Goal: Task Accomplishment & Management: Complete application form

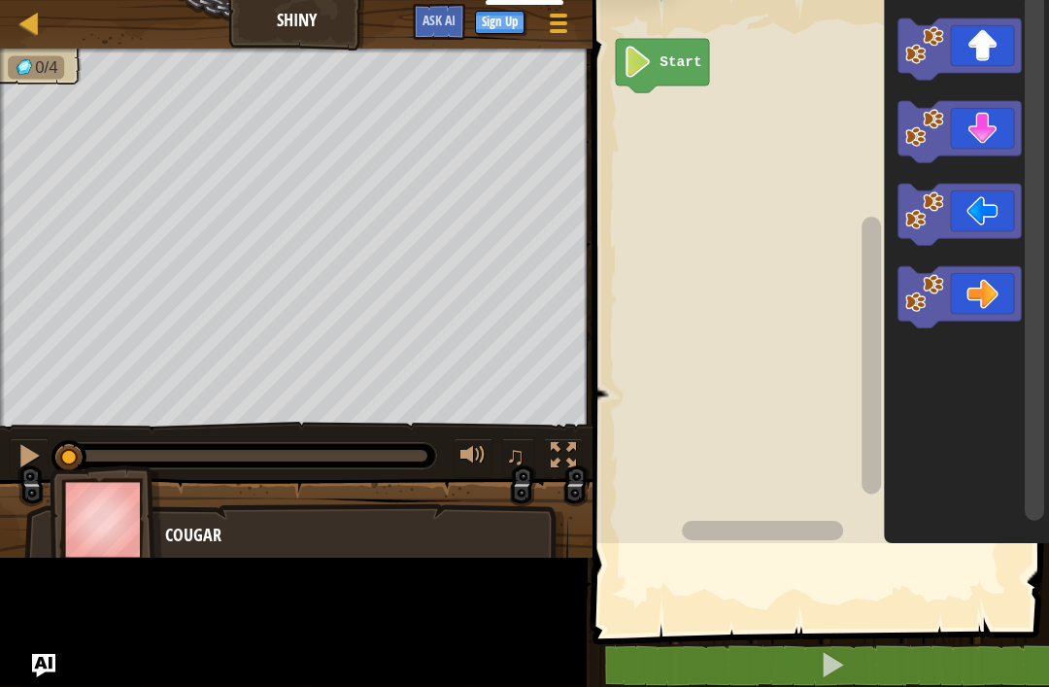
click at [804, 416] on rect "Blockly Workspace" at bounding box center [818, 266] width 462 height 553
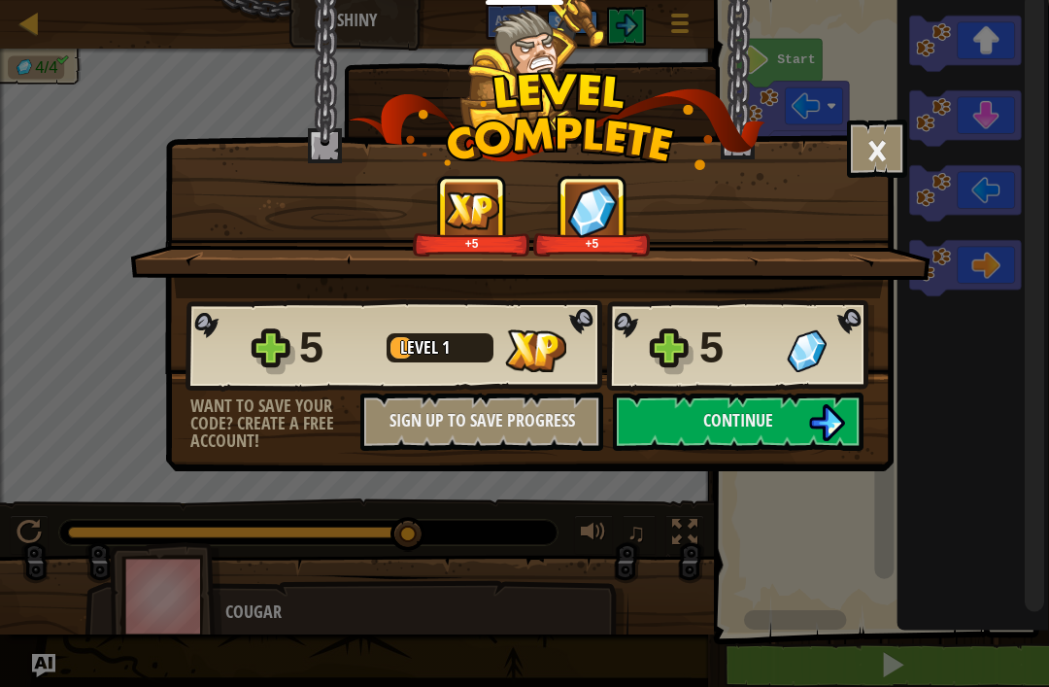
click at [798, 429] on button "Continue" at bounding box center [738, 421] width 251 height 58
click at [805, 387] on div "6 Level 2 6" at bounding box center [529, 345] width 689 height 93
click at [778, 410] on button "Continue" at bounding box center [738, 421] width 251 height 58
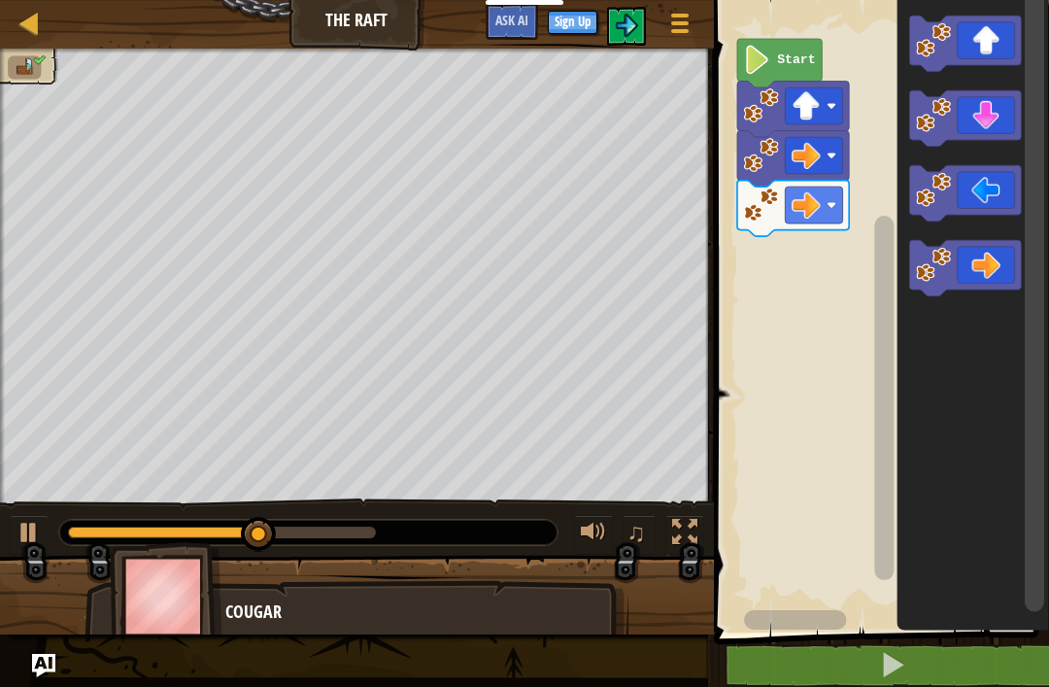
click at [966, 668] on button at bounding box center [893, 665] width 341 height 45
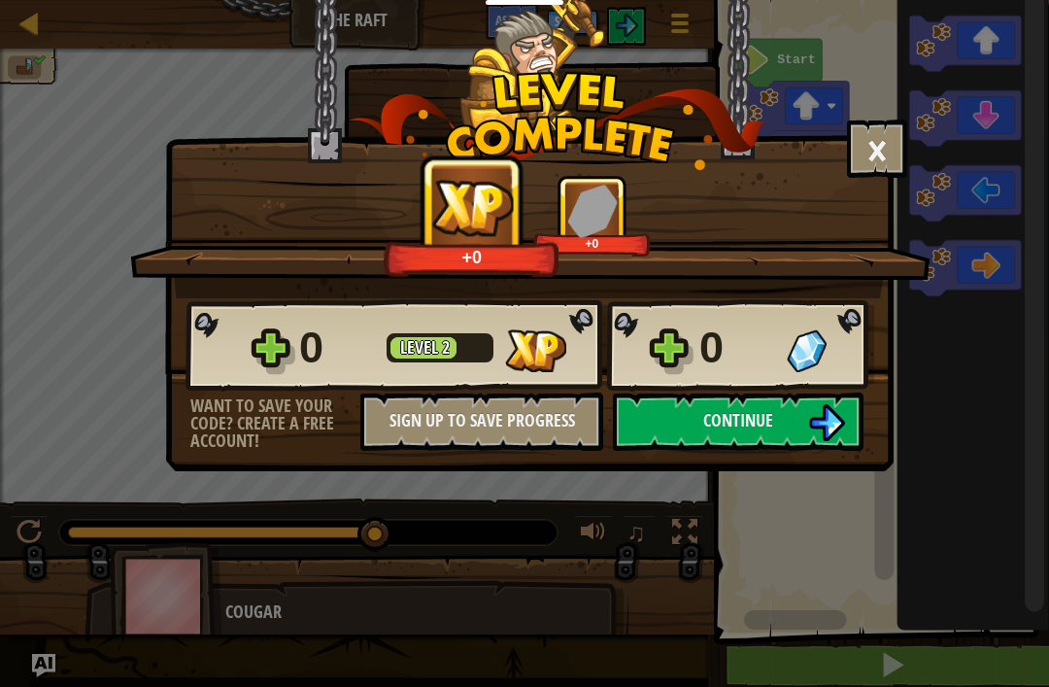
click at [783, 424] on button "Continue" at bounding box center [738, 421] width 251 height 58
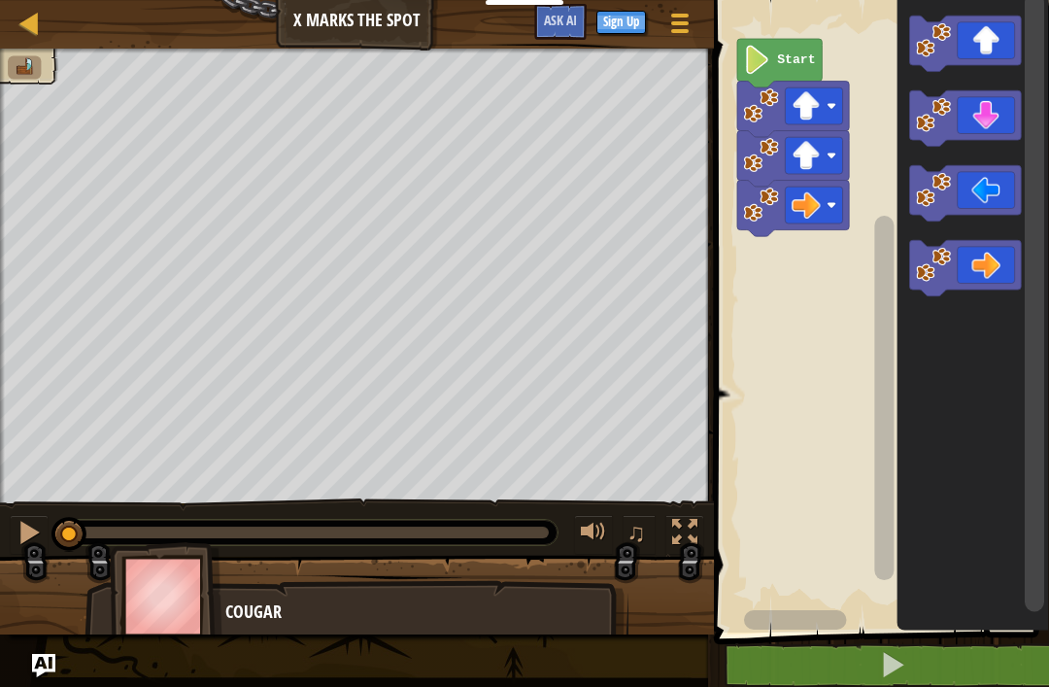
click at [890, 645] on button at bounding box center [893, 665] width 341 height 45
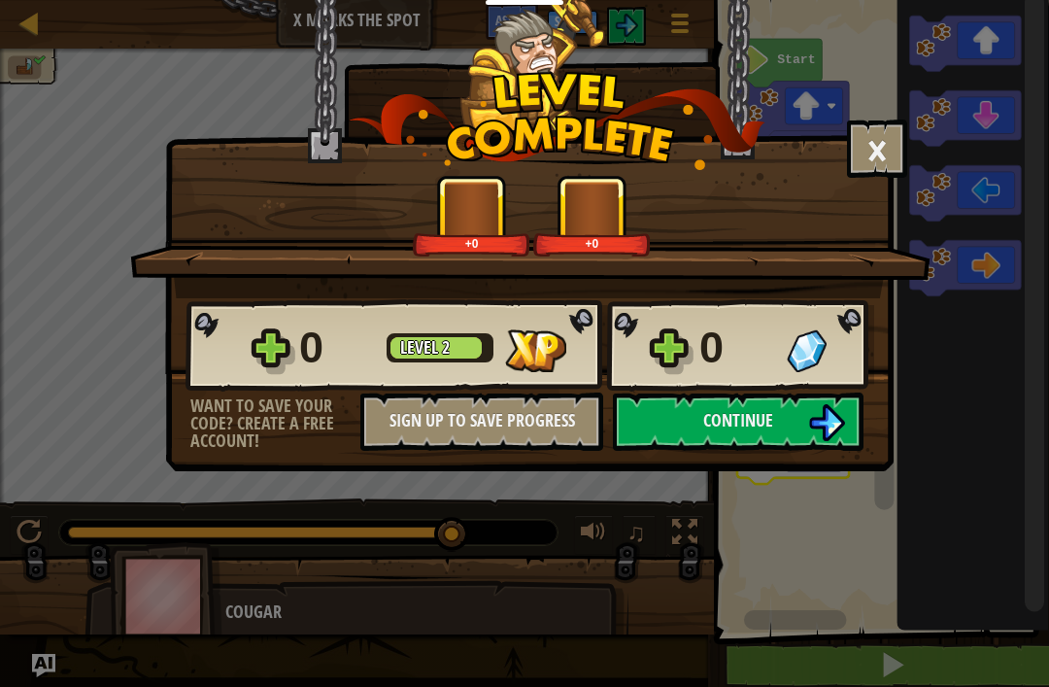
click at [788, 415] on button "Continue" at bounding box center [738, 421] width 251 height 58
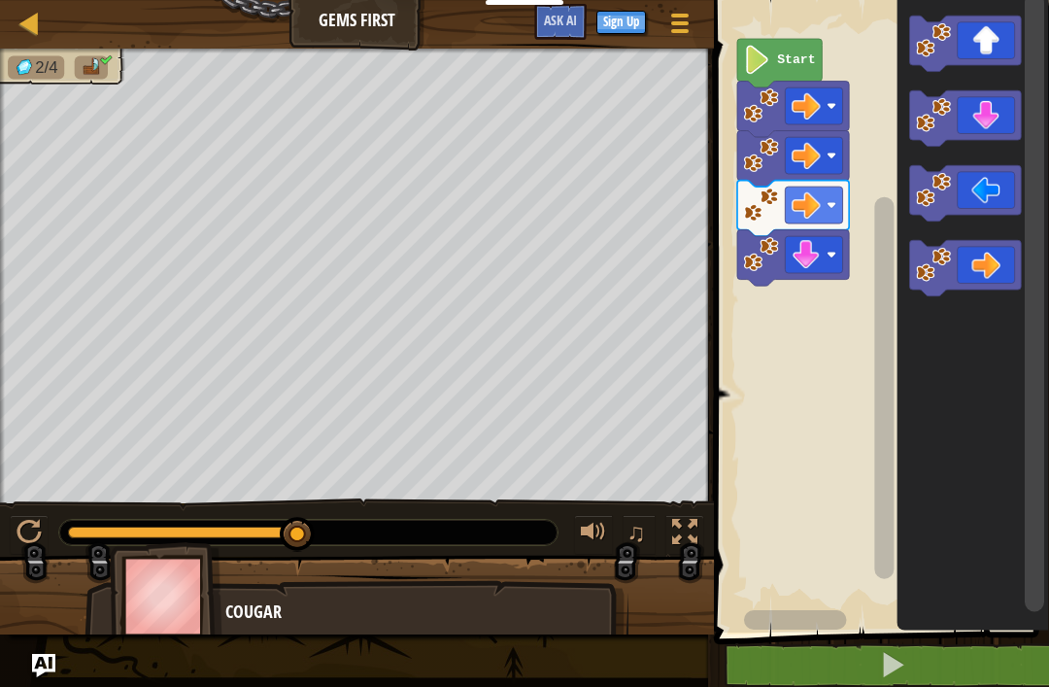
click at [21, 532] on div at bounding box center [29, 532] width 25 height 25
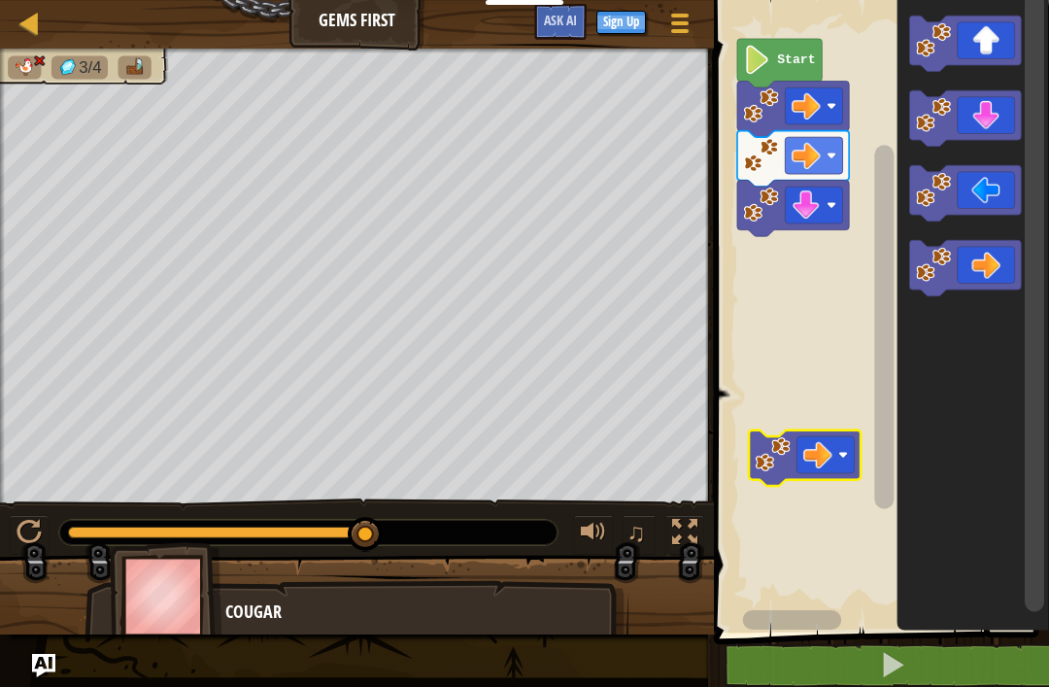
click at [30, 533] on div at bounding box center [29, 532] width 25 height 25
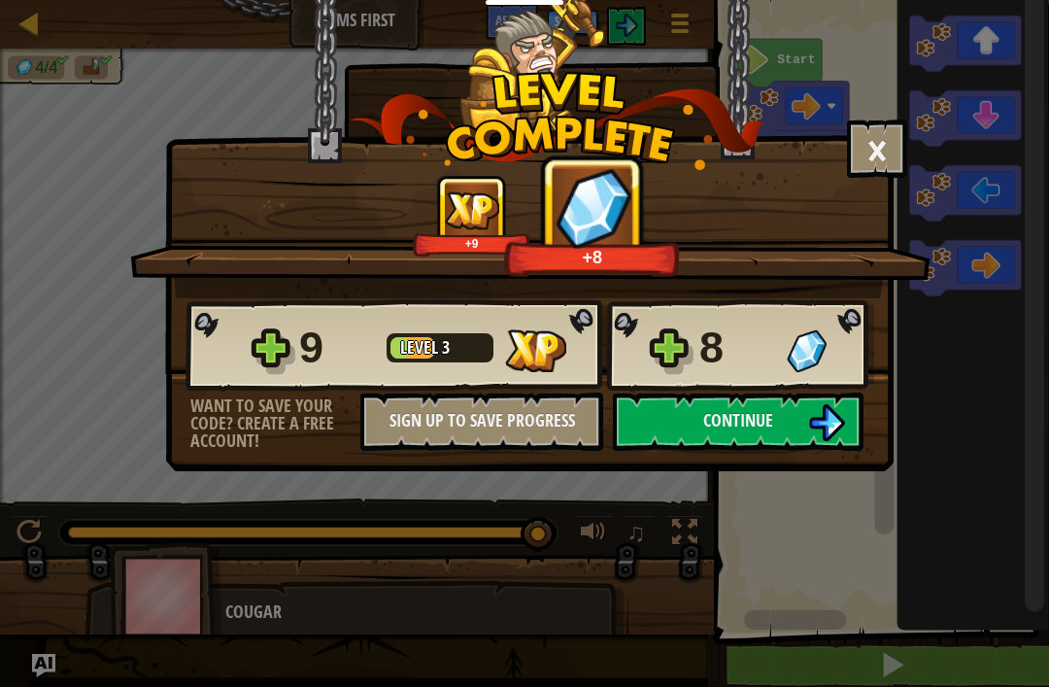
click at [704, 424] on span "Continue" at bounding box center [738, 420] width 70 height 24
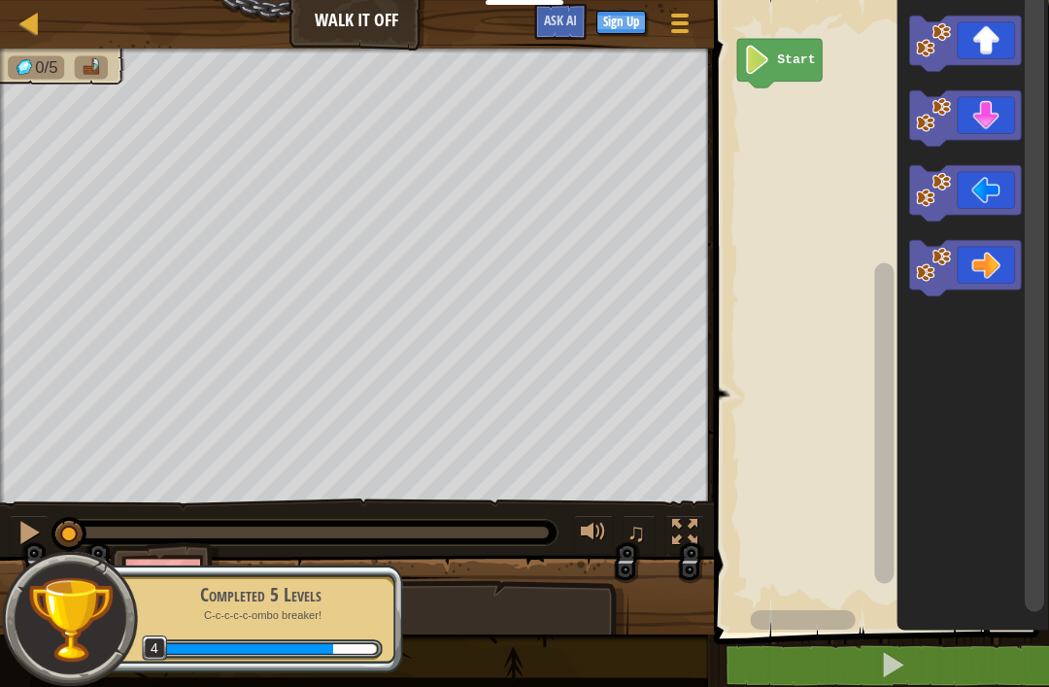
click at [642, 29] on button "Sign Up" at bounding box center [621, 22] width 50 height 23
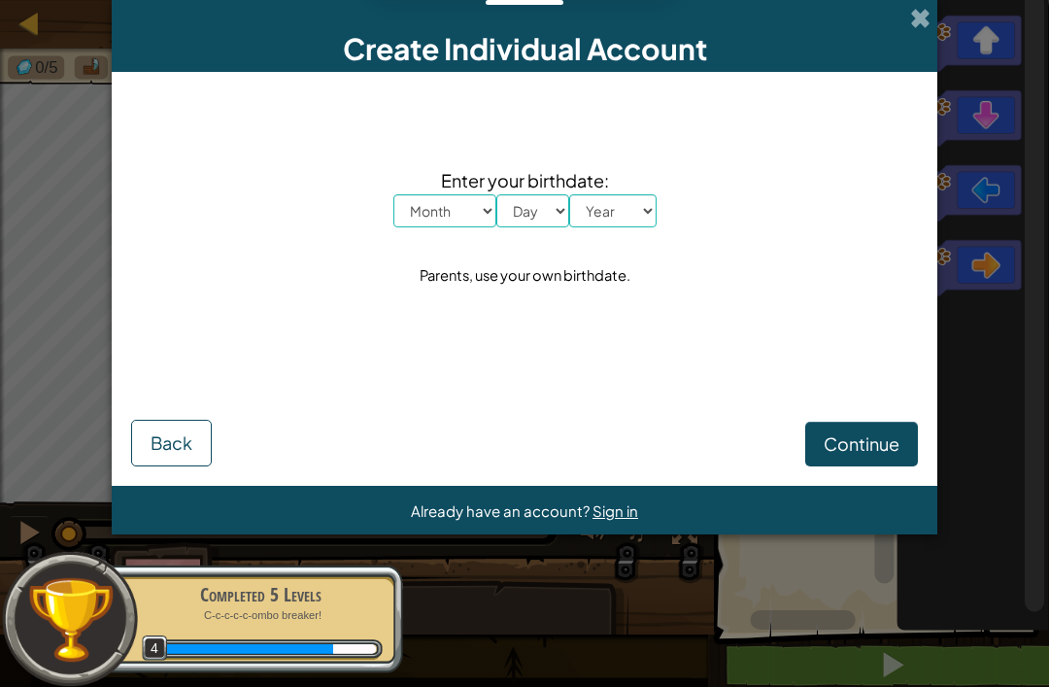
click at [442, 225] on select "Month January February March April May June July August September October Novem…" at bounding box center [444, 210] width 103 height 33
click at [484, 219] on select "Month January February March April May June July August September October Novem…" at bounding box center [444, 210] width 103 height 33
select select "4"
click at [528, 207] on select "Day 1 2 3 4 5 6 7 8 9 10 11 12 13 14 15 16 17 18 19 20 21 22 23 24 25 26 27 28 …" at bounding box center [532, 210] width 73 height 33
click at [539, 227] on select "Day 1 2 3 4 5 6 7 8 9 10 11 12 13 14 15 16 17 18 19 20 21 22 23 24 25 26 27 28 …" at bounding box center [532, 210] width 73 height 33
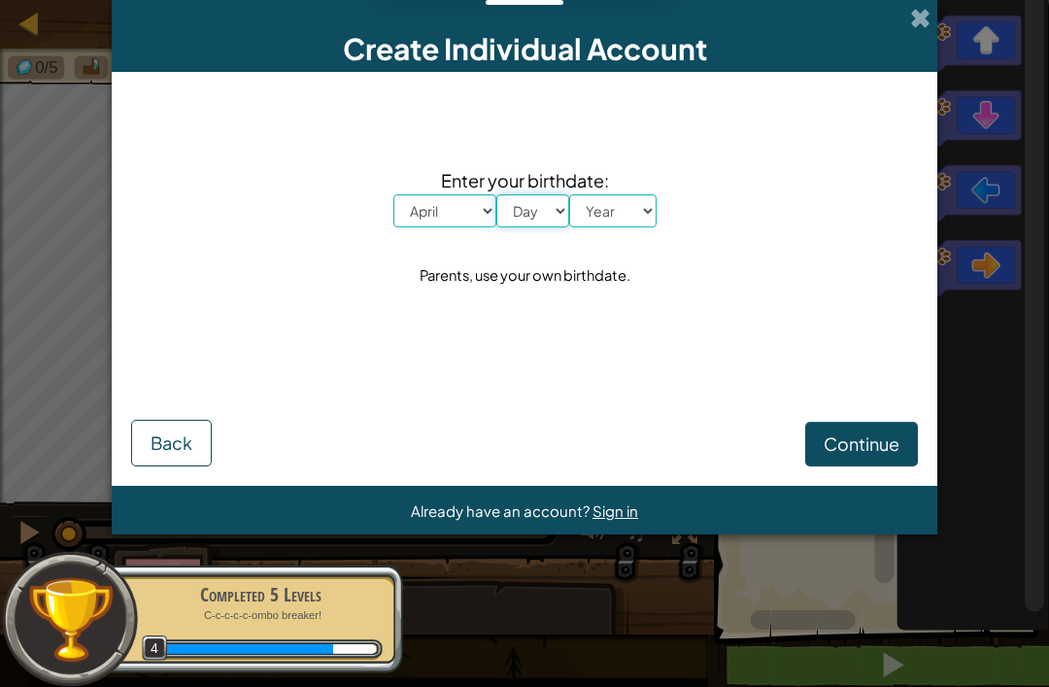
select select "6"
click at [609, 224] on select "Year 2025 2024 2023 2022 2021 2020 2019 2018 2017 2016 2015 2014 2013 2012 2011…" at bounding box center [612, 210] width 87 height 33
select select "2007"
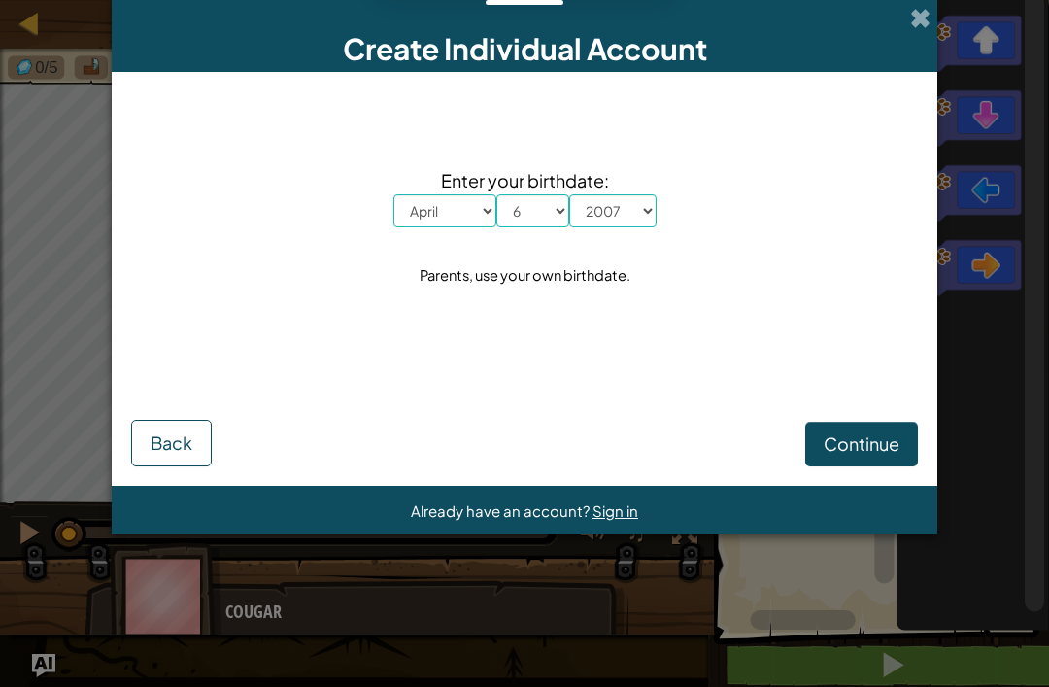
click at [852, 454] on span "Continue" at bounding box center [862, 443] width 76 height 22
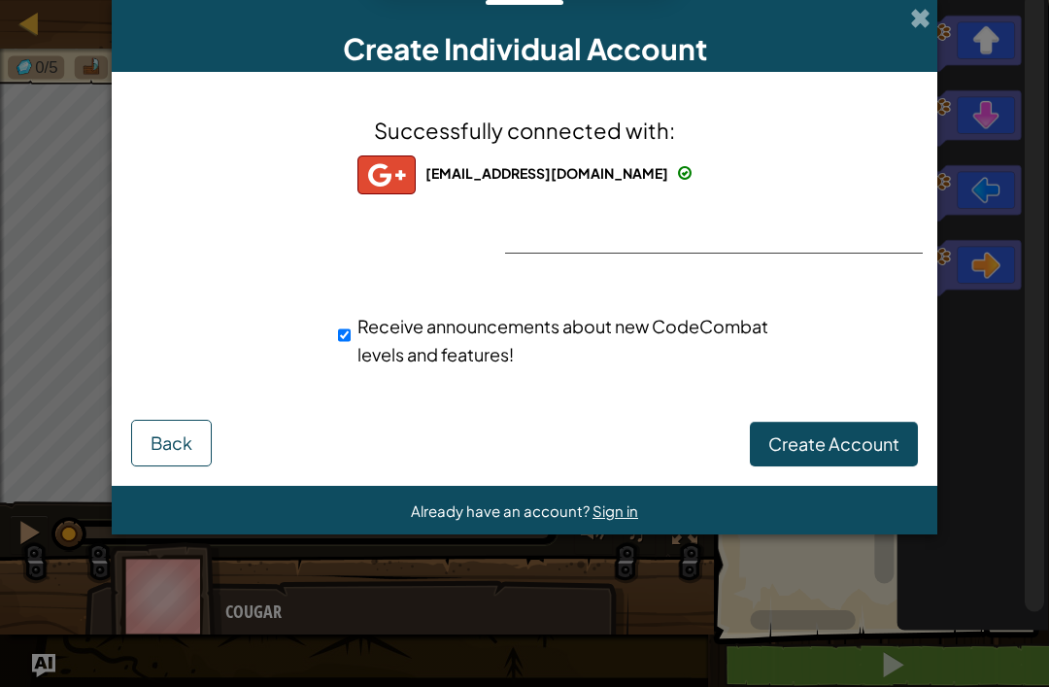
click at [854, 453] on span "Create Account" at bounding box center [833, 443] width 131 height 22
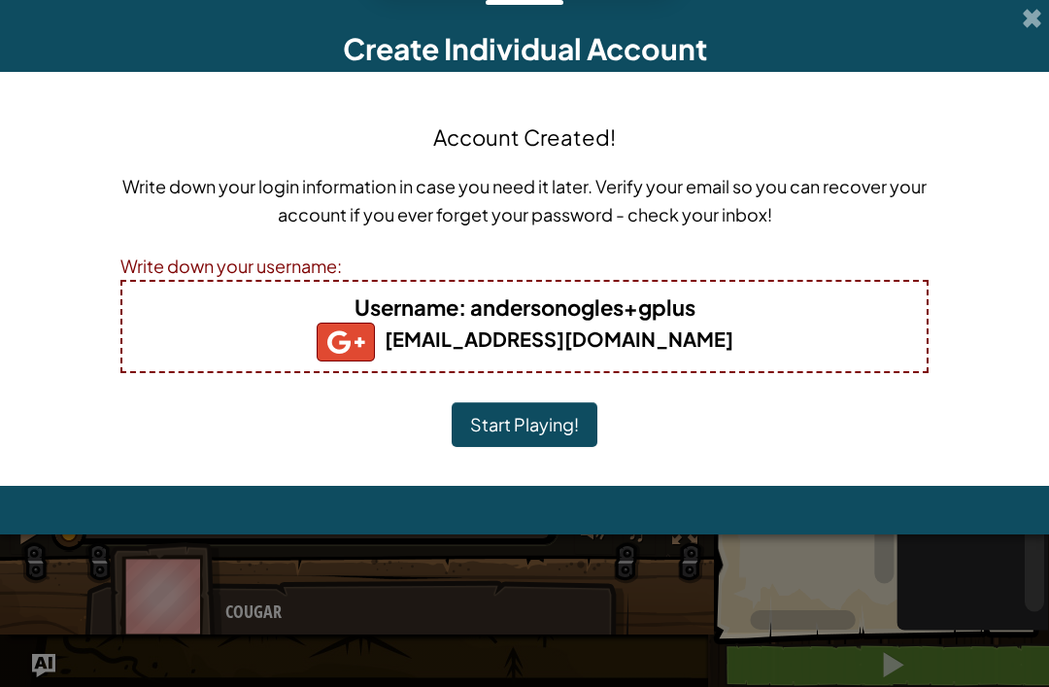
click at [553, 420] on button "Start Playing!" at bounding box center [525, 424] width 146 height 45
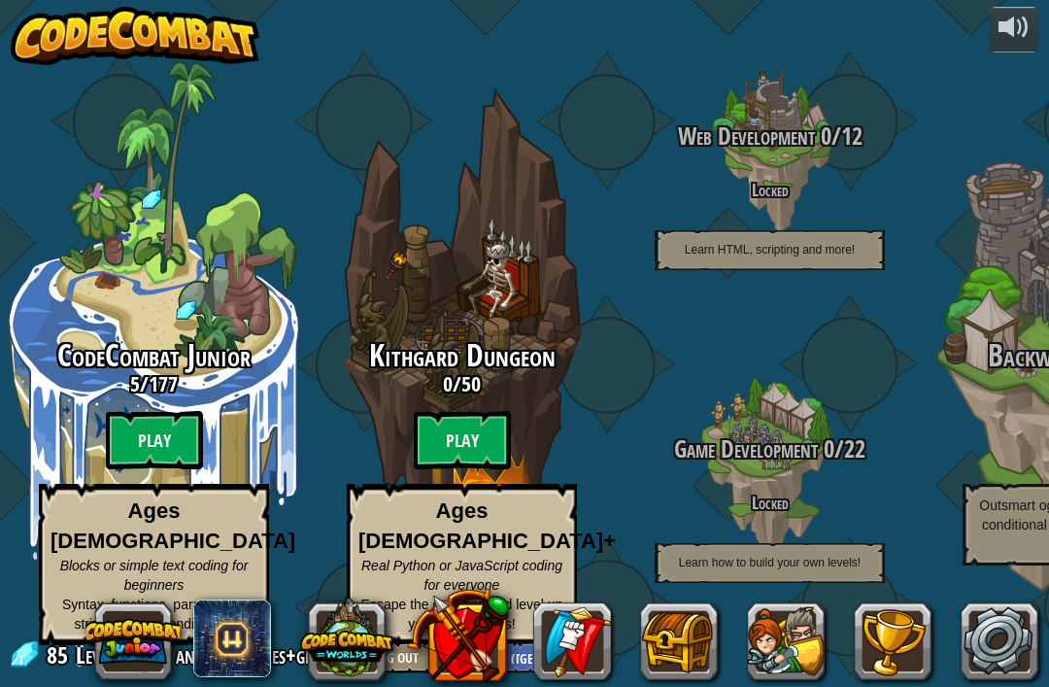
click at [482, 427] on btn "Play" at bounding box center [462, 440] width 97 height 58
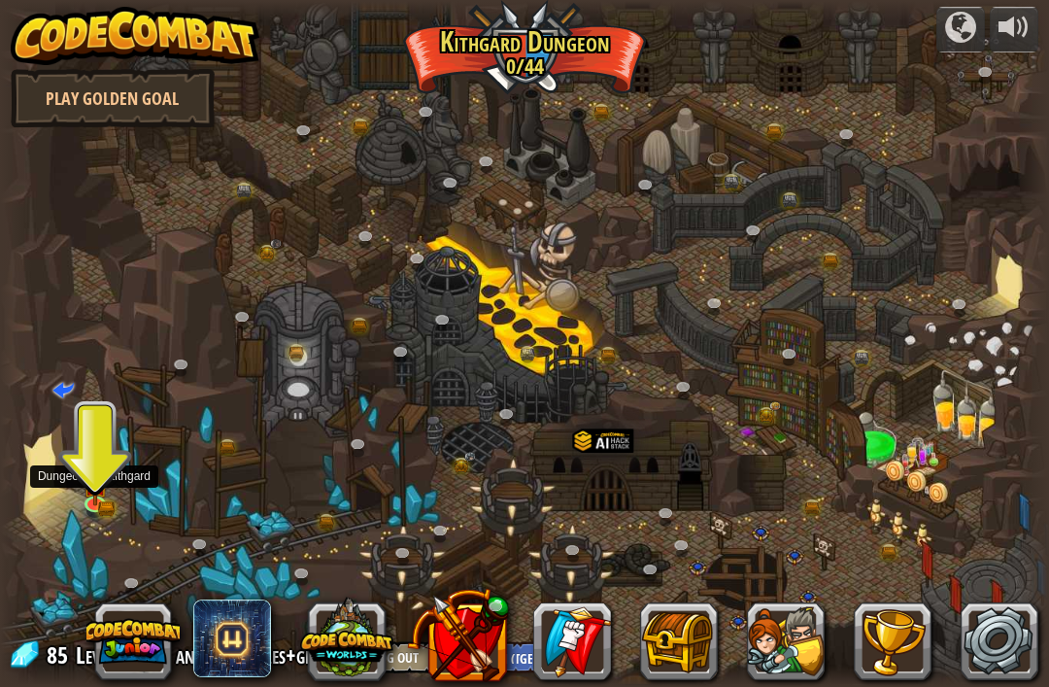
click at [92, 499] on img at bounding box center [95, 483] width 26 height 43
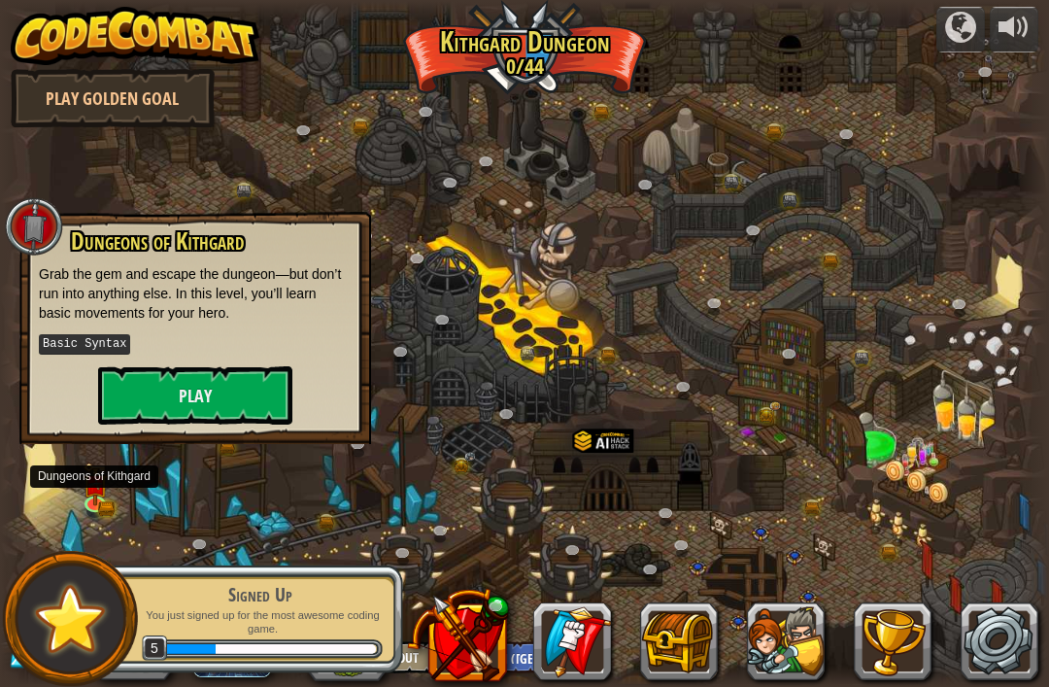
click at [224, 373] on button "Play" at bounding box center [195, 395] width 194 height 58
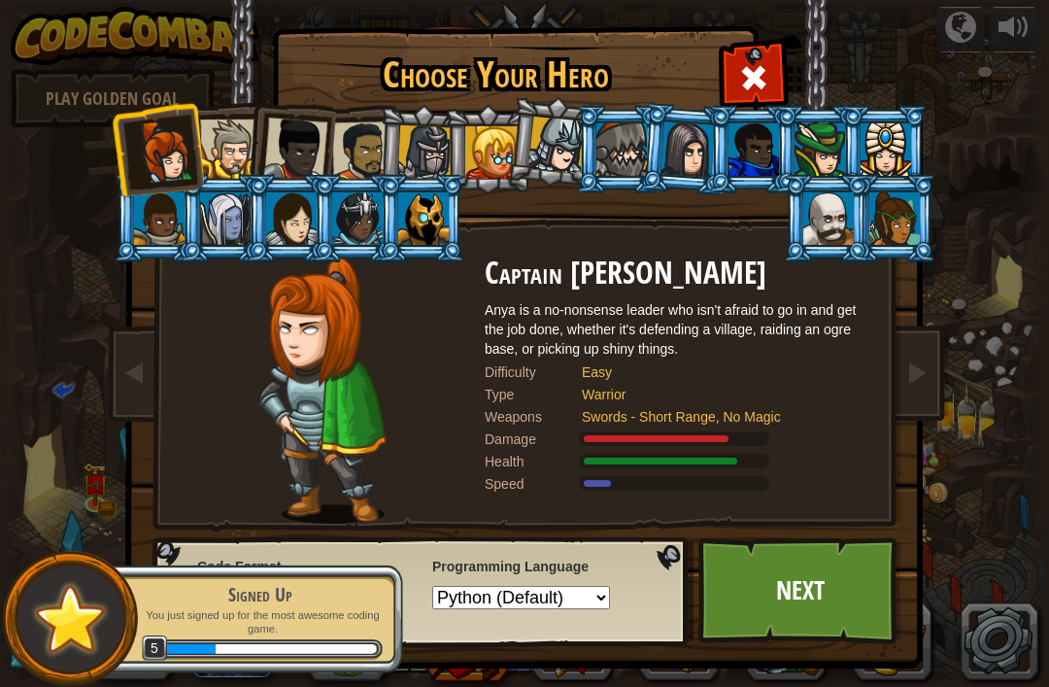
click at [795, 593] on link "Next" at bounding box center [799, 590] width 203 height 107
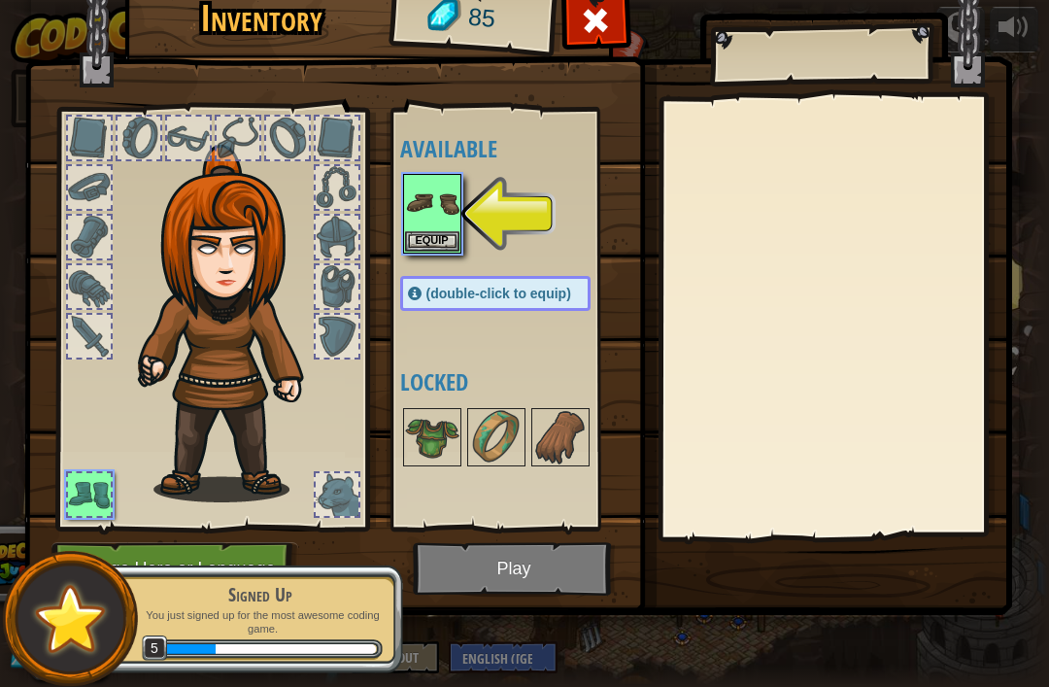
click at [439, 245] on button "Equip" at bounding box center [432, 241] width 54 height 20
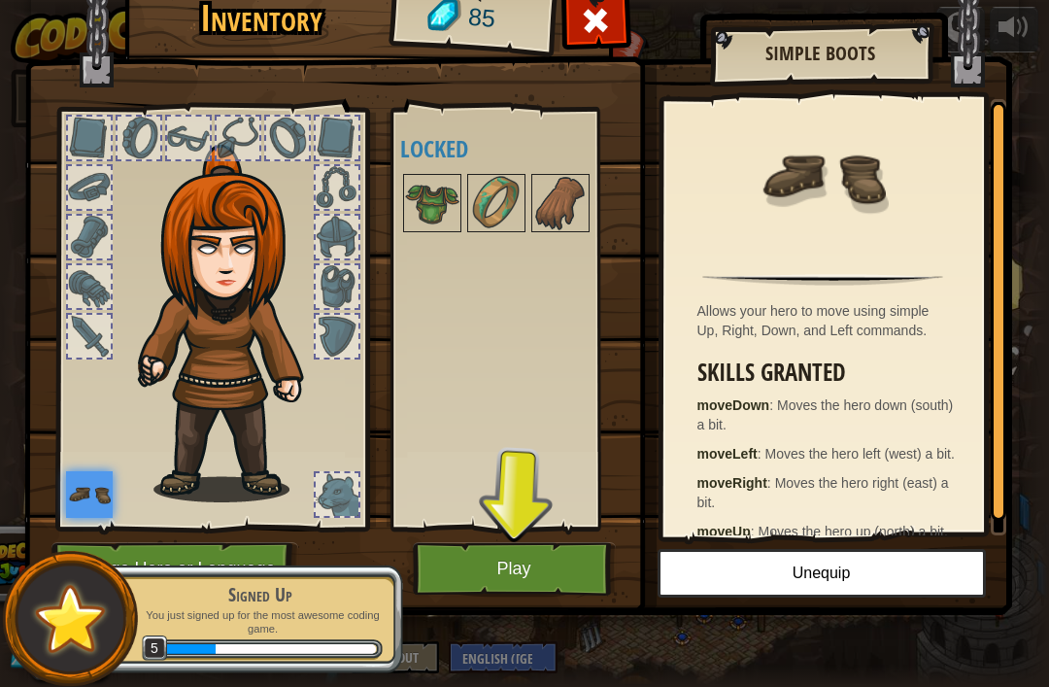
click at [567, 545] on button "Play" at bounding box center [514, 568] width 203 height 53
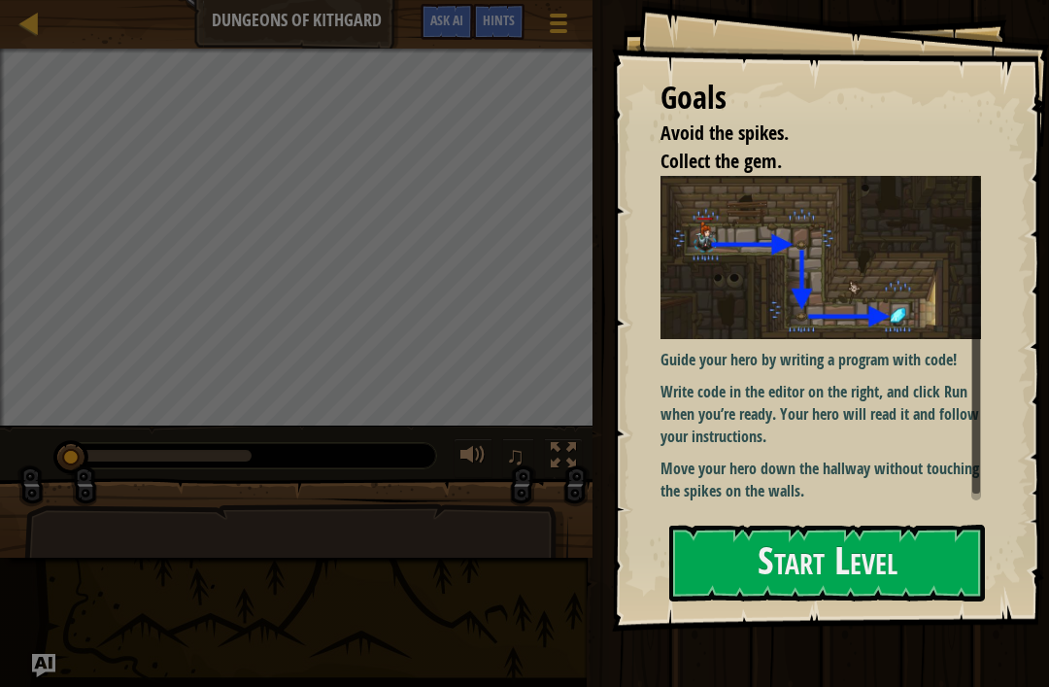
click at [860, 573] on button "Start Level" at bounding box center [827, 562] width 316 height 77
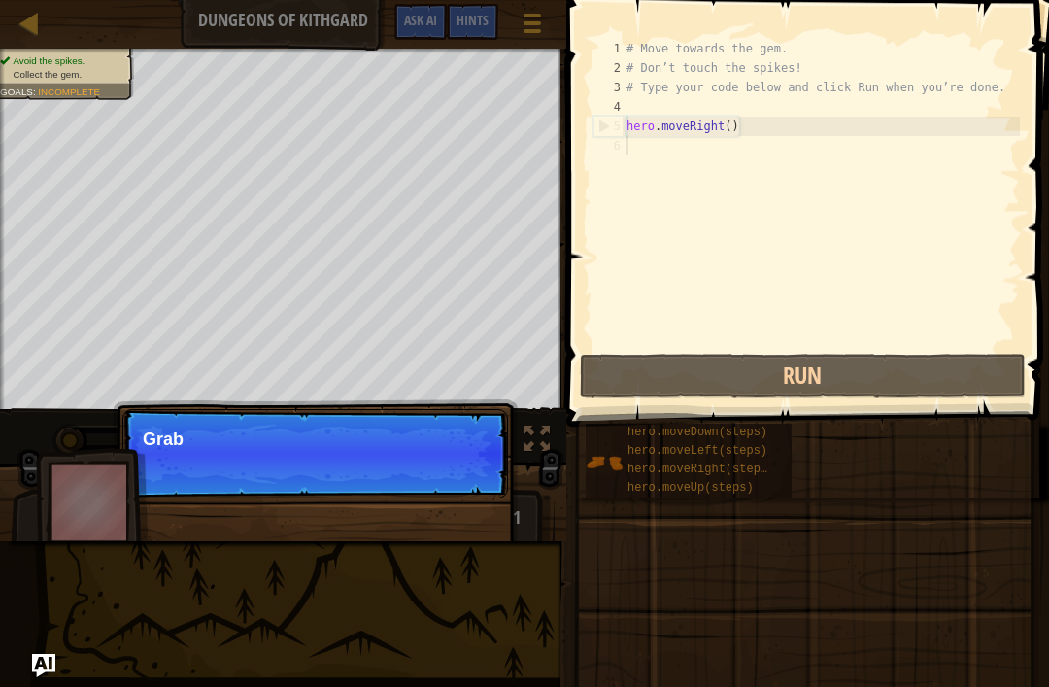
type textarea "hero.moveRight()"
click at [794, 404] on span at bounding box center [804, 690] width 469 height 575
click at [809, 382] on button "Run" at bounding box center [803, 375] width 446 height 45
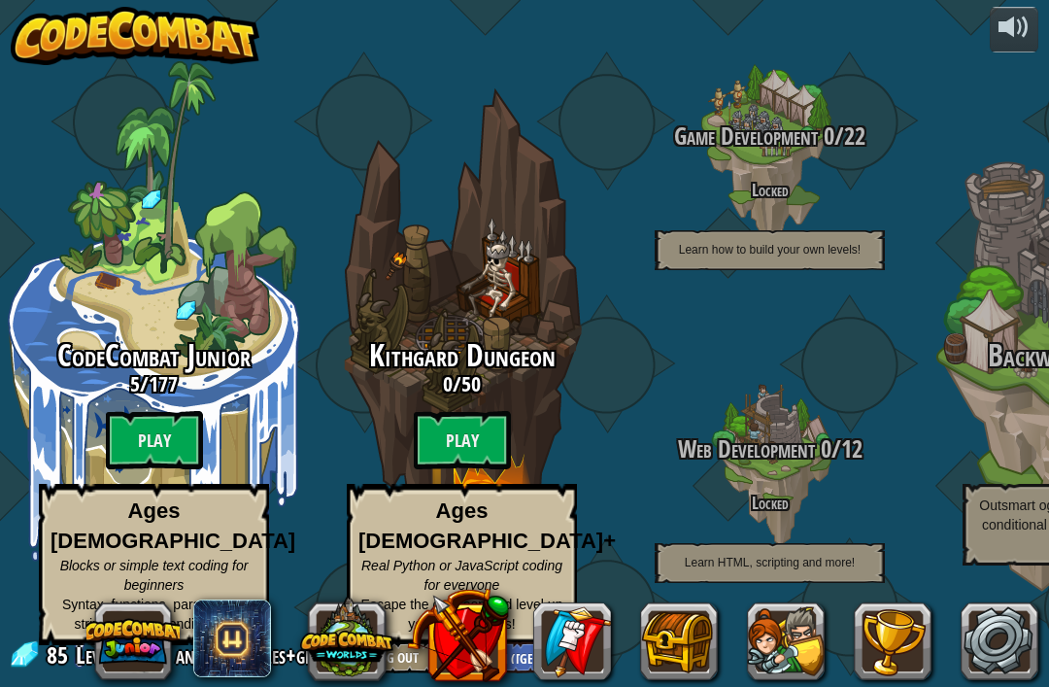
click at [181, 434] on btn "Play" at bounding box center [154, 440] width 97 height 58
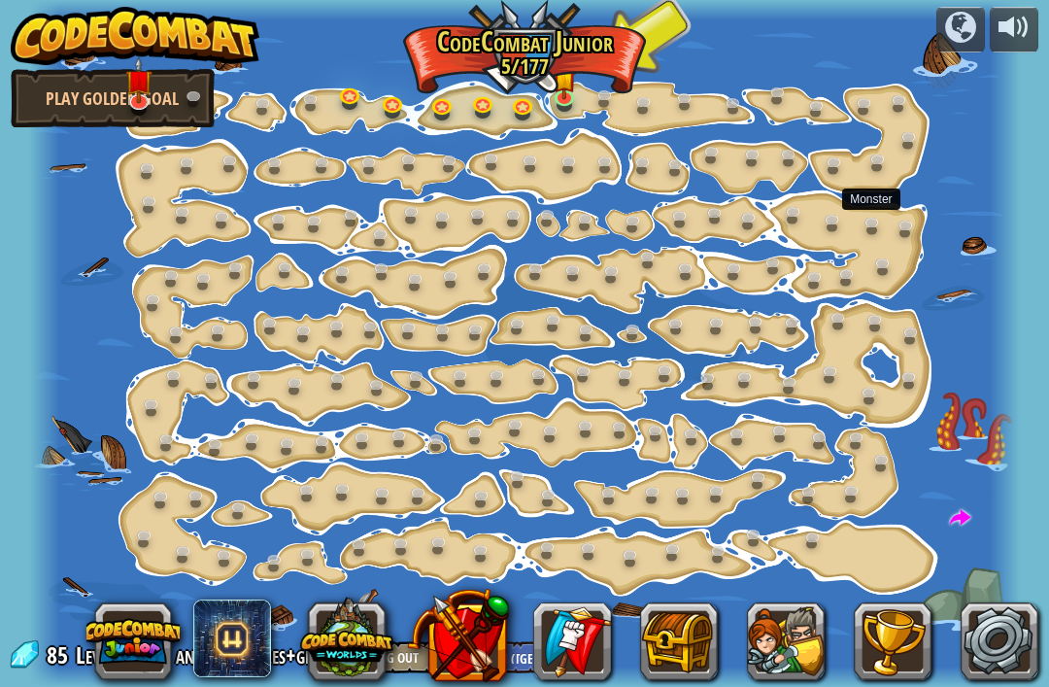
click at [885, 237] on link at bounding box center [876, 226] width 39 height 29
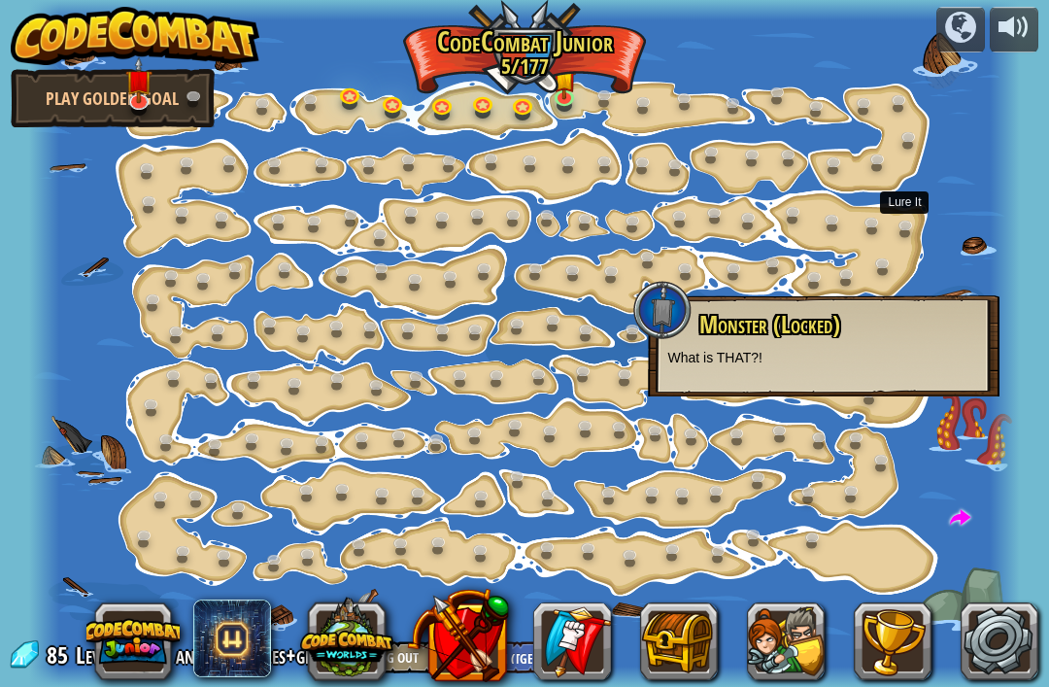
click at [905, 240] on link at bounding box center [910, 229] width 39 height 29
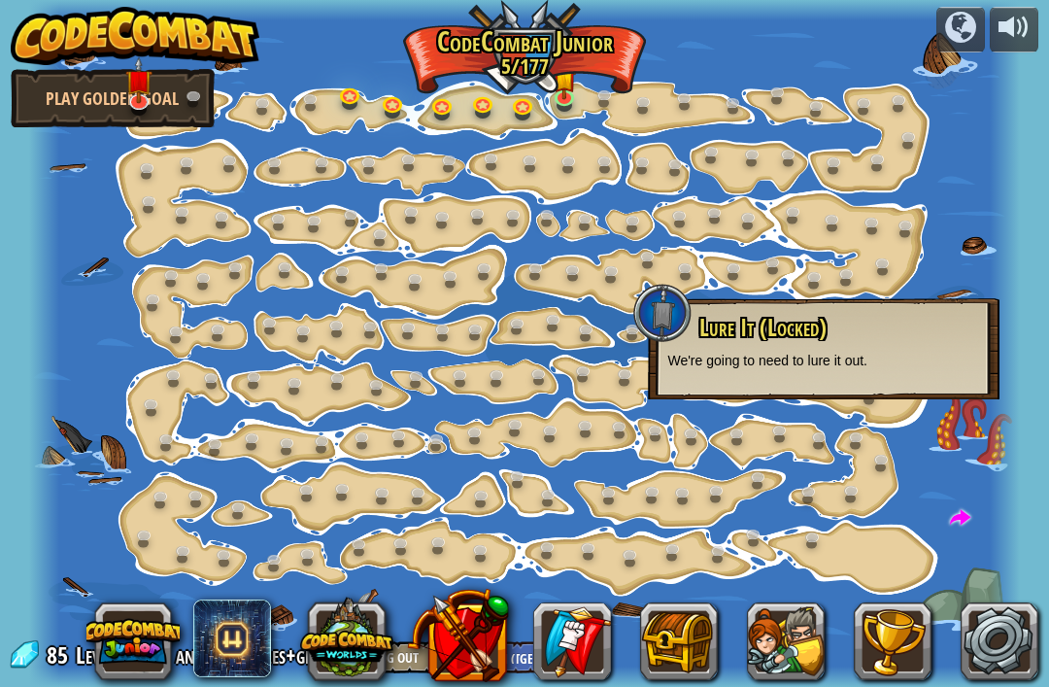
click at [879, 294] on div at bounding box center [524, 343] width 990 height 687
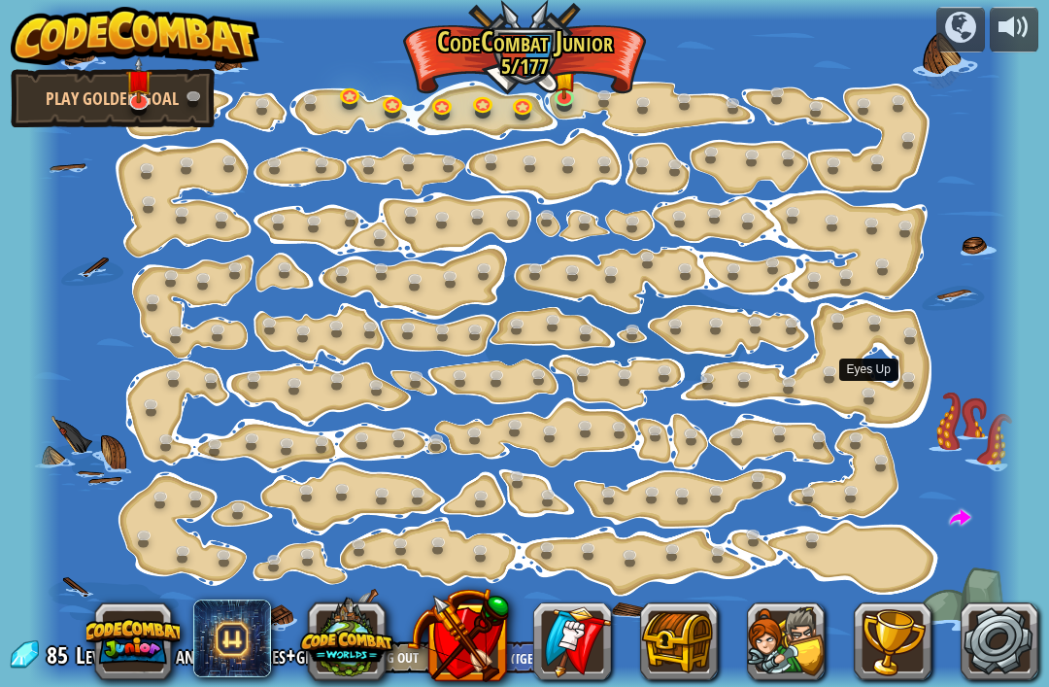
click at [880, 407] on link at bounding box center [873, 396] width 39 height 29
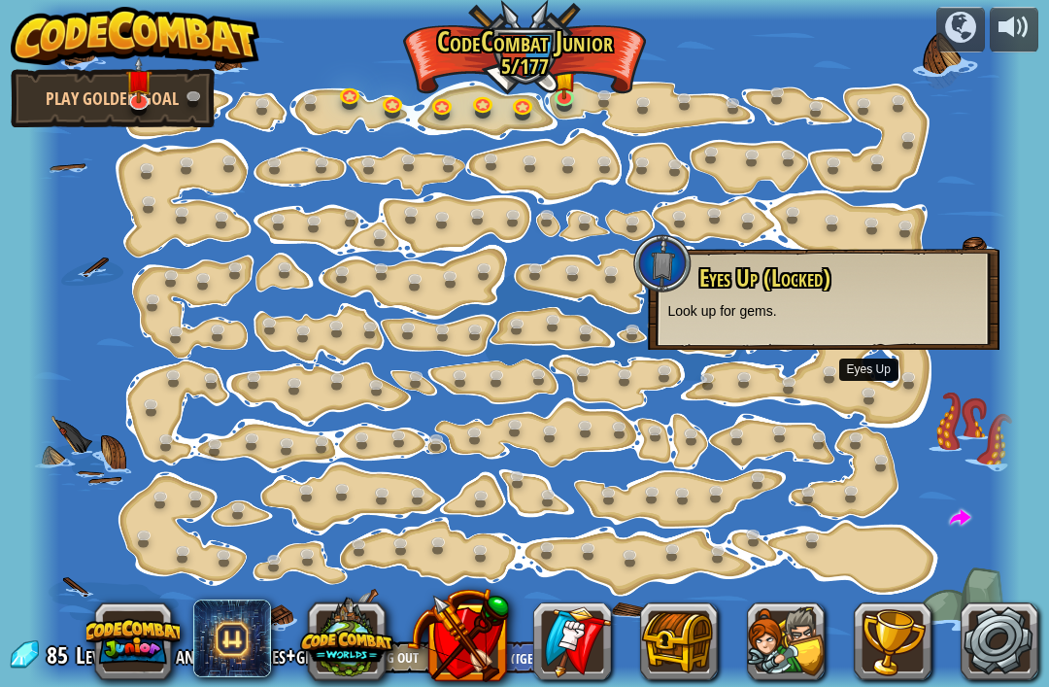
click at [882, 410] on div at bounding box center [524, 343] width 990 height 687
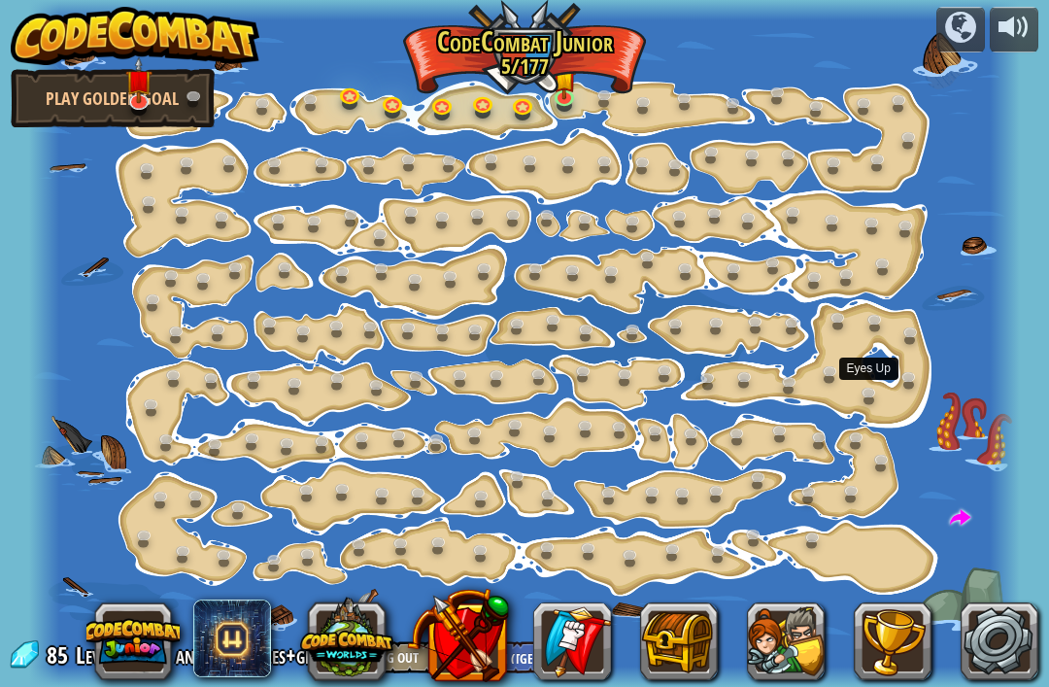
click at [873, 407] on link at bounding box center [873, 396] width 39 height 29
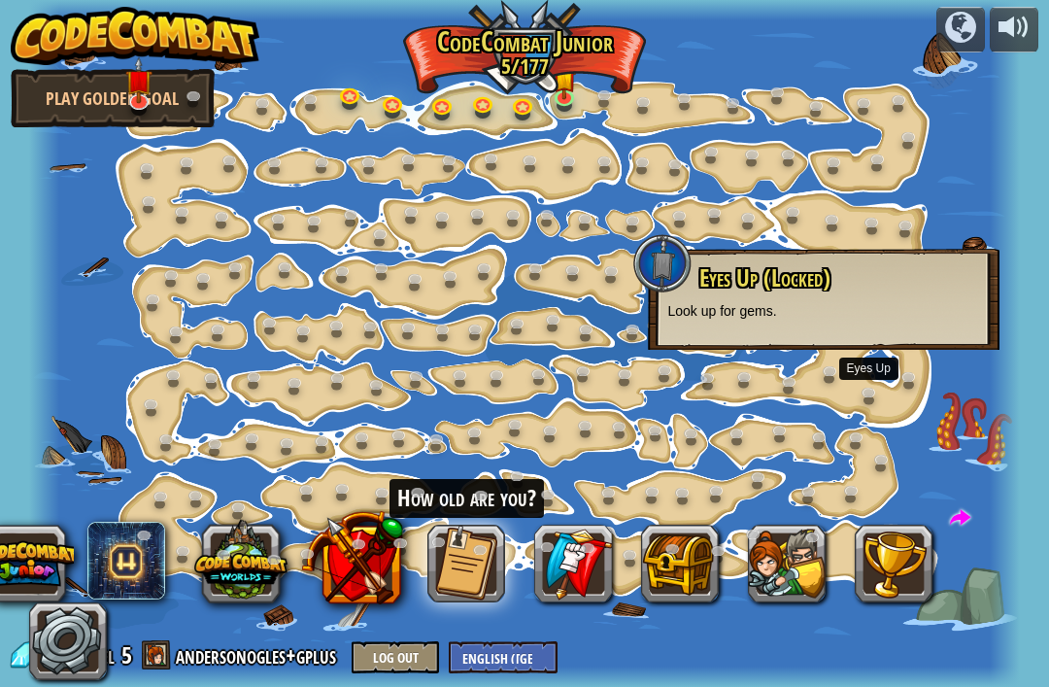
click at [859, 404] on link at bounding box center [873, 396] width 39 height 29
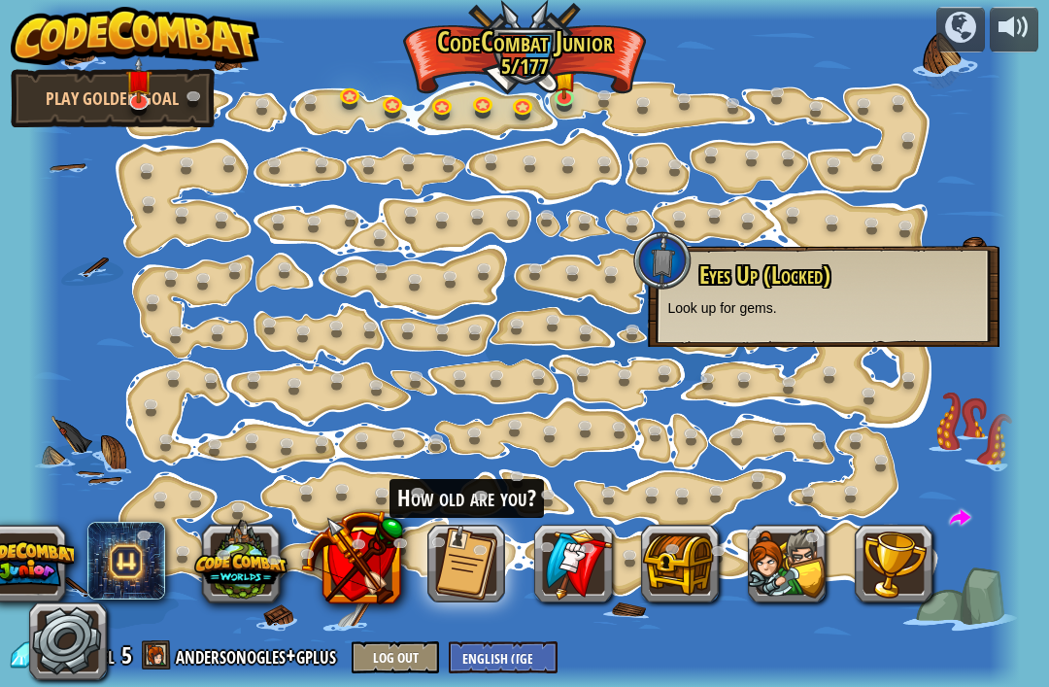
click at [858, 406] on div at bounding box center [524, 343] width 990 height 687
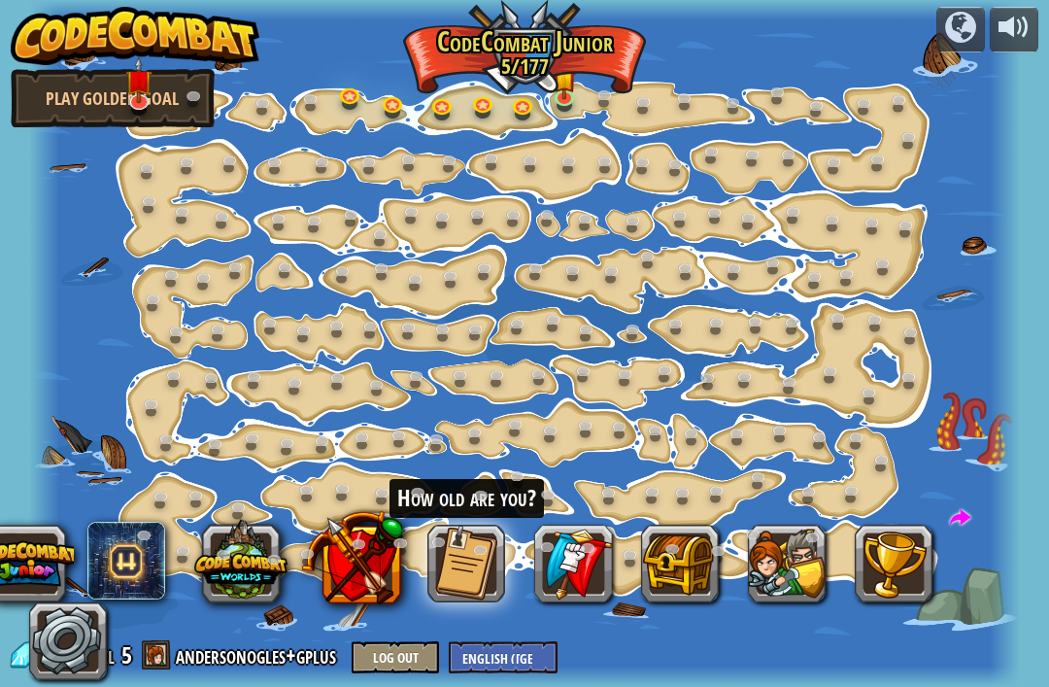
click at [858, 411] on div at bounding box center [524, 343] width 990 height 687
click at [486, 571] on button at bounding box center [466, 563] width 78 height 78
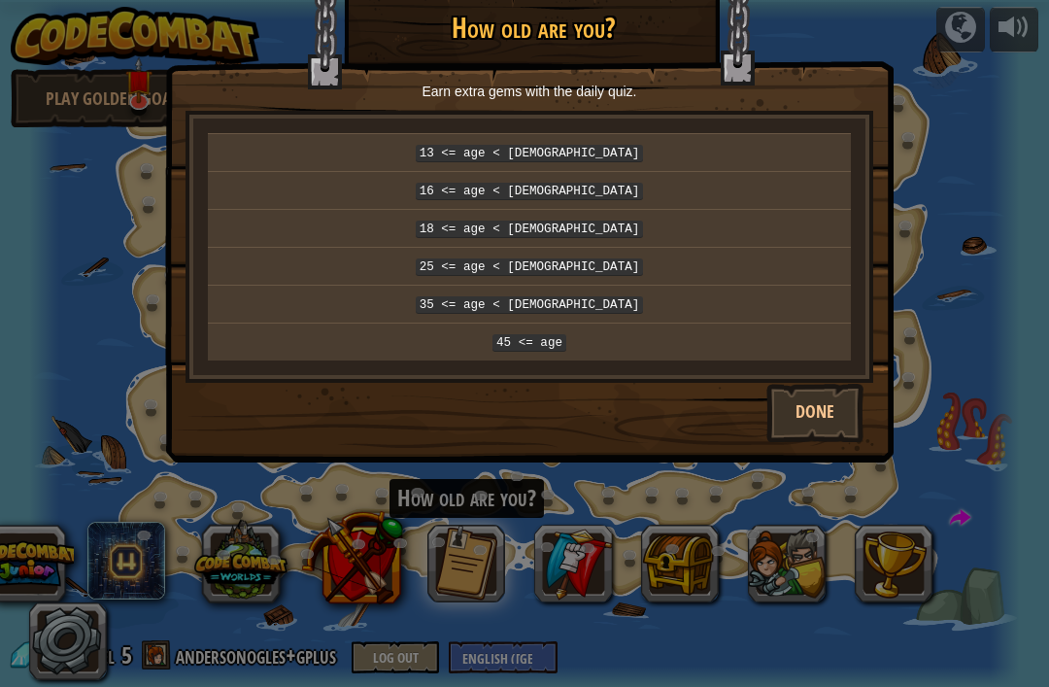
click at [676, 196] on p "16 <= age < [DEMOGRAPHIC_DATA]" at bounding box center [529, 190] width 627 height 21
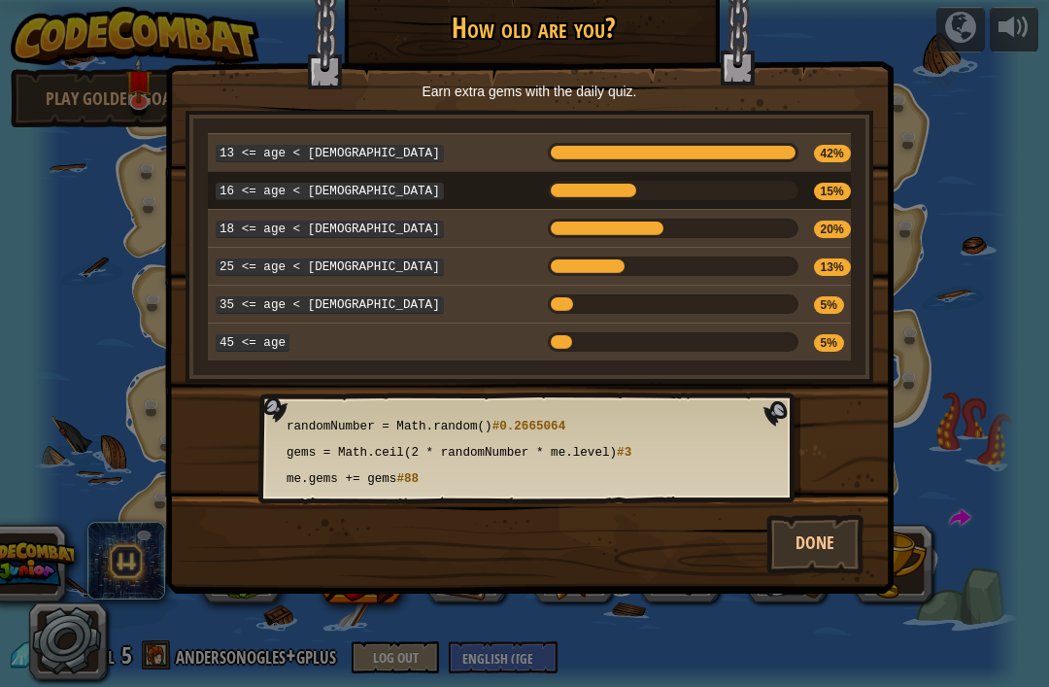
click at [959, 220] on div "× How old are you? Earn extra gems with the daily quiz. 13 <= age < [DEMOGRAPHI…" at bounding box center [524, 343] width 1049 height 687
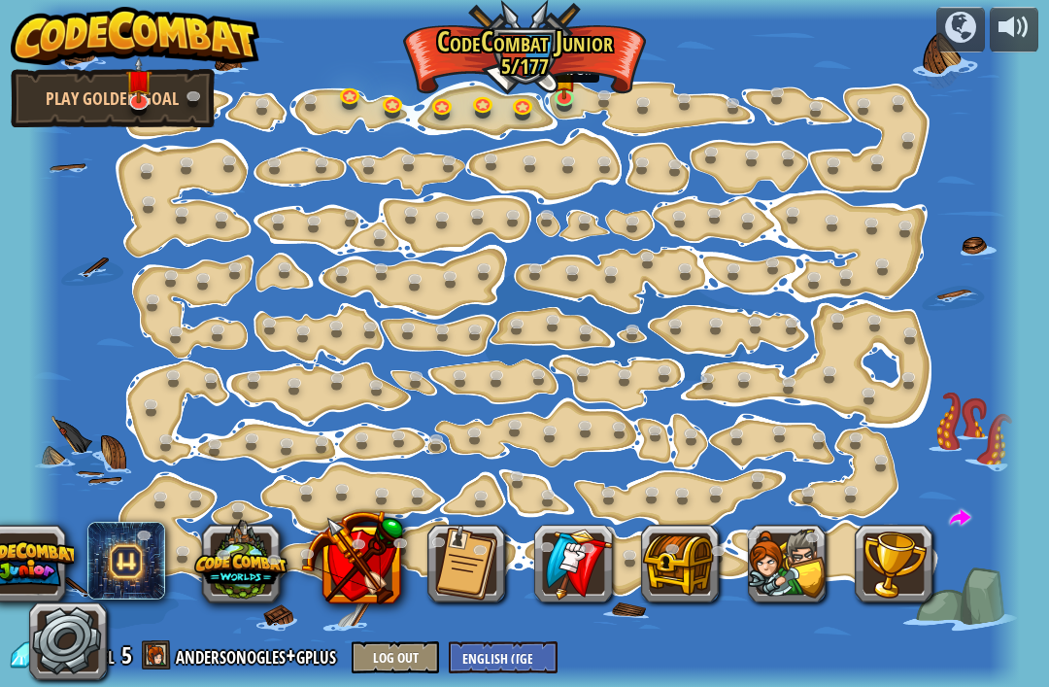
click at [557, 91] on img at bounding box center [564, 78] width 23 height 41
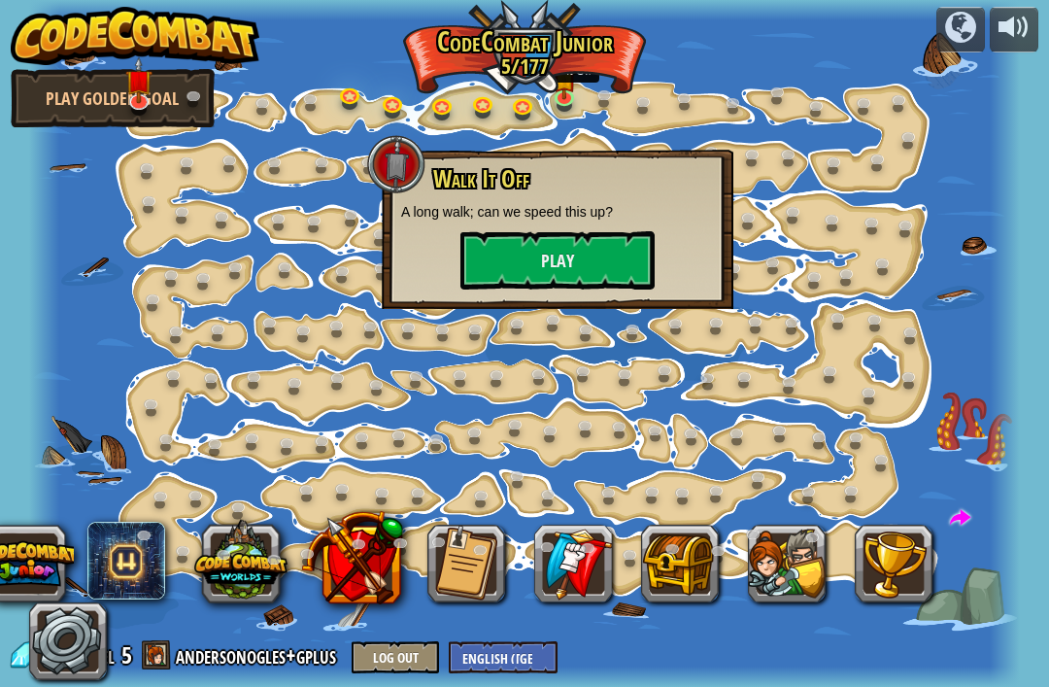
click at [603, 270] on button "Play" at bounding box center [557, 260] width 194 height 58
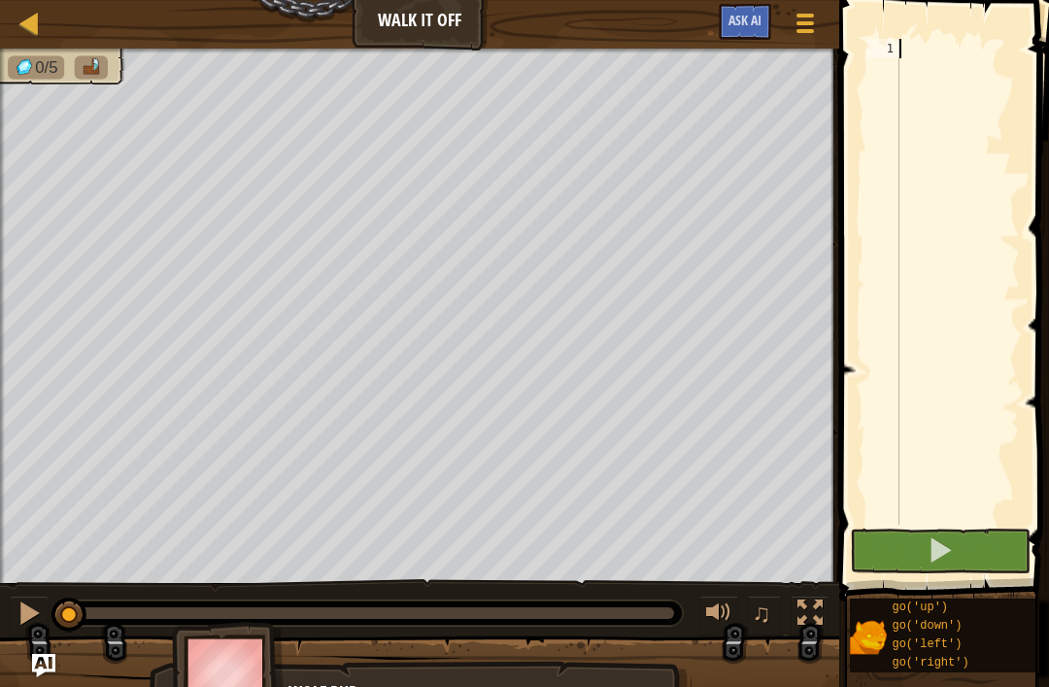
scroll to position [10, 0]
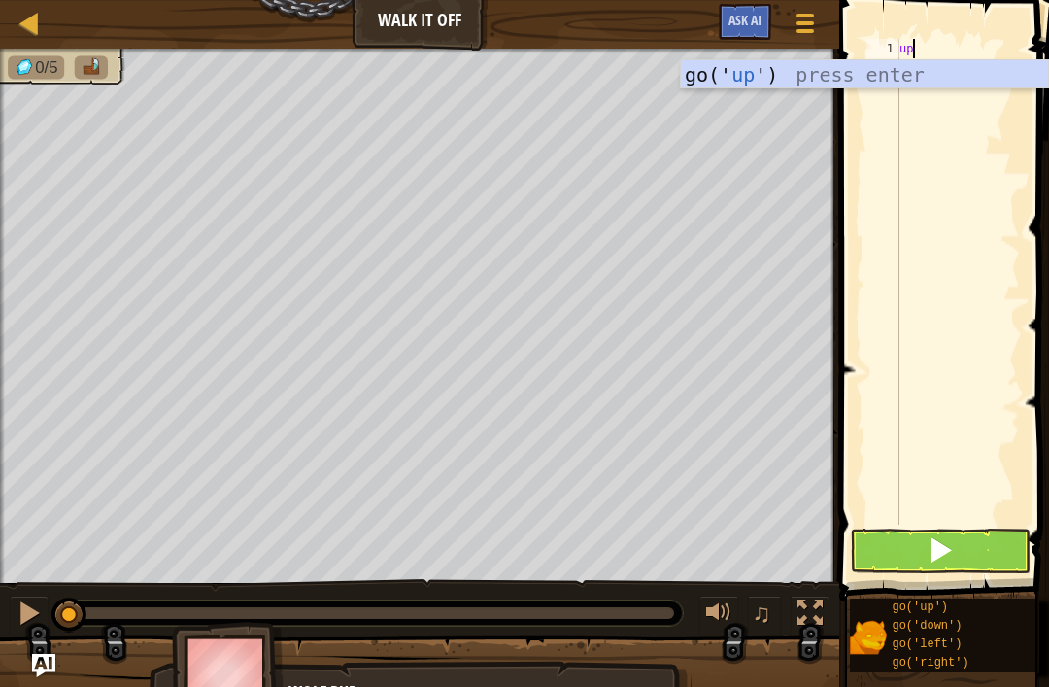
type textarea "up"
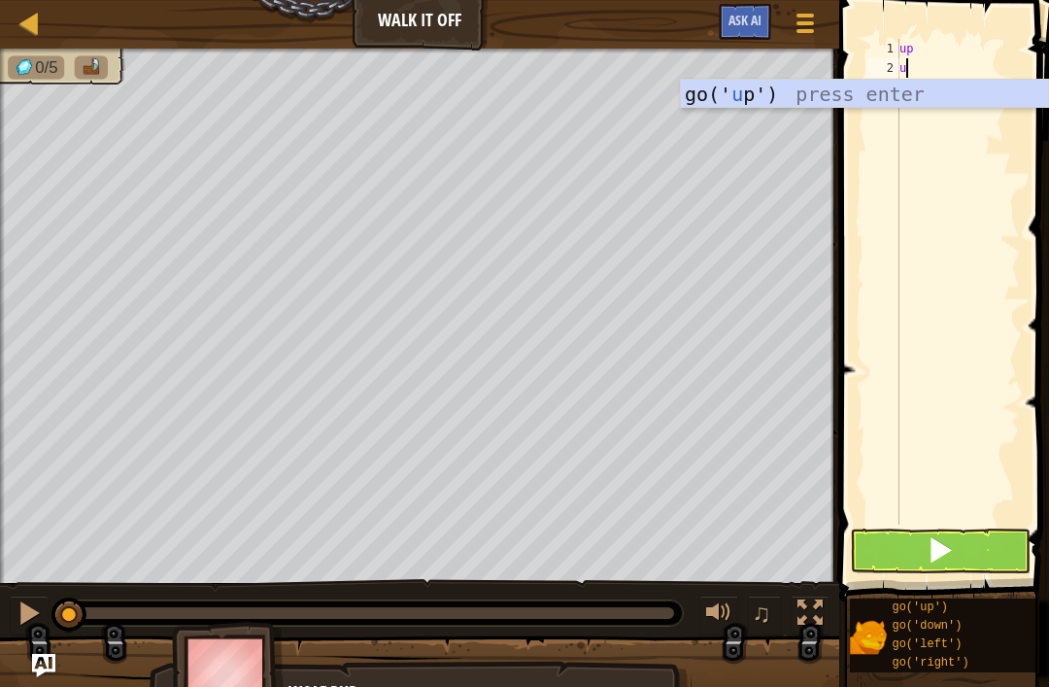
type textarea "up"
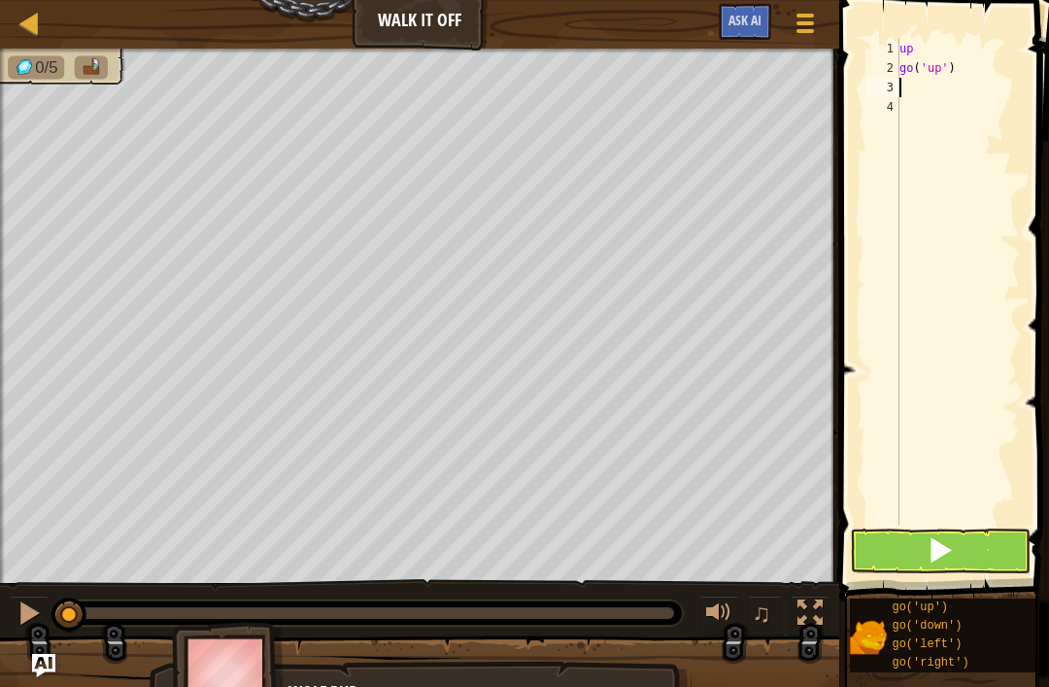
type textarea "up"
type textarea "g"
type textarea "u"
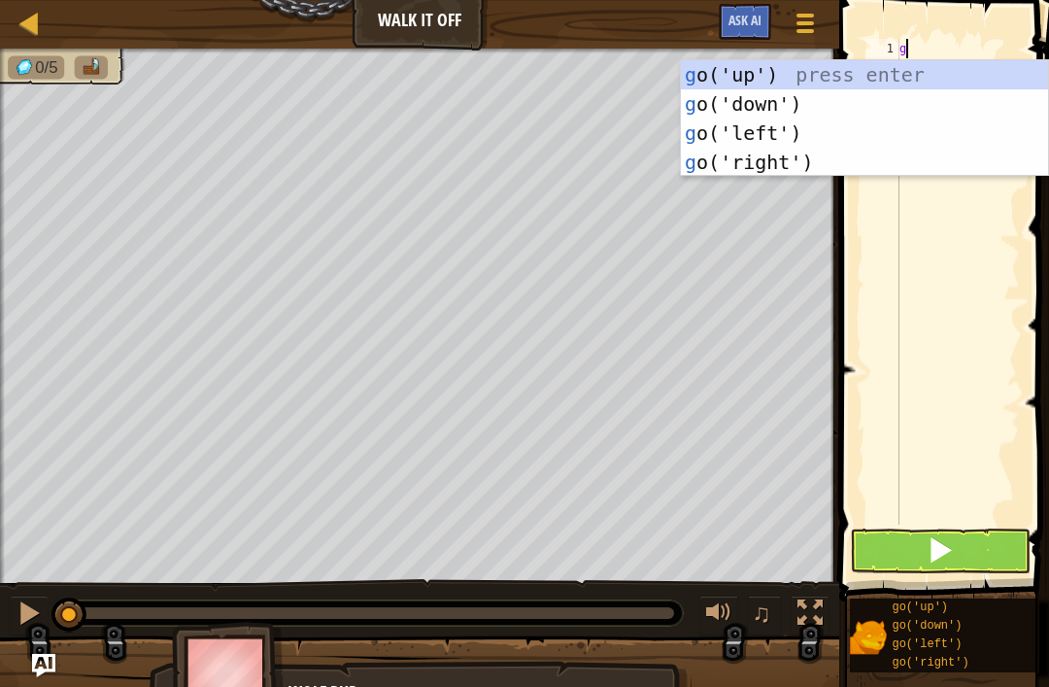
type textarea "go"
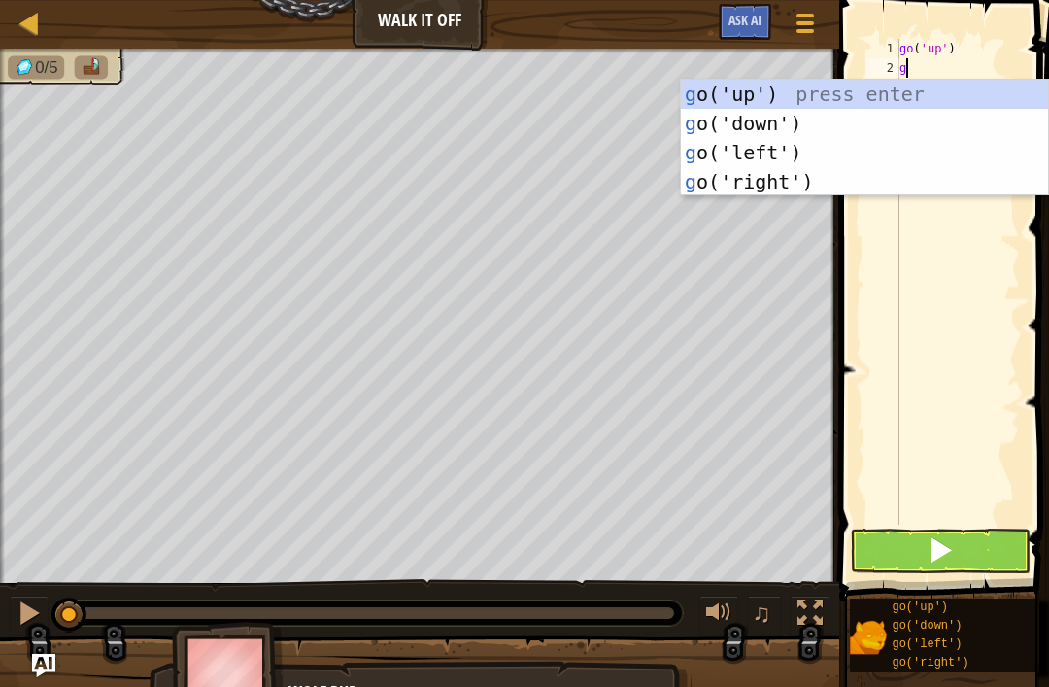
type textarea "go"
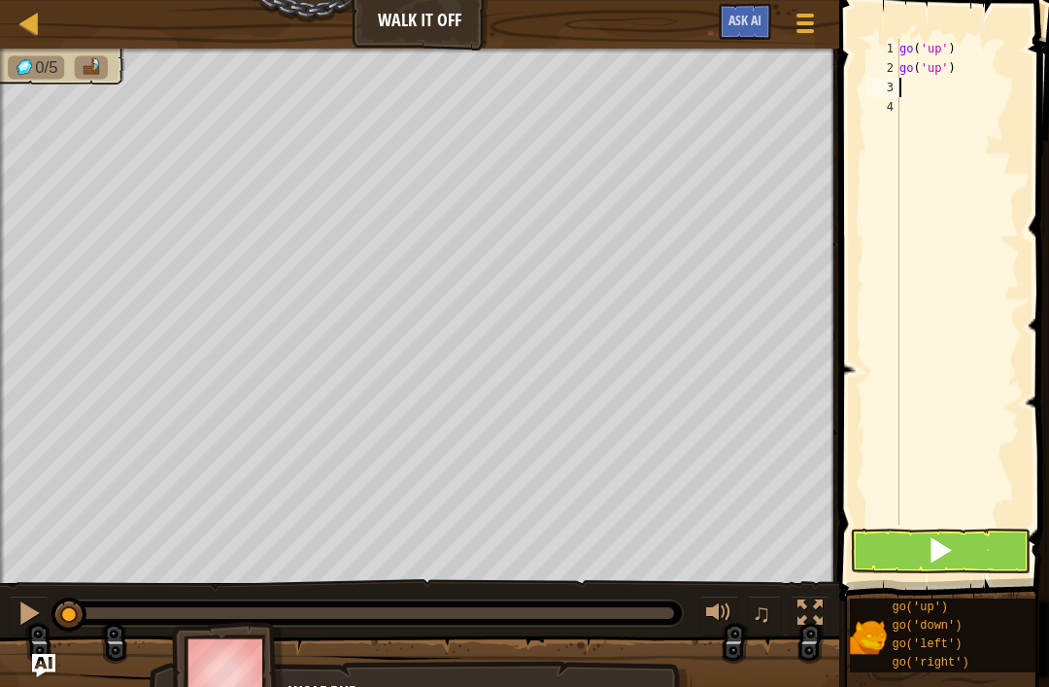
type textarea "go"
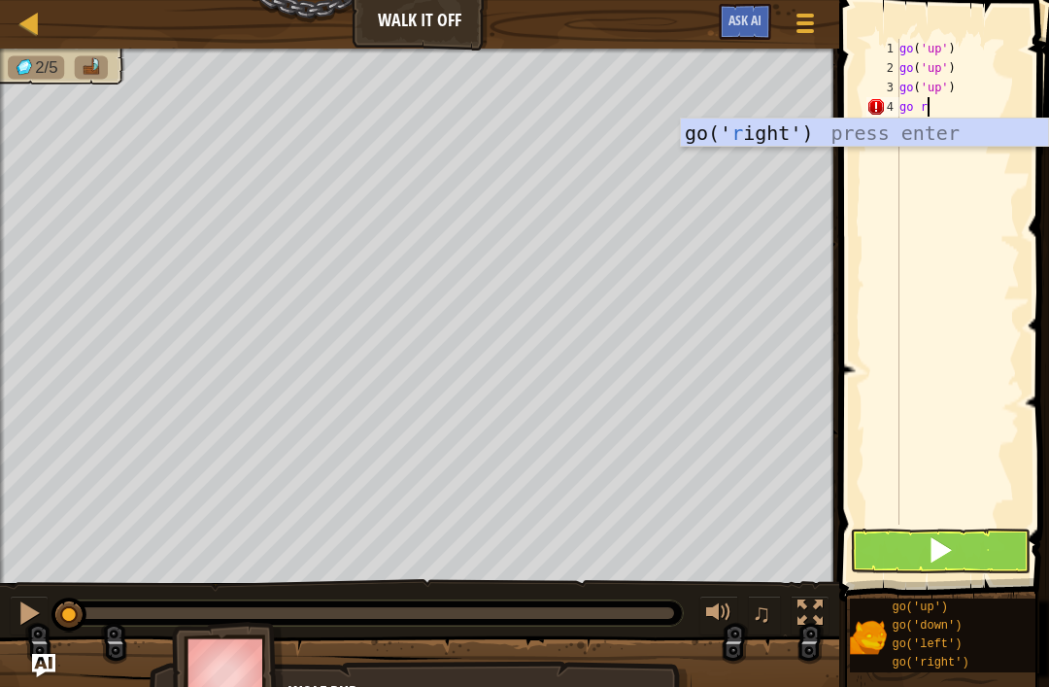
type textarea "go ru"
type textarea "go (right)"
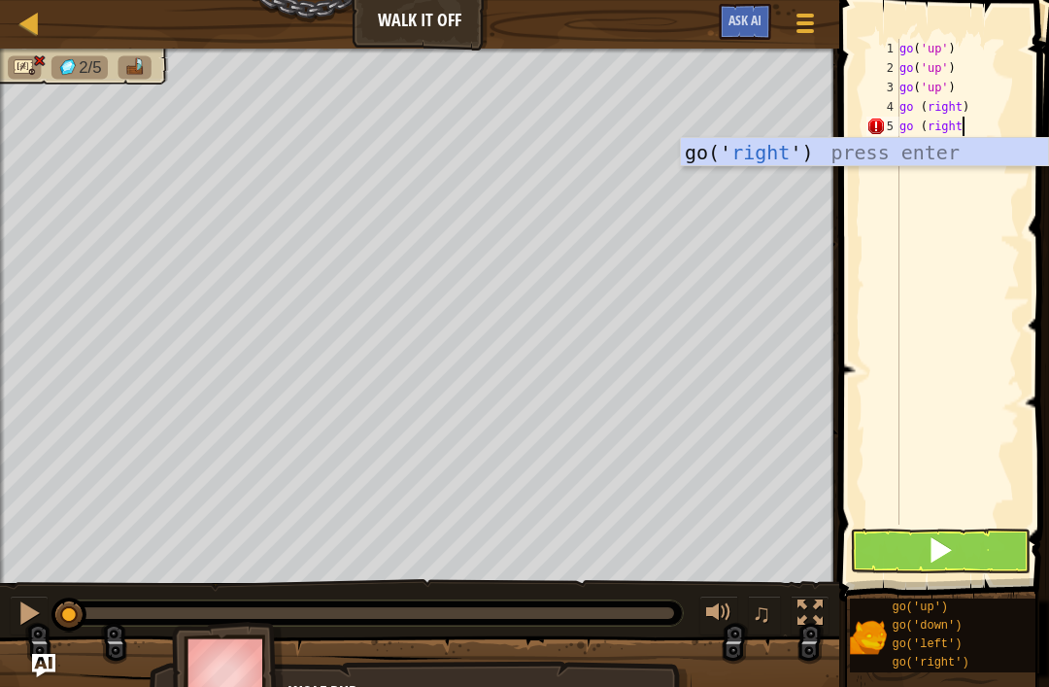
scroll to position [10, 5]
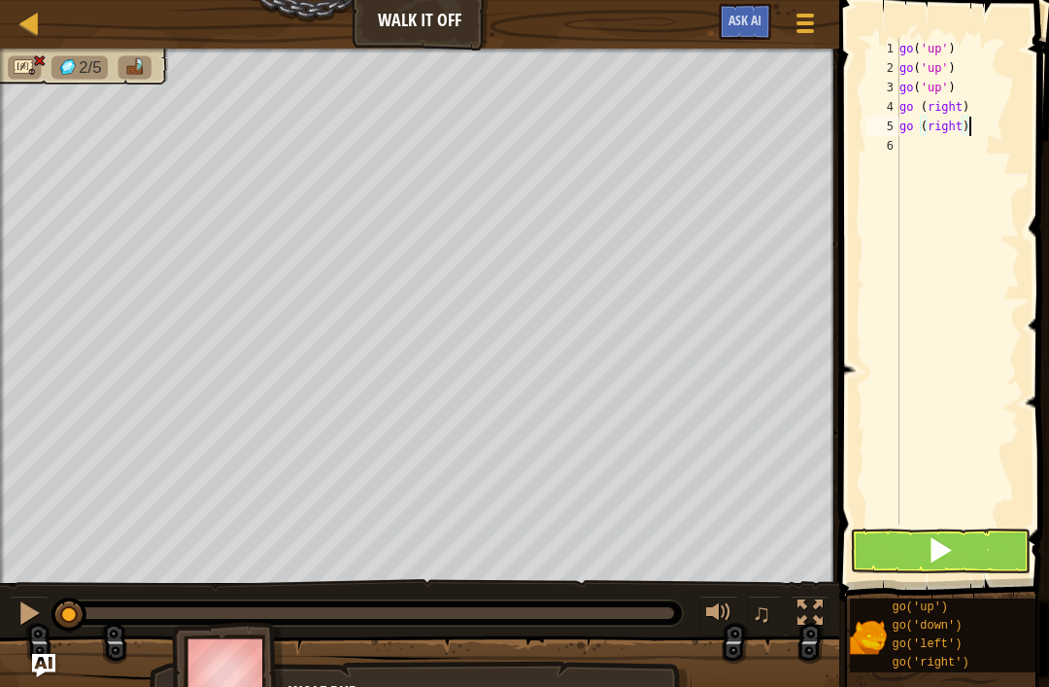
click at [968, 543] on button at bounding box center [940, 550] width 181 height 45
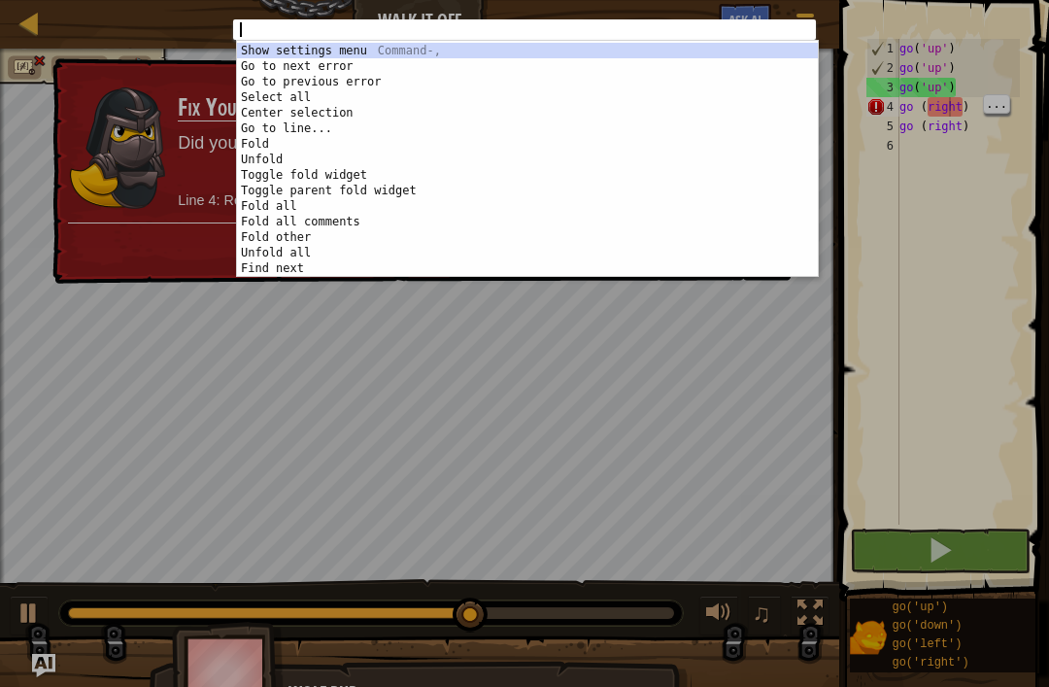
click at [920, 201] on div "1 ההההההההההההההההההההההההההההההההההההההההההההההההההההההההההההההההההההההההההההה…" at bounding box center [524, 343] width 1049 height 687
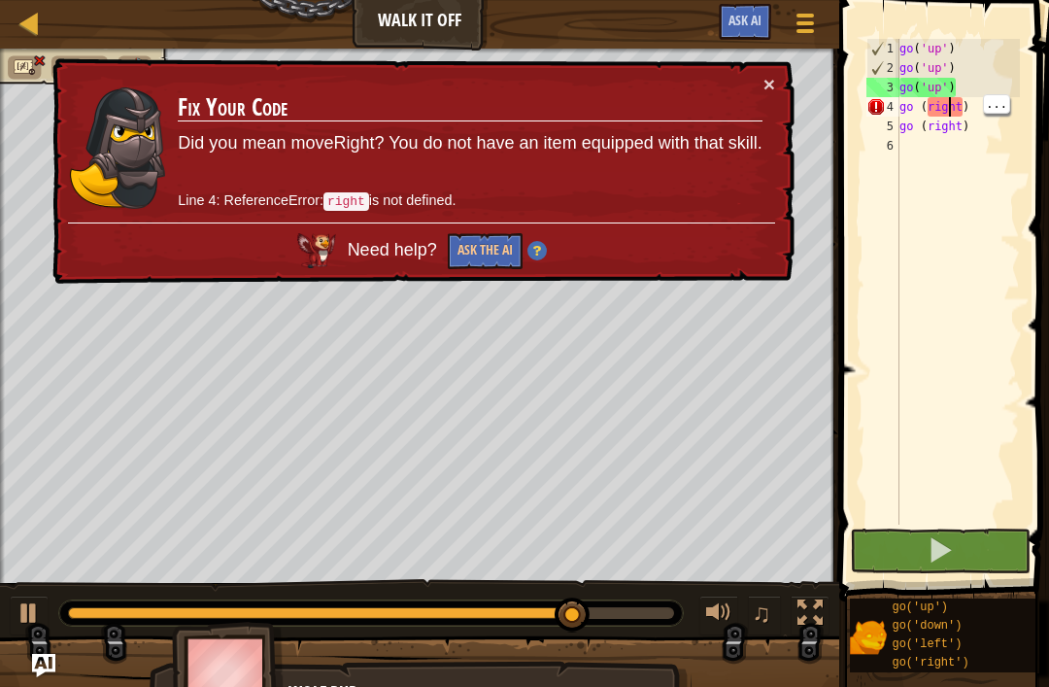
click at [432, 212] on p "Line 4: ReferenceError: right is not defined." at bounding box center [470, 200] width 584 height 21
click at [928, 109] on div "go ( 'up' ) go ( 'up' ) go ( 'up' ) go ( right ) go ( right )" at bounding box center [957, 301] width 124 height 524
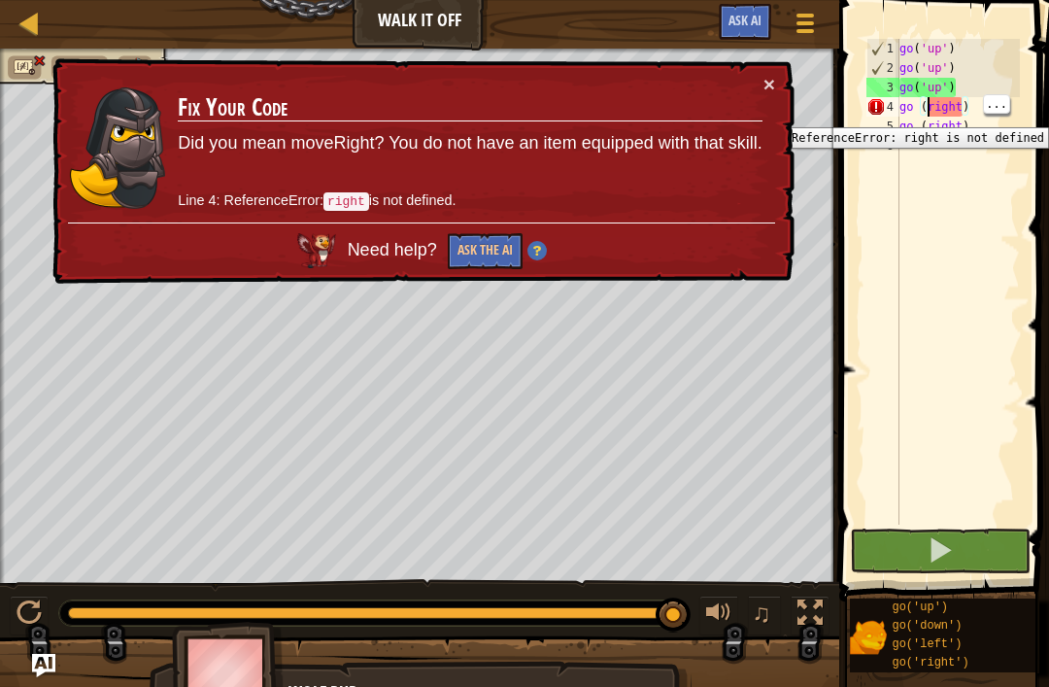
click at [888, 113] on div "4" at bounding box center [882, 106] width 33 height 19
click at [955, 113] on div "go ( 'up' ) go ( 'up' ) go ( 'up' ) go ( right ) go ( right )" at bounding box center [957, 301] width 124 height 524
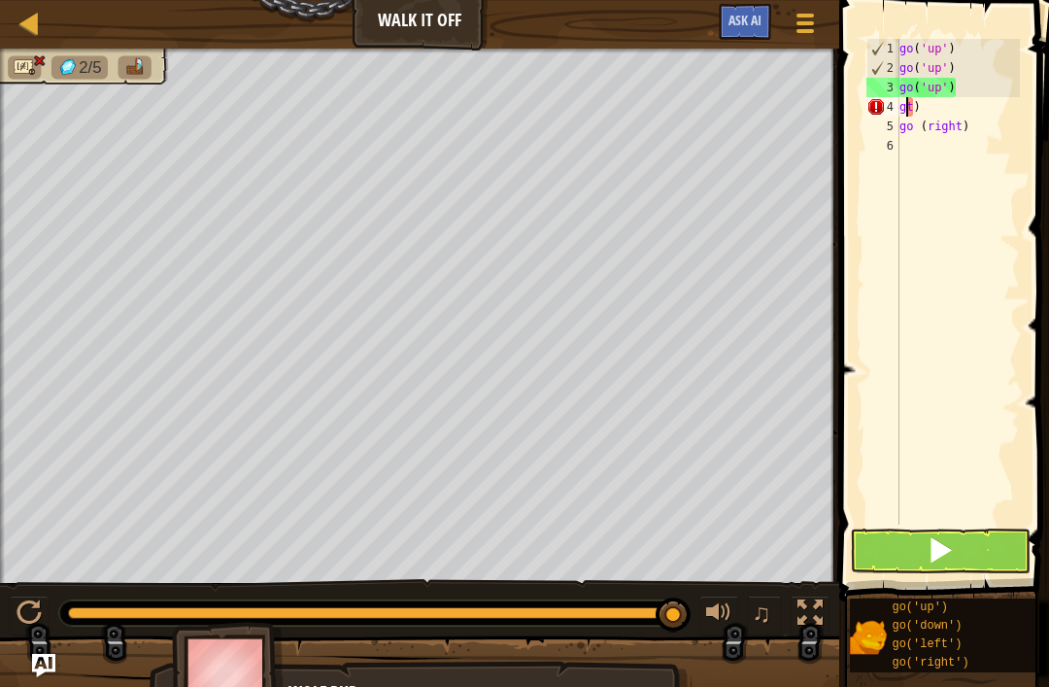
scroll to position [10, 0]
type textarea "t"
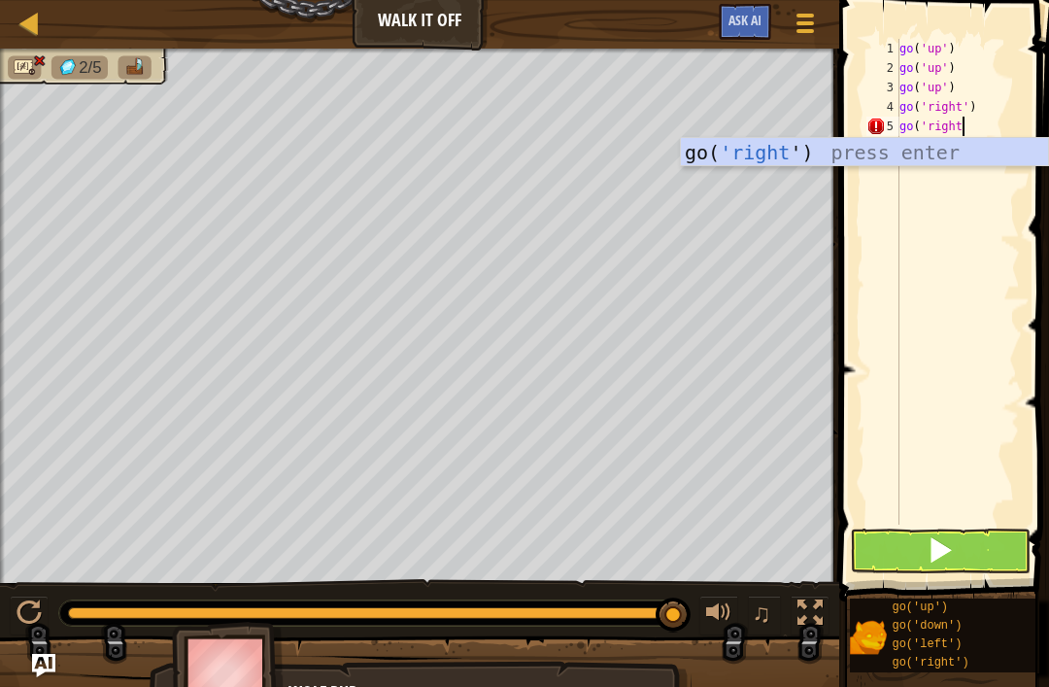
scroll to position [10, 5]
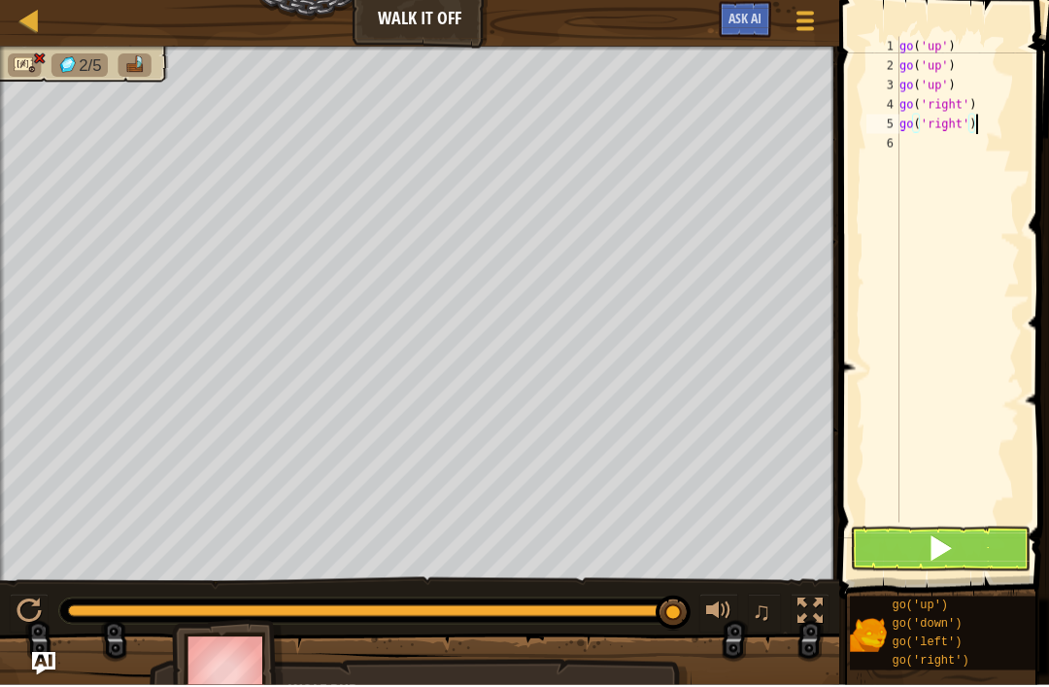
type textarea "go('right')"
click at [955, 555] on button at bounding box center [940, 550] width 181 height 45
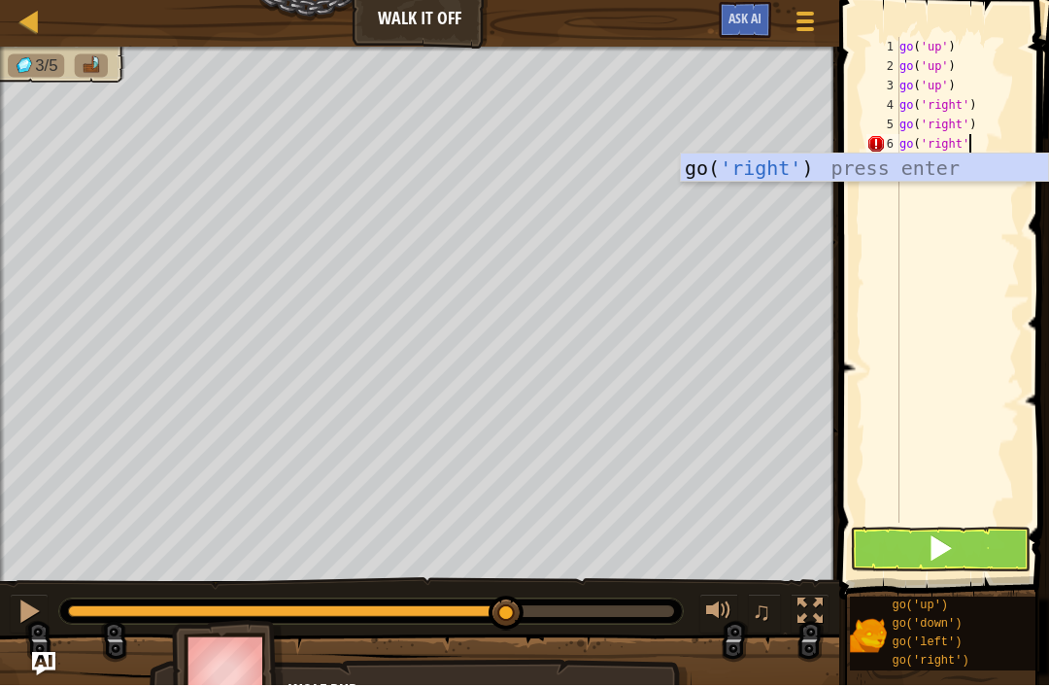
type textarea "go('right')"
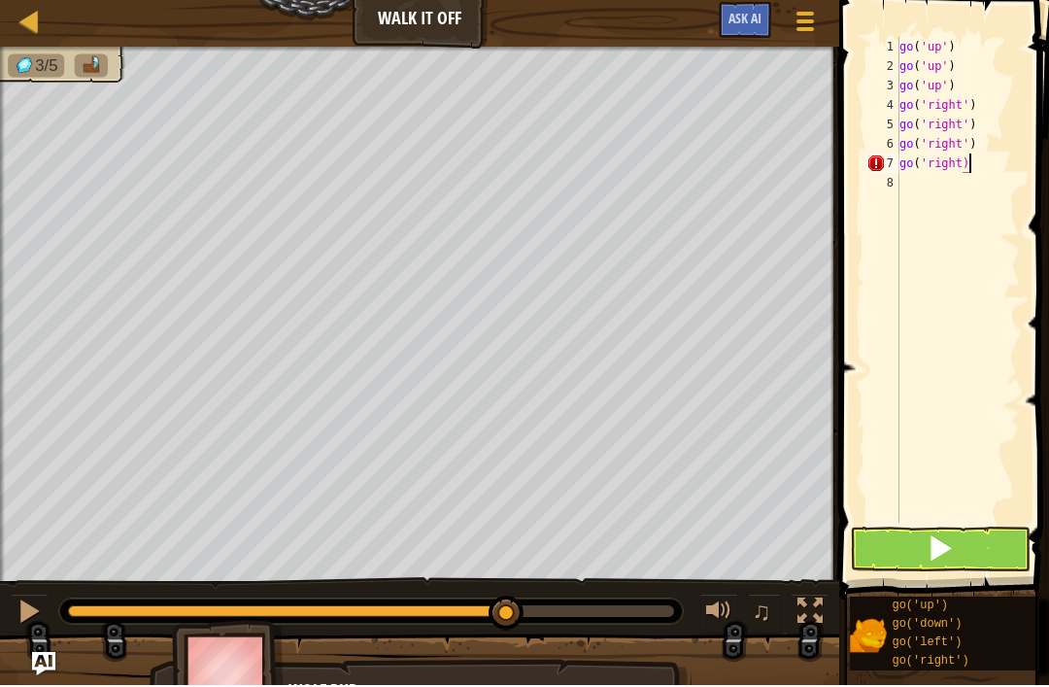
click at [982, 559] on button at bounding box center [940, 550] width 181 height 45
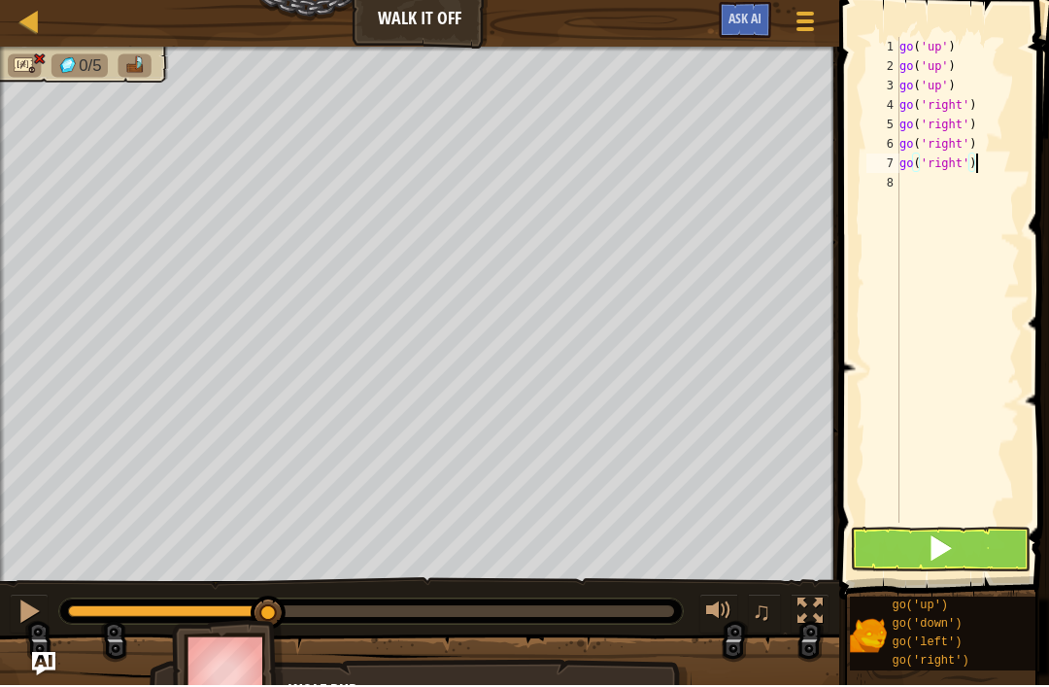
click at [959, 557] on button at bounding box center [940, 550] width 181 height 45
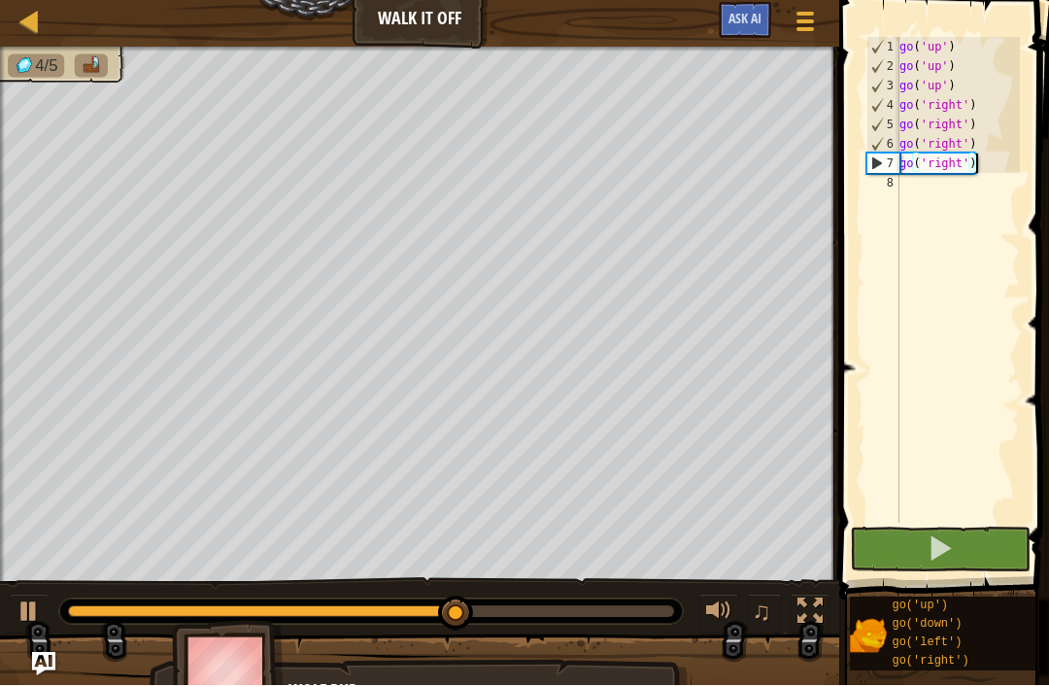
type textarea "go('right')]"
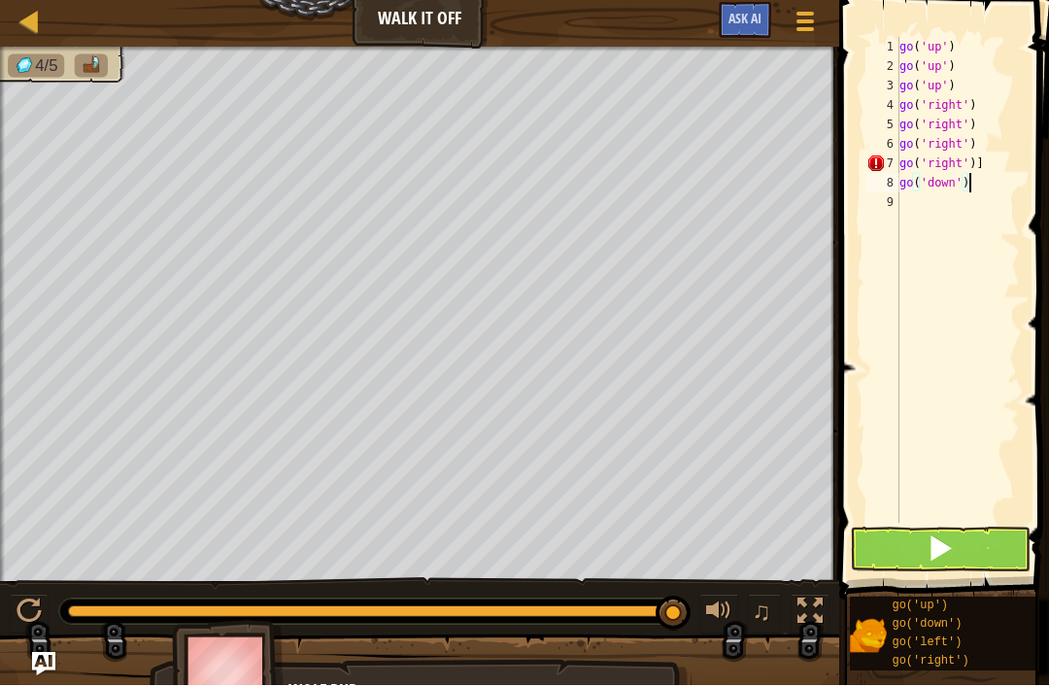
click at [971, 557] on button at bounding box center [940, 550] width 181 height 45
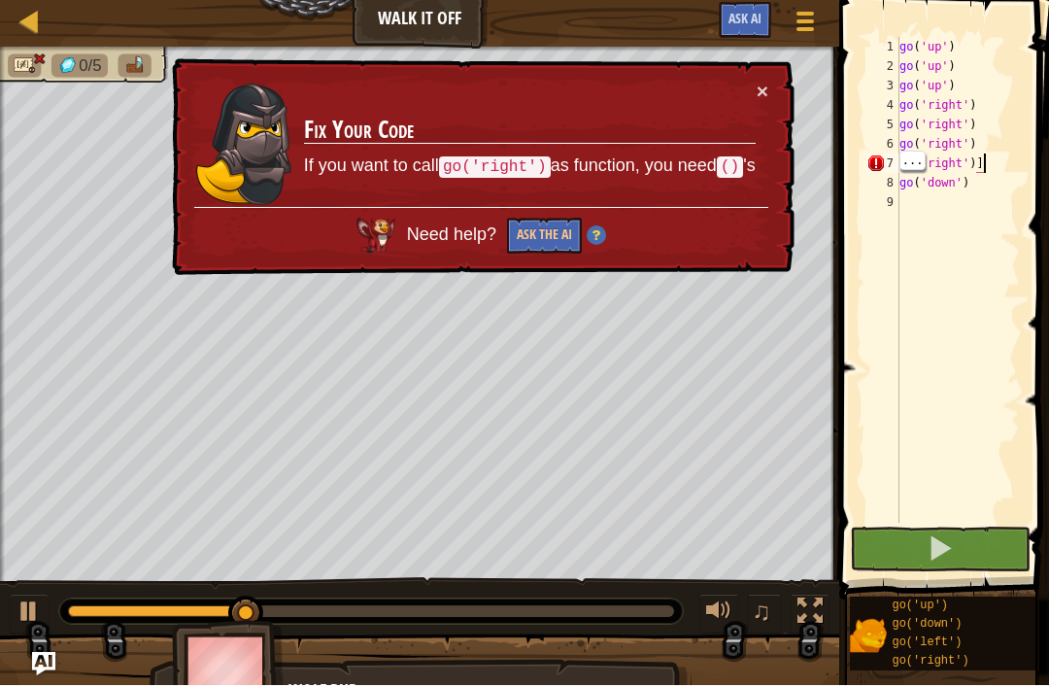
type textarea "go('right')"
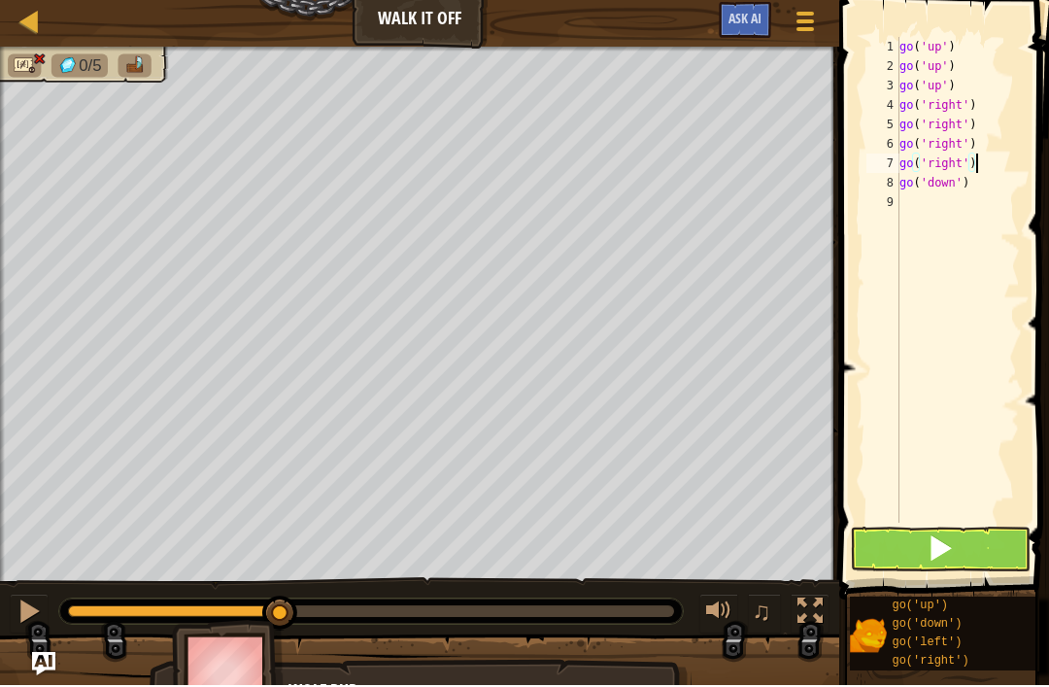
scroll to position [10, 0]
click at [970, 548] on button at bounding box center [940, 550] width 181 height 45
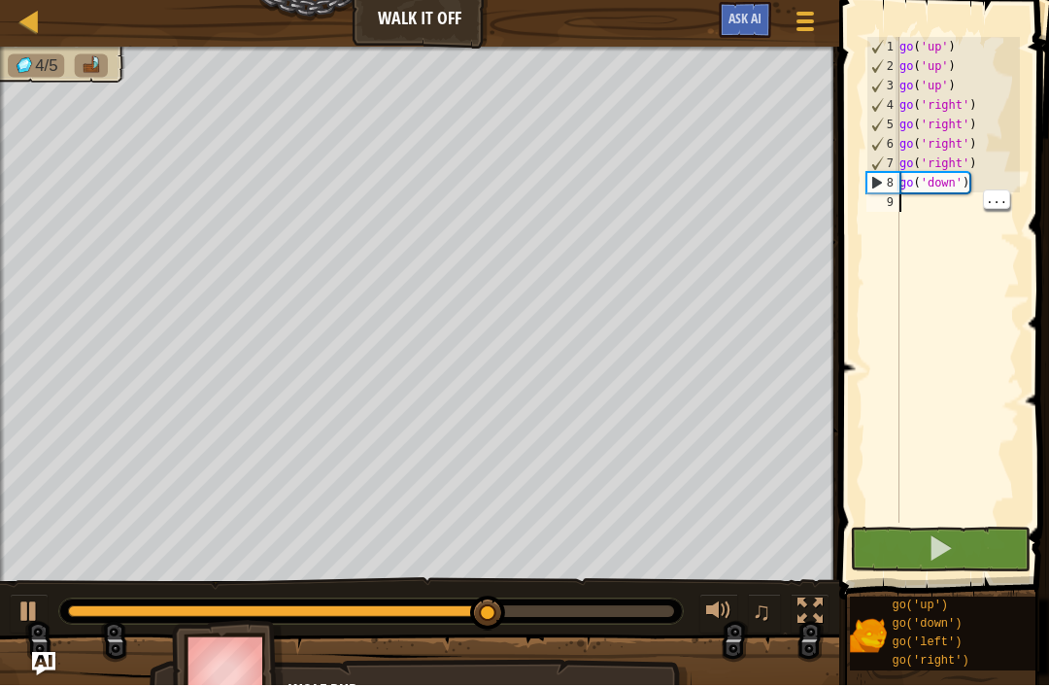
click at [946, 219] on div "go ( 'up' ) go ( 'up' ) go ( 'up' ) go ( 'right' ) go ( 'right' ) go ( 'right' …" at bounding box center [957, 301] width 124 height 524
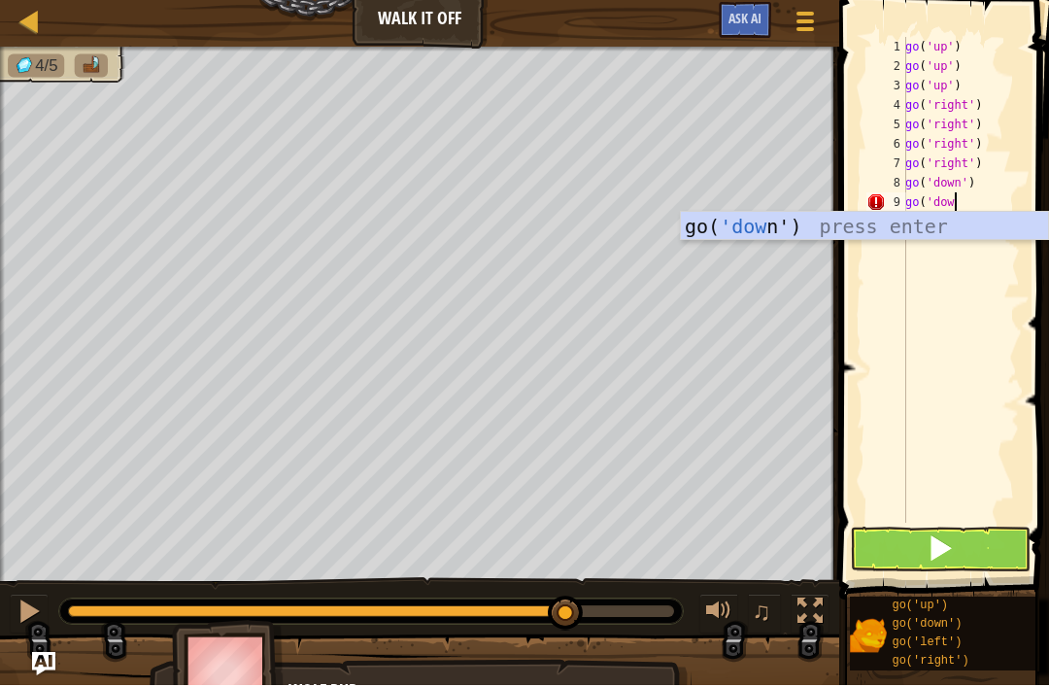
scroll to position [10, 3]
type textarea "go('down')"
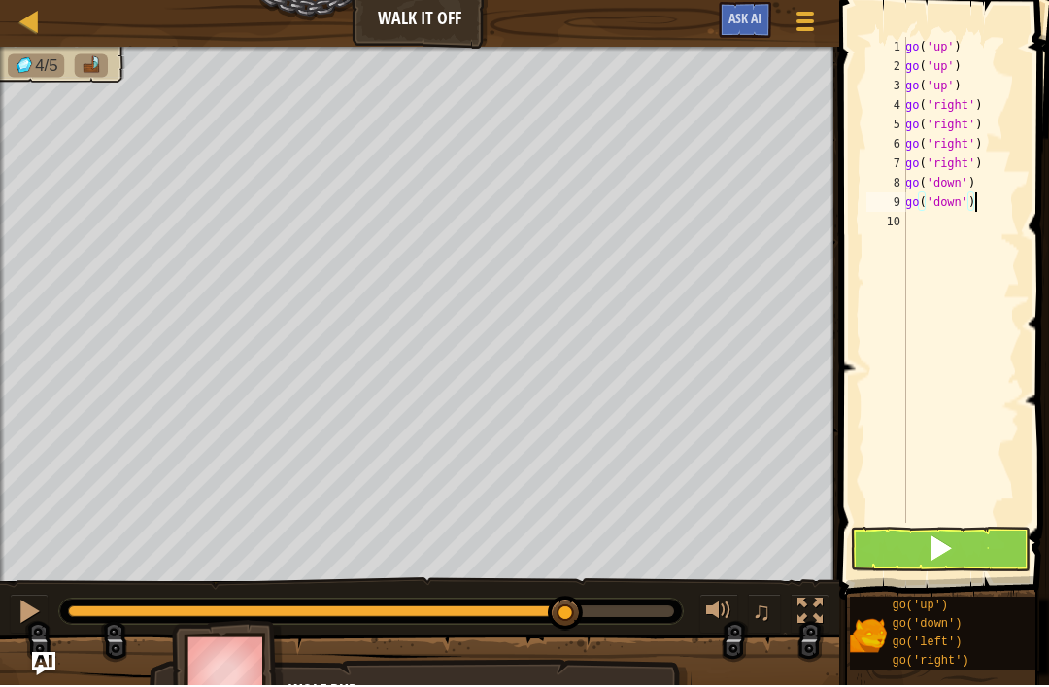
scroll to position [10, 0]
type textarea "d"
type textarea "go('down')"
click at [973, 548] on button at bounding box center [940, 550] width 181 height 45
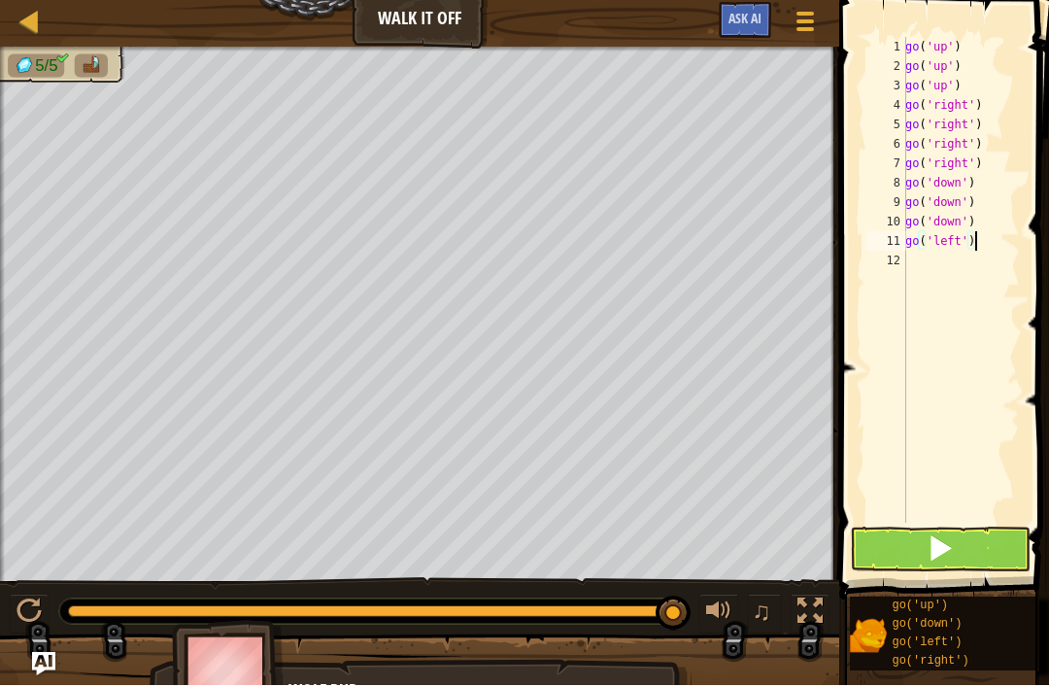
type textarea "go('left')"
click at [971, 536] on button at bounding box center [940, 550] width 181 height 45
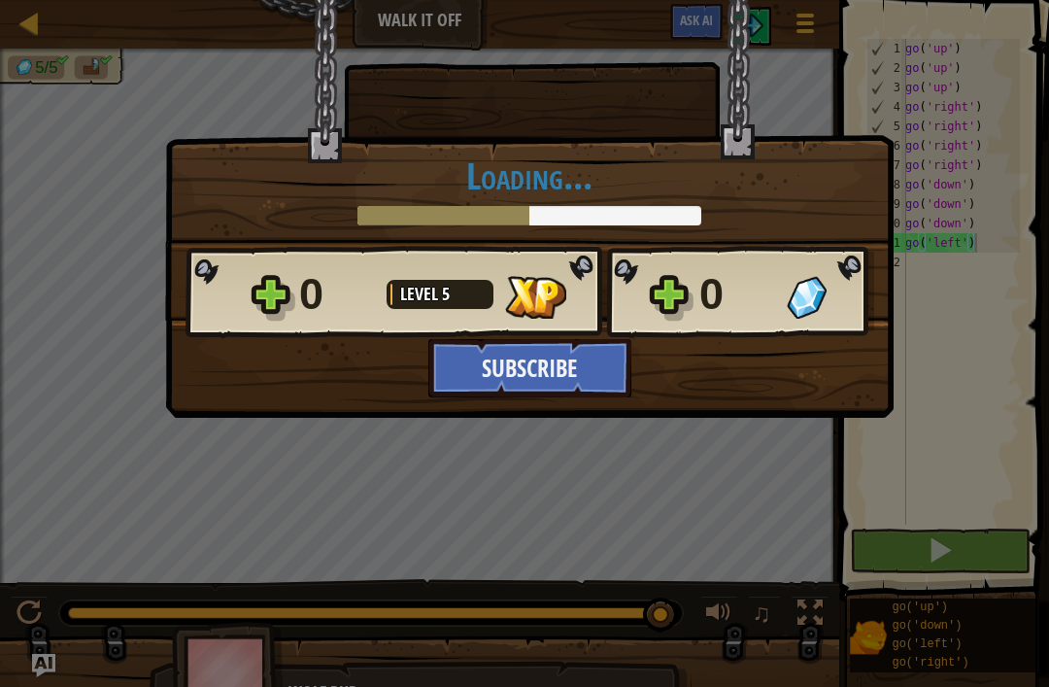
click at [556, 330] on div "0 Level 5 0" at bounding box center [529, 292] width 689 height 93
click at [589, 352] on button "Subscribe" at bounding box center [529, 368] width 203 height 58
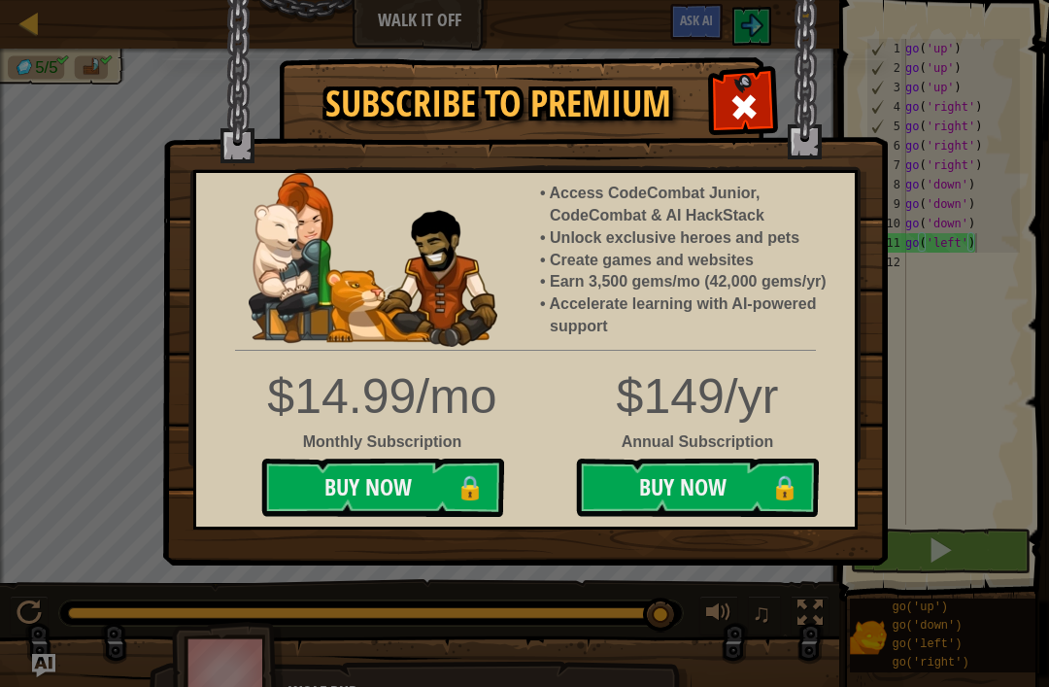
click at [727, 101] on div at bounding box center [743, 104] width 61 height 61
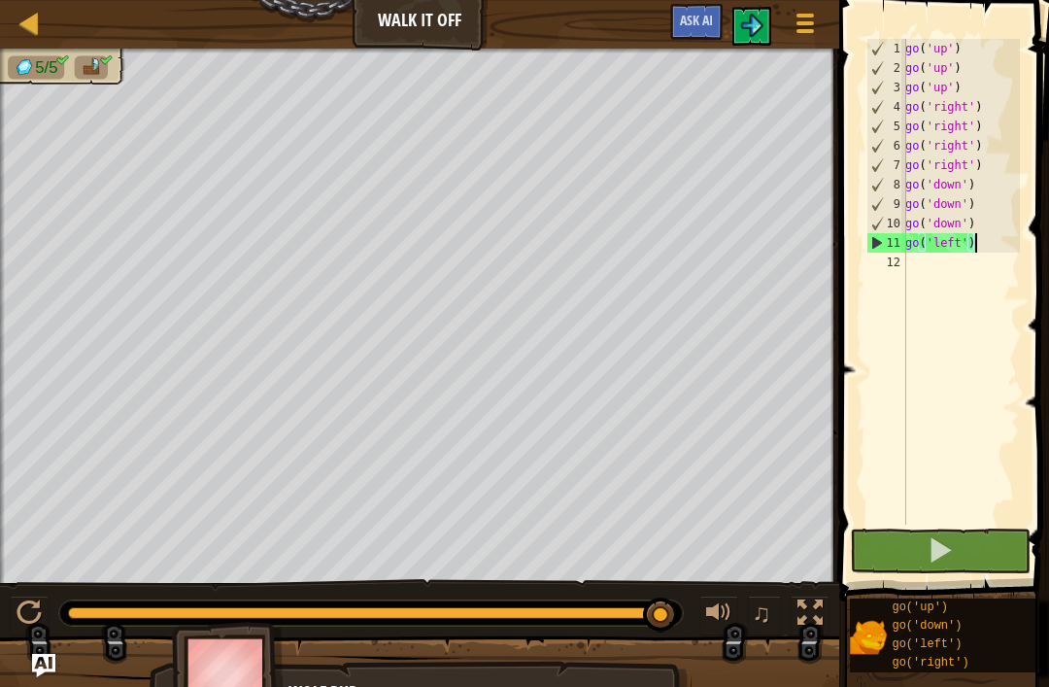
click at [965, 557] on button at bounding box center [940, 550] width 181 height 45
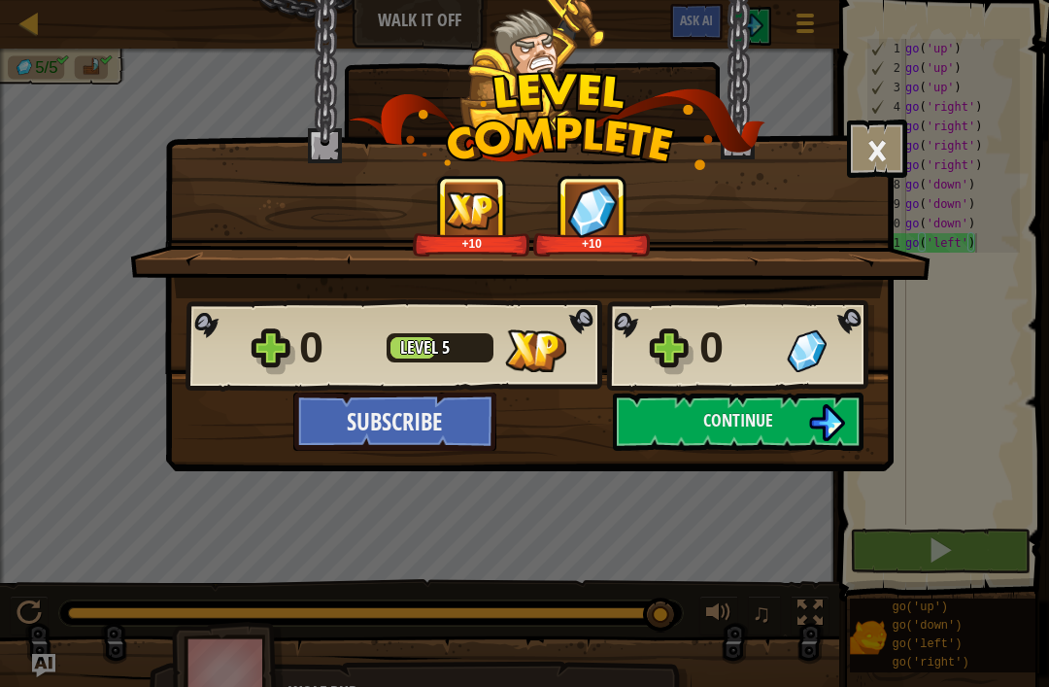
click at [817, 416] on img at bounding box center [826, 422] width 37 height 37
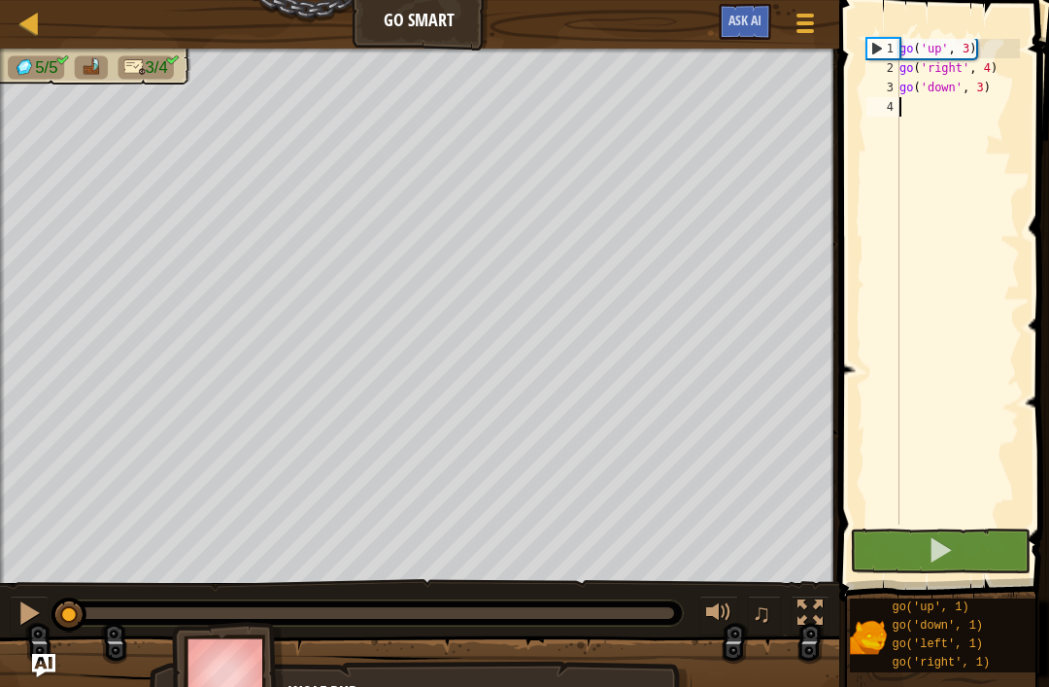
click at [963, 554] on button at bounding box center [940, 550] width 181 height 45
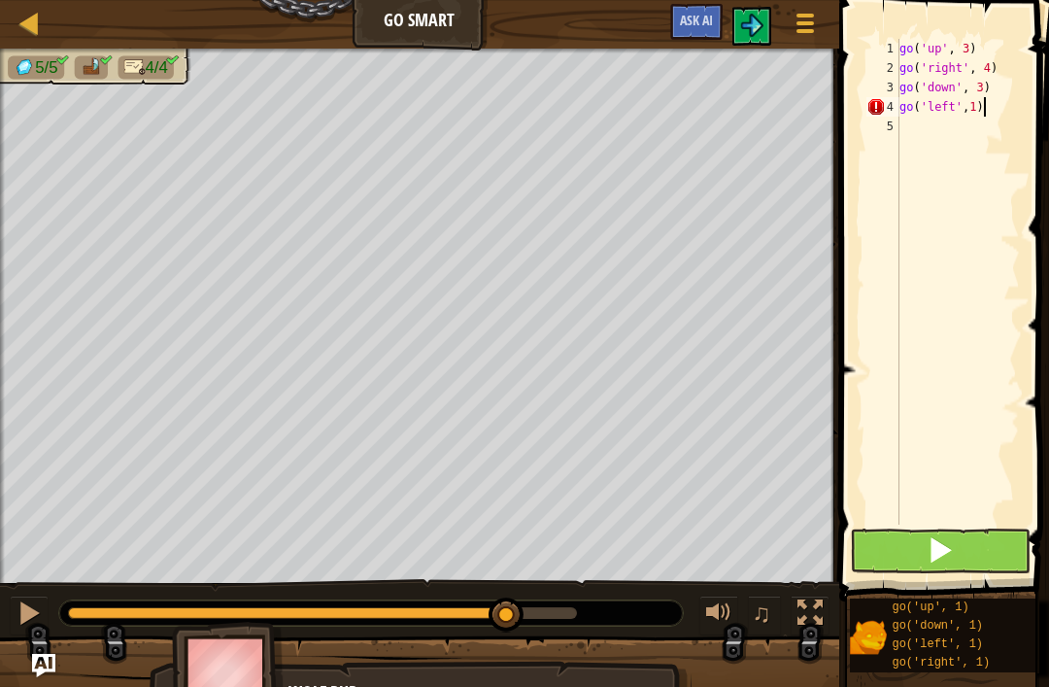
scroll to position [10, 6]
type textarea "go('left',1)"
click at [965, 541] on button at bounding box center [940, 550] width 181 height 45
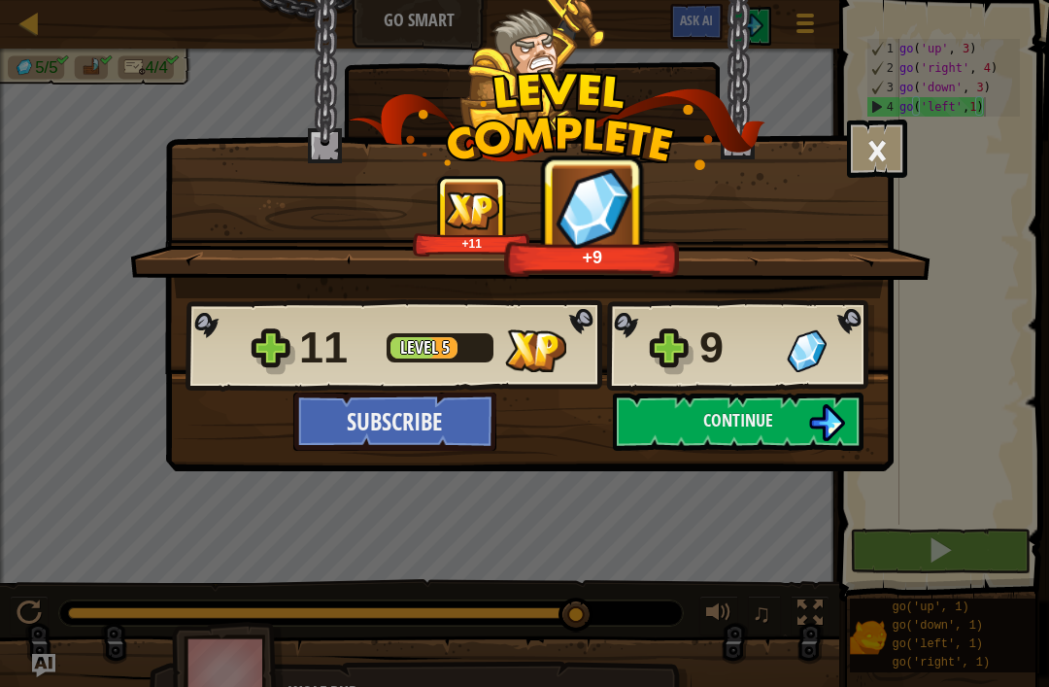
click at [787, 426] on button "Continue" at bounding box center [738, 421] width 251 height 58
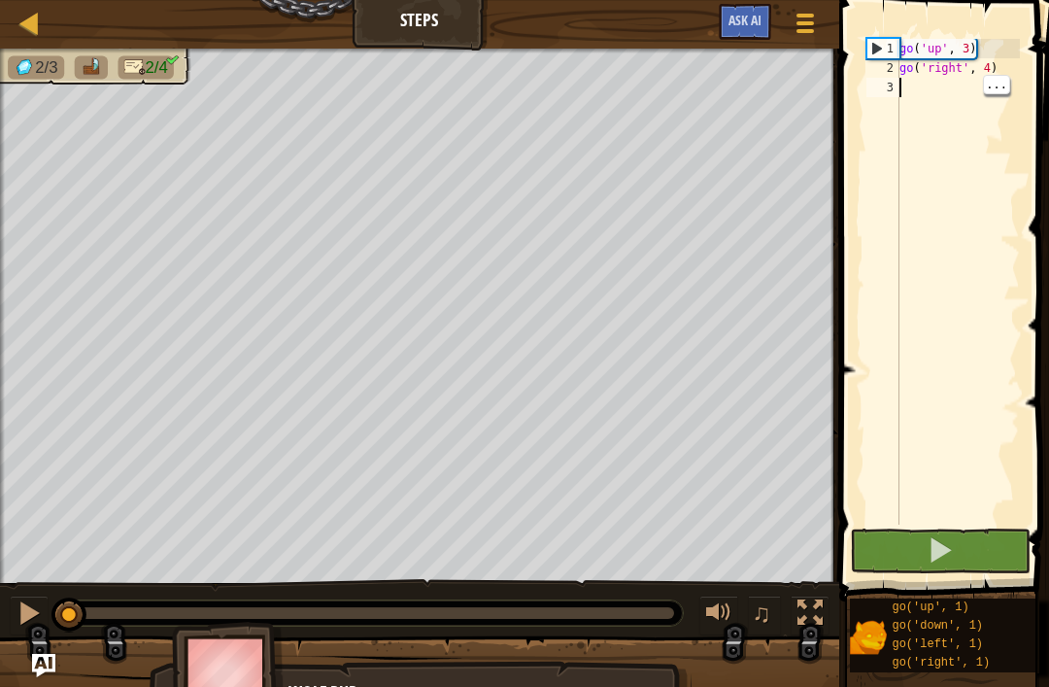
click at [926, 550] on span at bounding box center [939, 549] width 27 height 27
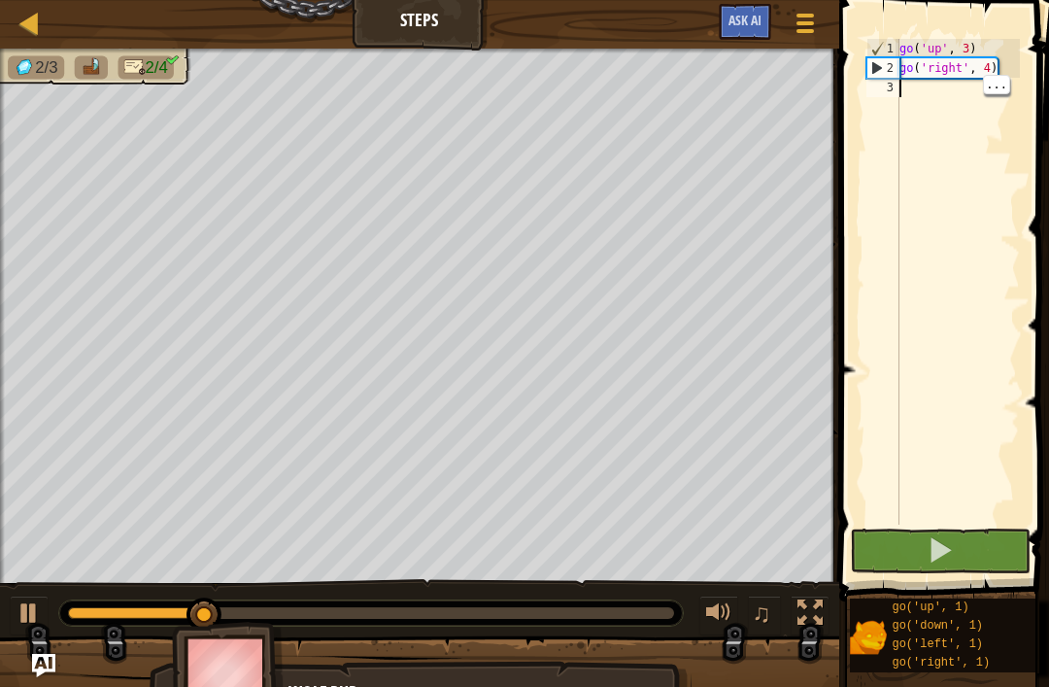
type textarea "go"
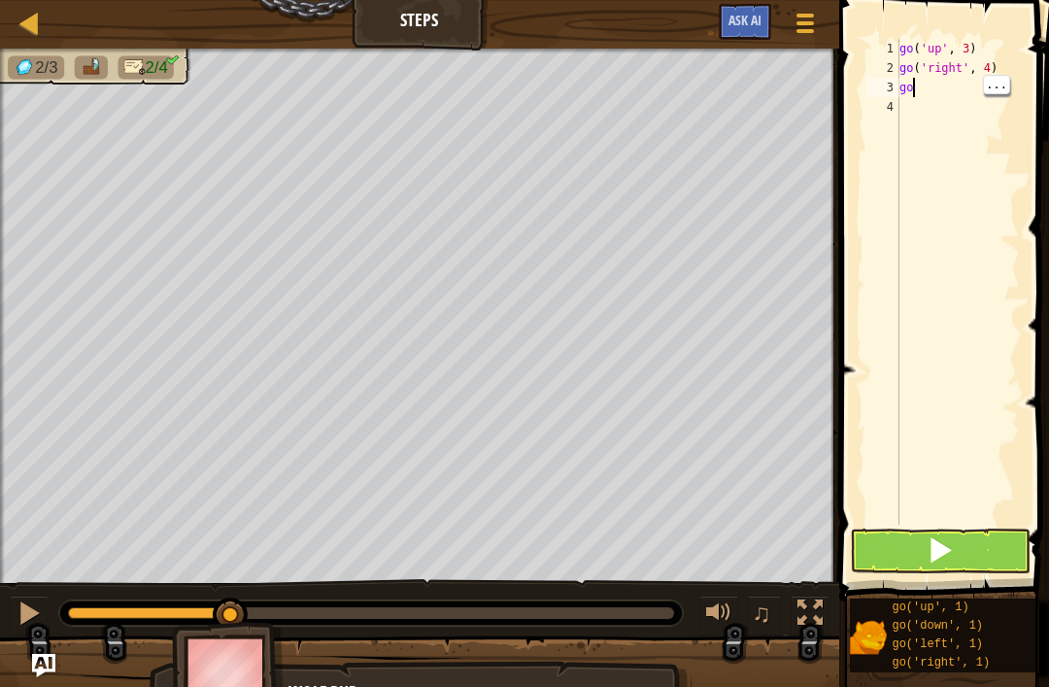
type textarea "g"
click at [943, 89] on div "go ( 'up' , 3 ) go ( 'right' , 4 )" at bounding box center [957, 301] width 124 height 524
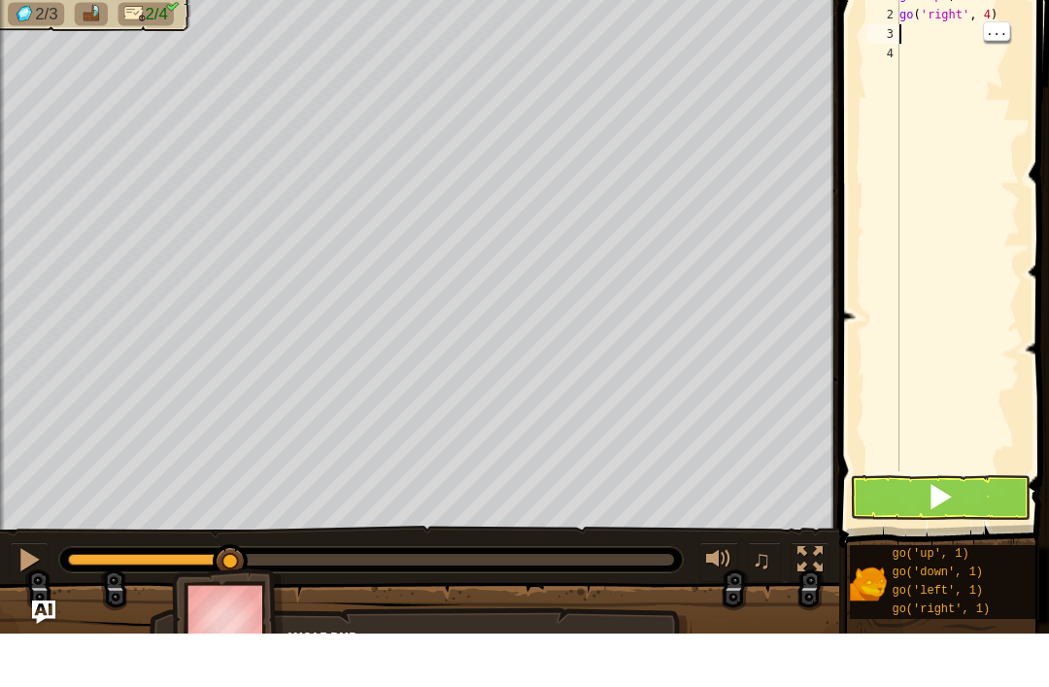
click at [976, 528] on button at bounding box center [940, 550] width 181 height 45
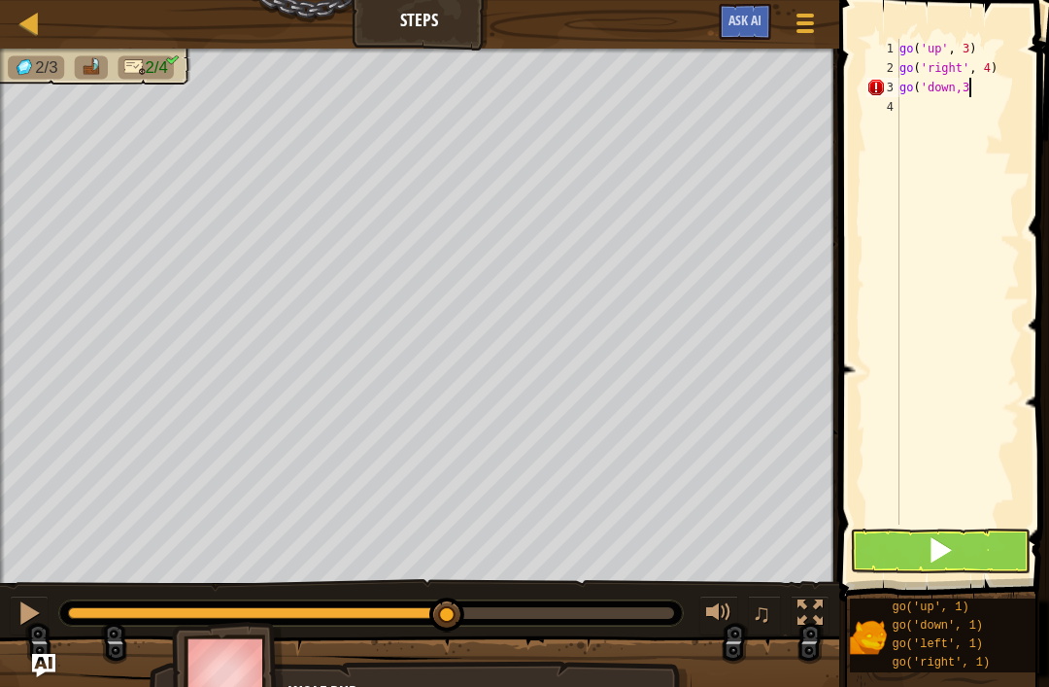
scroll to position [10, 5]
click at [940, 563] on span at bounding box center [939, 549] width 27 height 27
click at [985, 572] on button at bounding box center [940, 550] width 181 height 45
type textarea "go('down',3)"
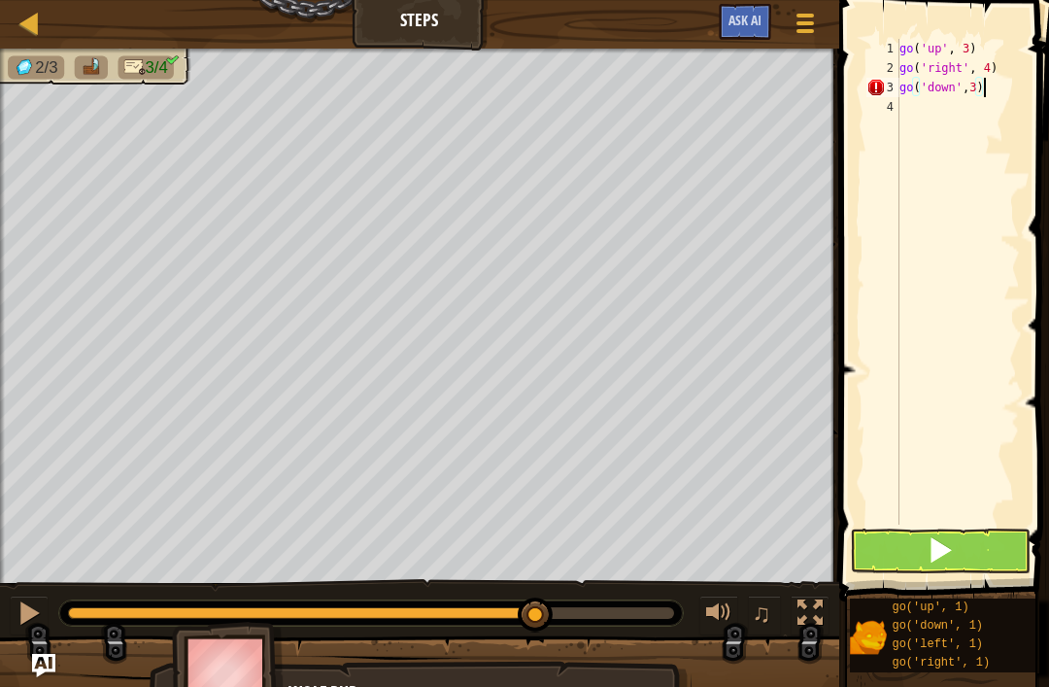
click at [999, 540] on button at bounding box center [940, 550] width 181 height 45
type textarea "go('left',2)"
click at [975, 546] on button at bounding box center [940, 550] width 181 height 45
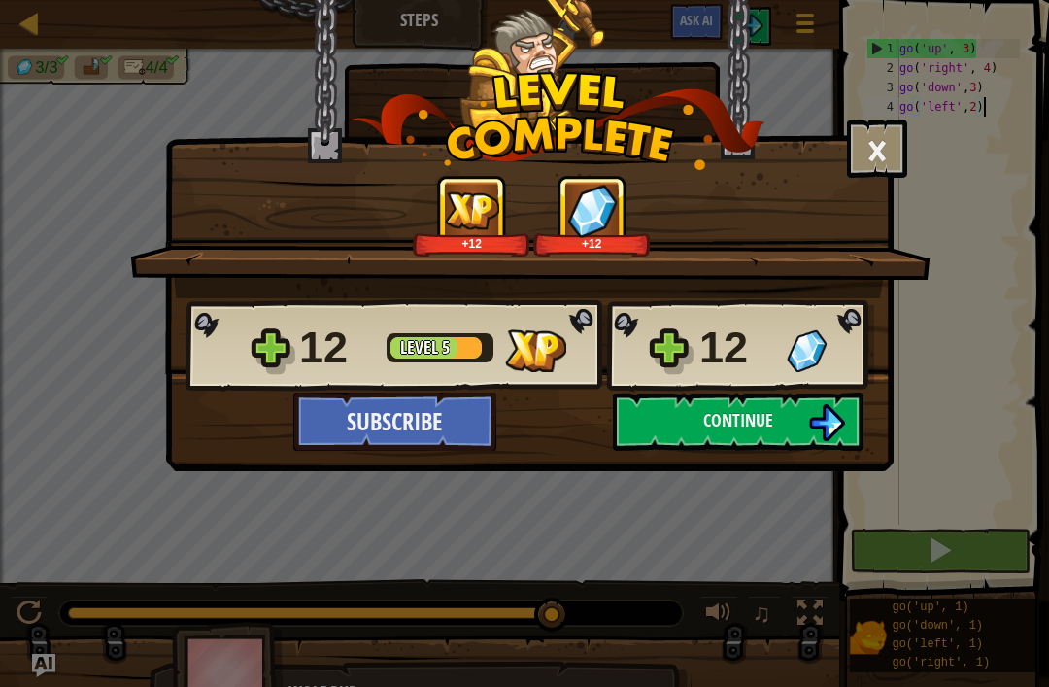
click at [807, 396] on button "Continue" at bounding box center [738, 421] width 251 height 58
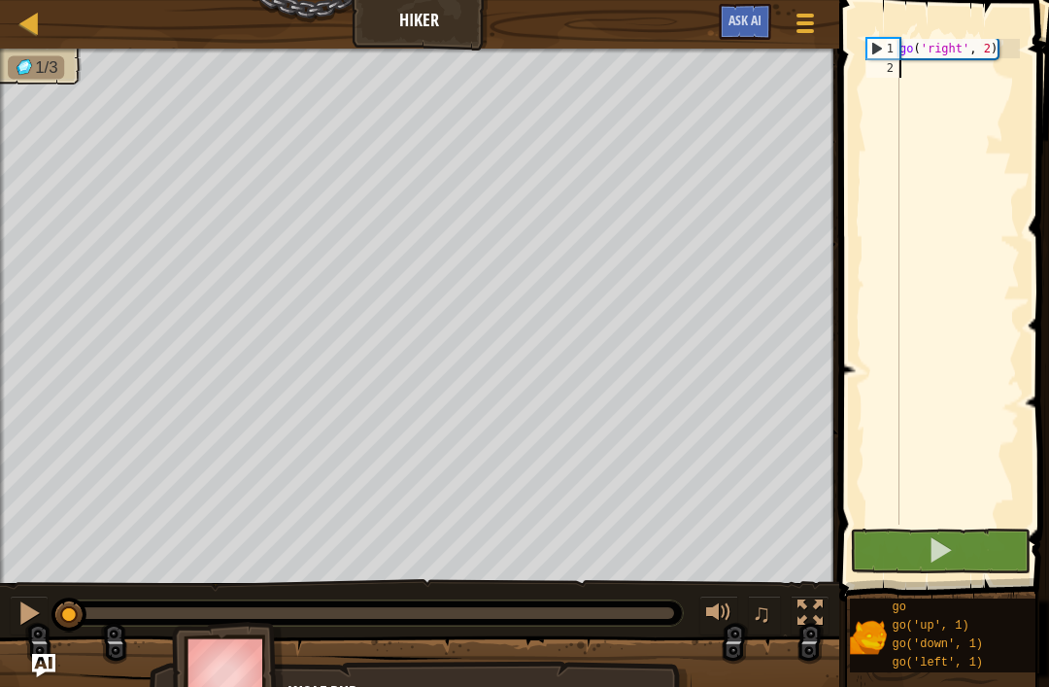
click at [970, 556] on button at bounding box center [940, 550] width 181 height 45
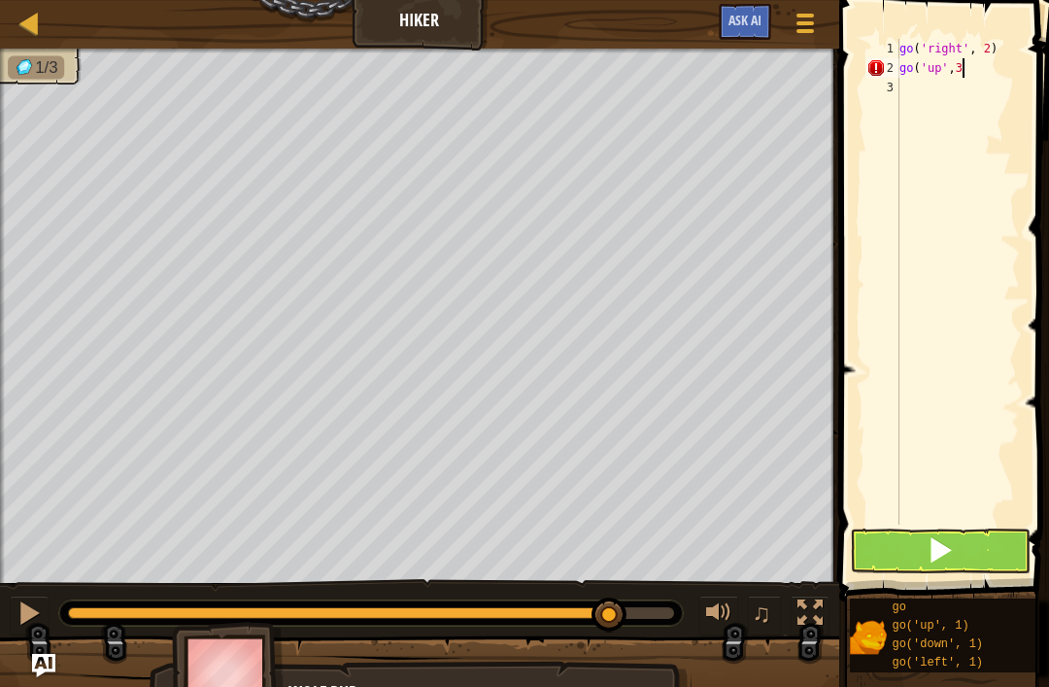
scroll to position [10, 5]
click at [956, 560] on button at bounding box center [940, 550] width 181 height 45
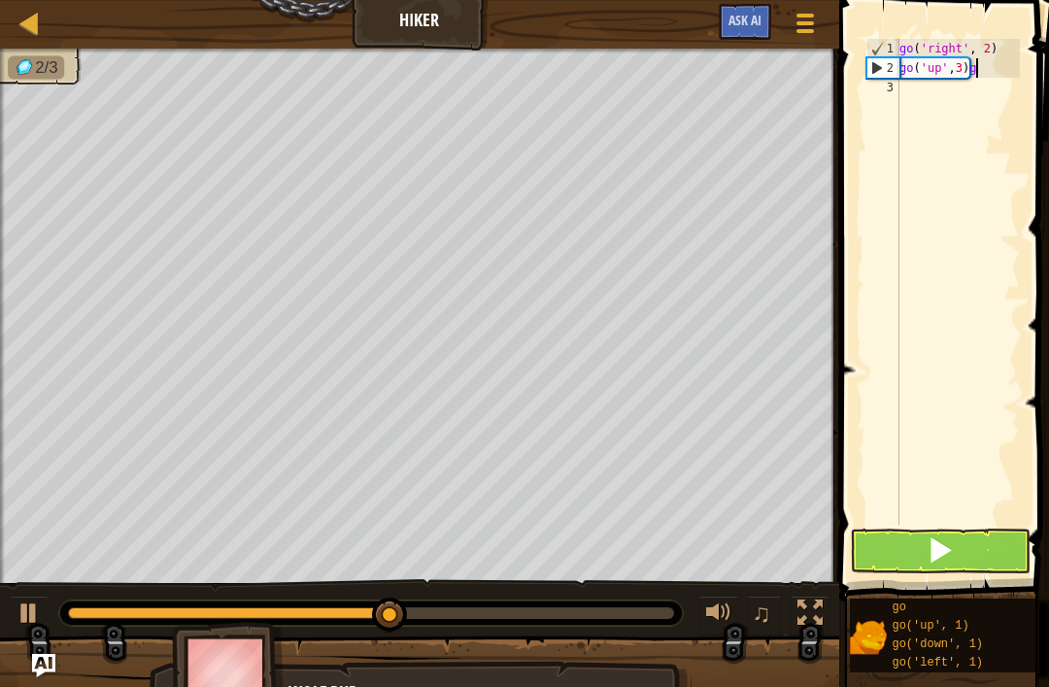
type textarea "go('up',3)"
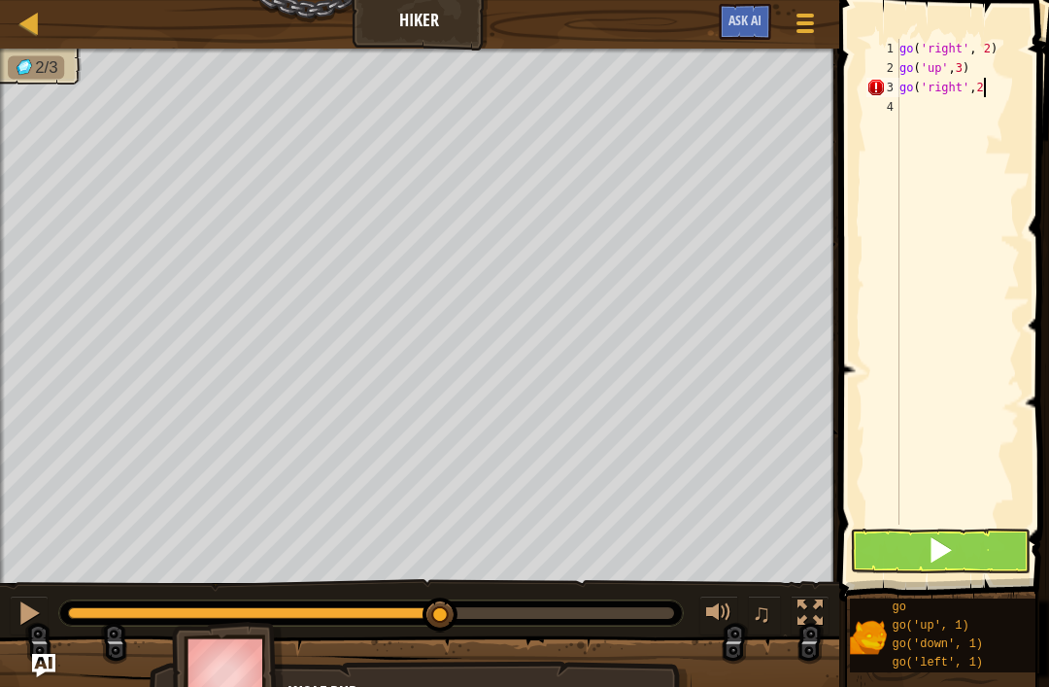
scroll to position [10, 6]
type textarea "go('right',2)"
click at [987, 562] on button at bounding box center [940, 550] width 181 height 45
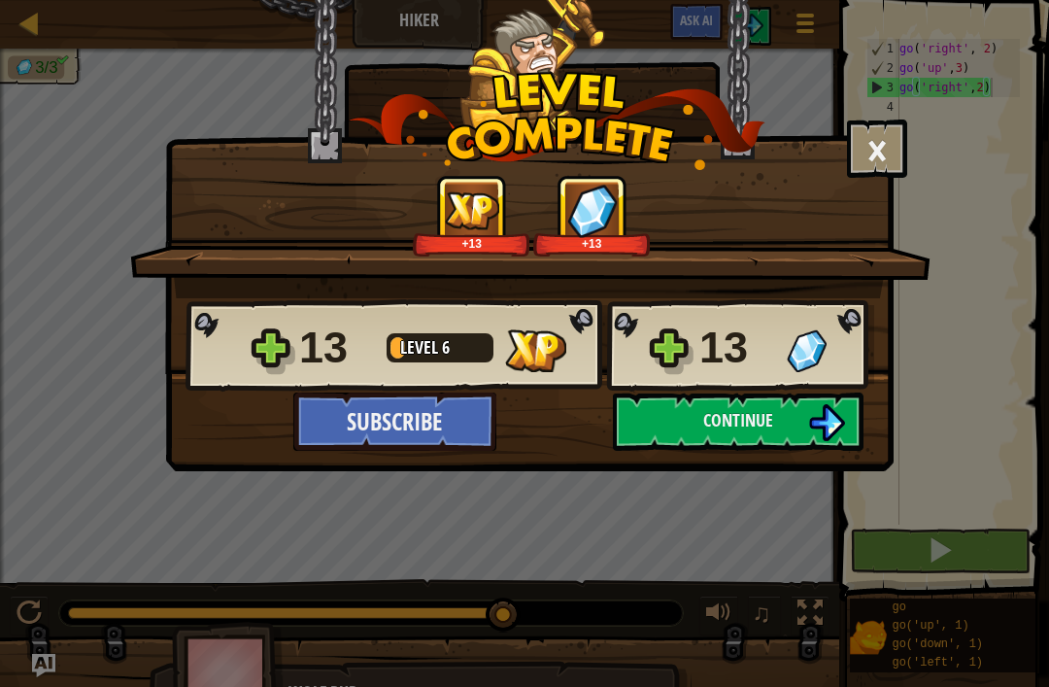
click at [782, 387] on div "13 Level 6 13" at bounding box center [529, 345] width 689 height 93
click at [779, 444] on button "Continue" at bounding box center [738, 421] width 251 height 58
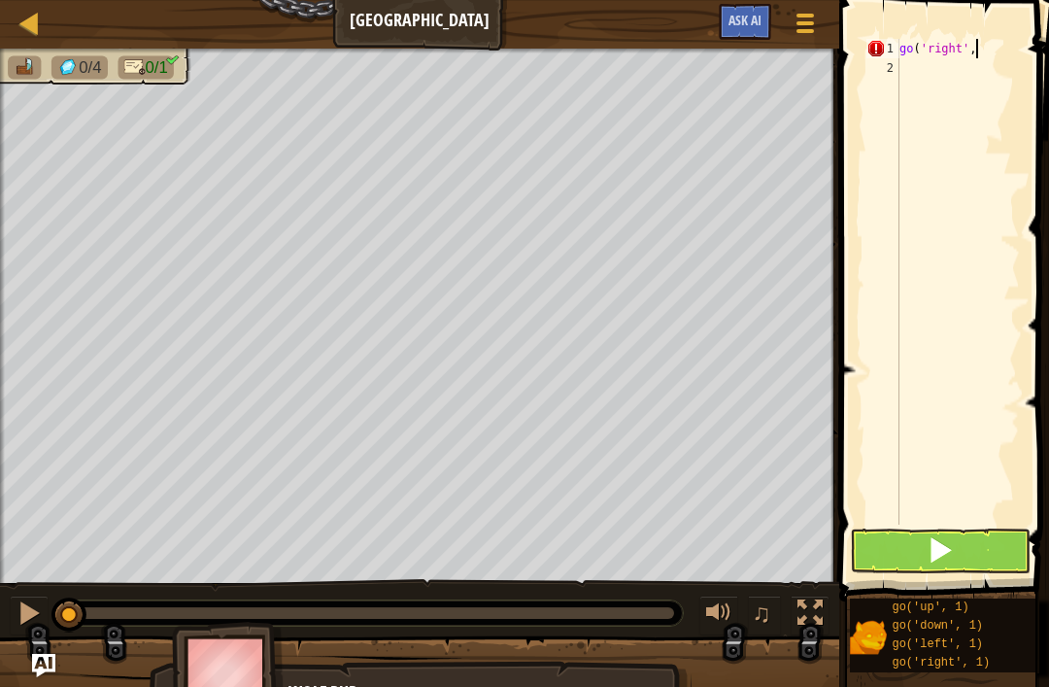
scroll to position [10, 6]
type textarea "go('right',5)"
click at [974, 543] on button at bounding box center [940, 550] width 181 height 45
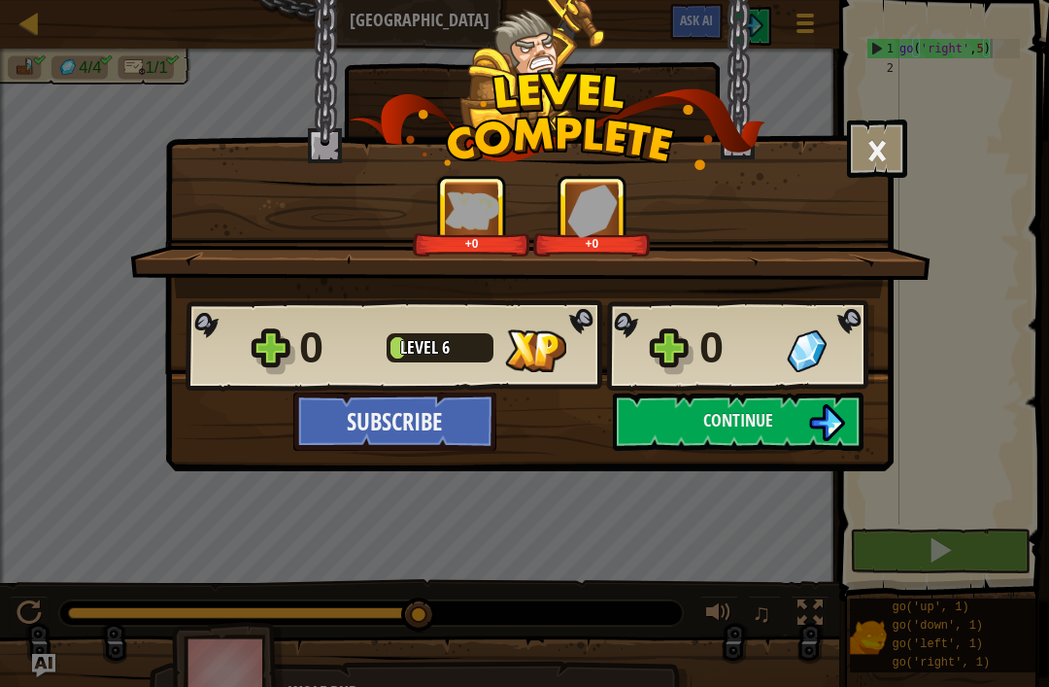
click at [764, 431] on span "Continue" at bounding box center [738, 420] width 70 height 24
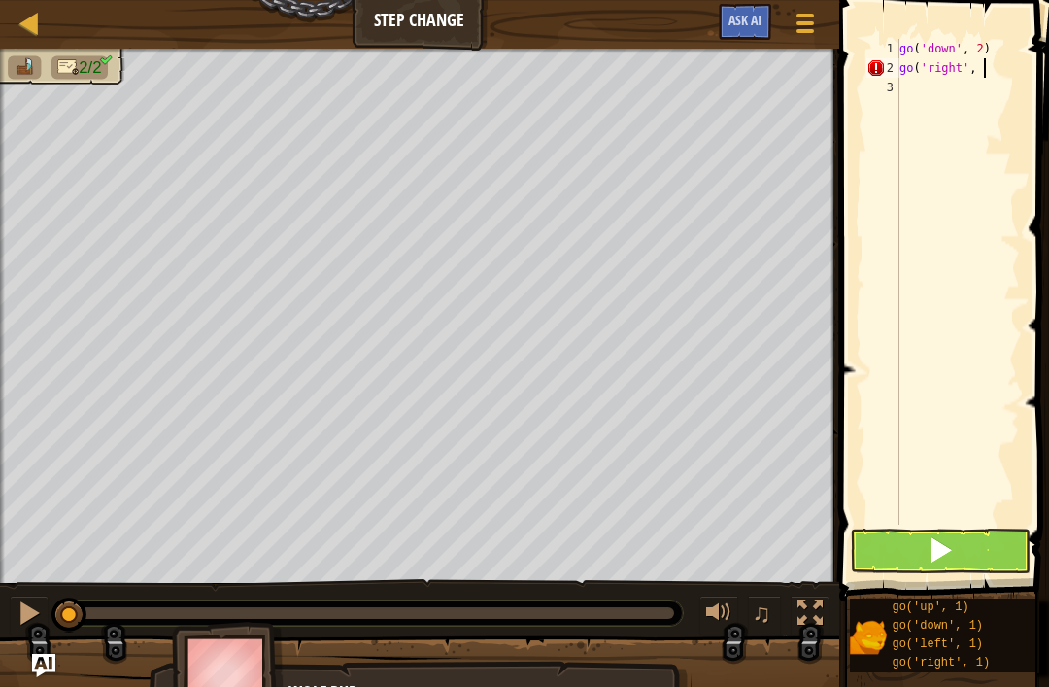
scroll to position [10, 7]
type textarea "go('right', 5)"
click at [959, 559] on button at bounding box center [940, 550] width 181 height 45
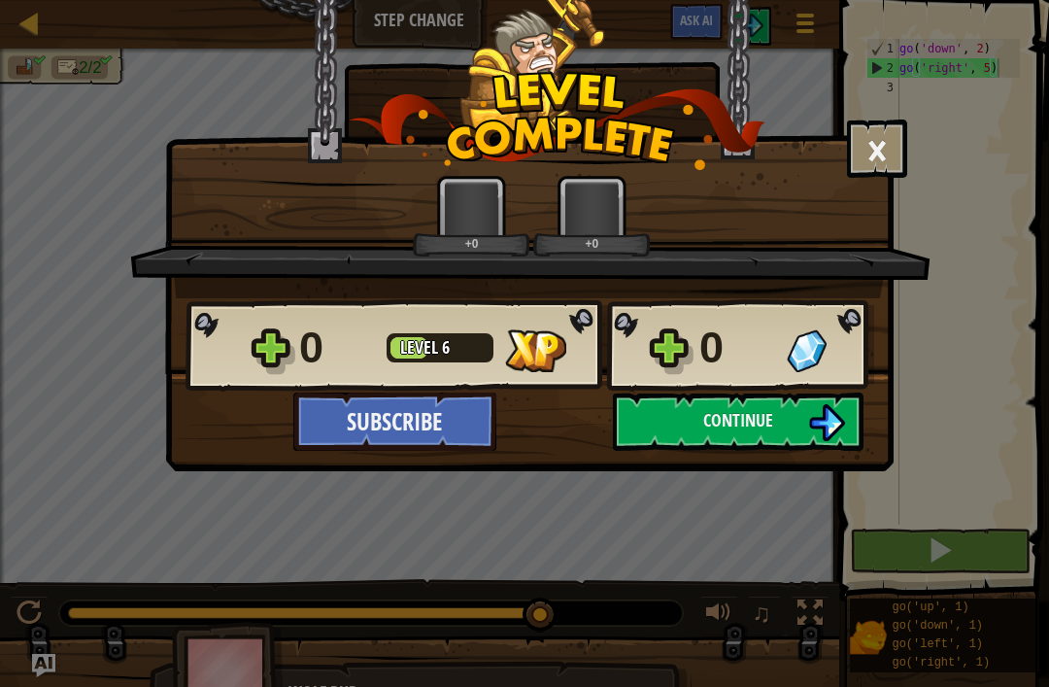
click at [760, 422] on span "Continue" at bounding box center [738, 420] width 70 height 24
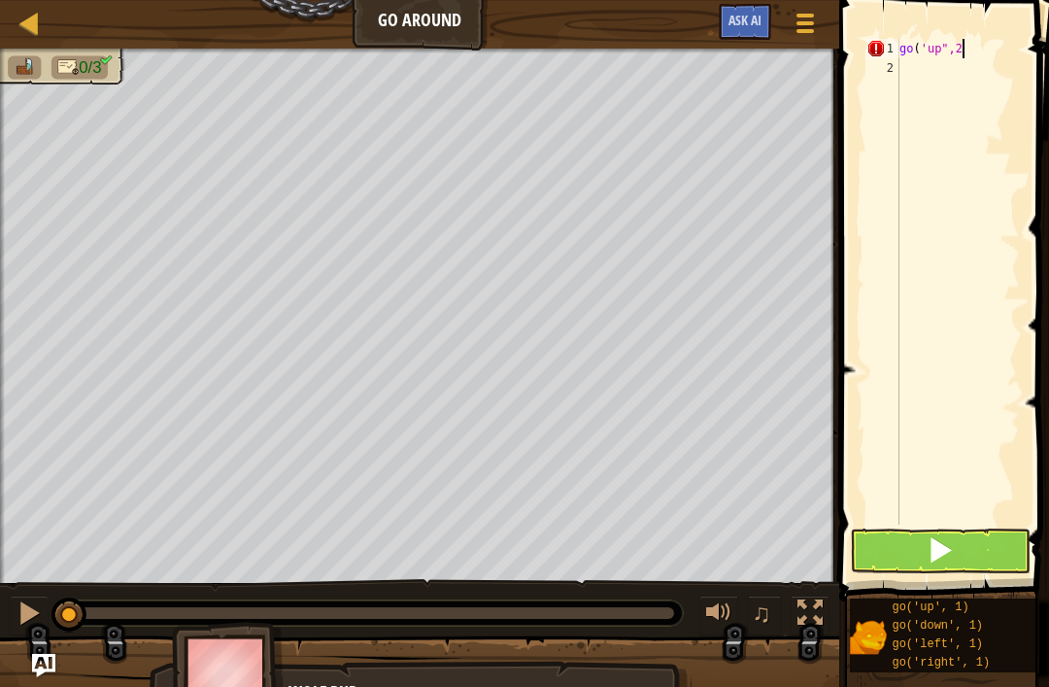
scroll to position [10, 5]
click at [980, 533] on button at bounding box center [940, 550] width 181 height 45
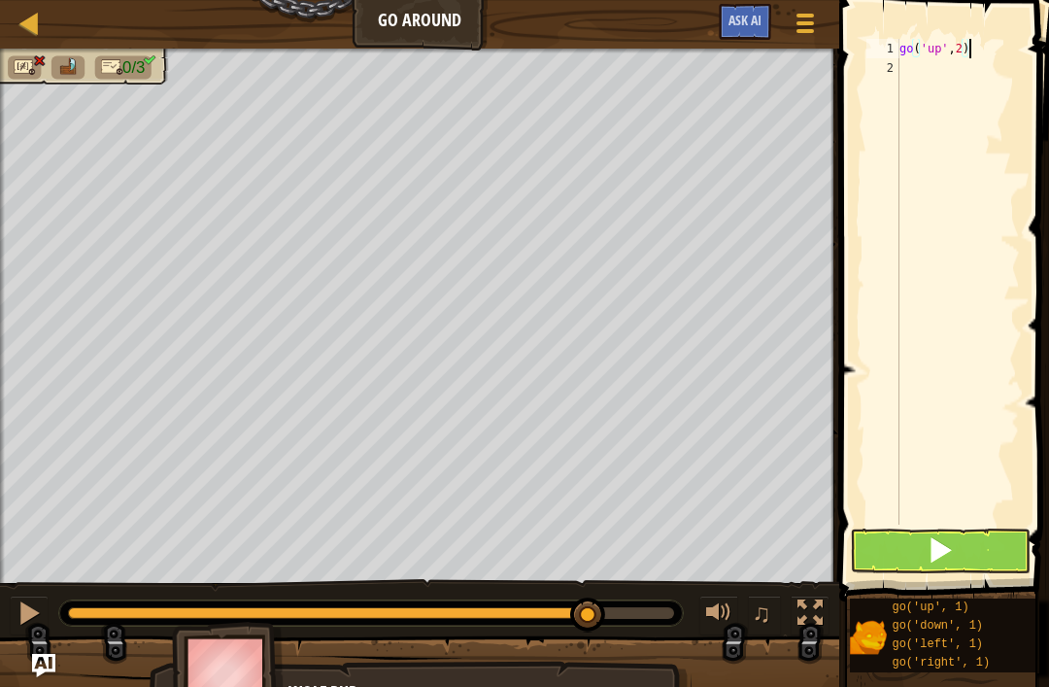
type textarea "go('up',2)"
click at [948, 538] on span at bounding box center [939, 549] width 27 height 27
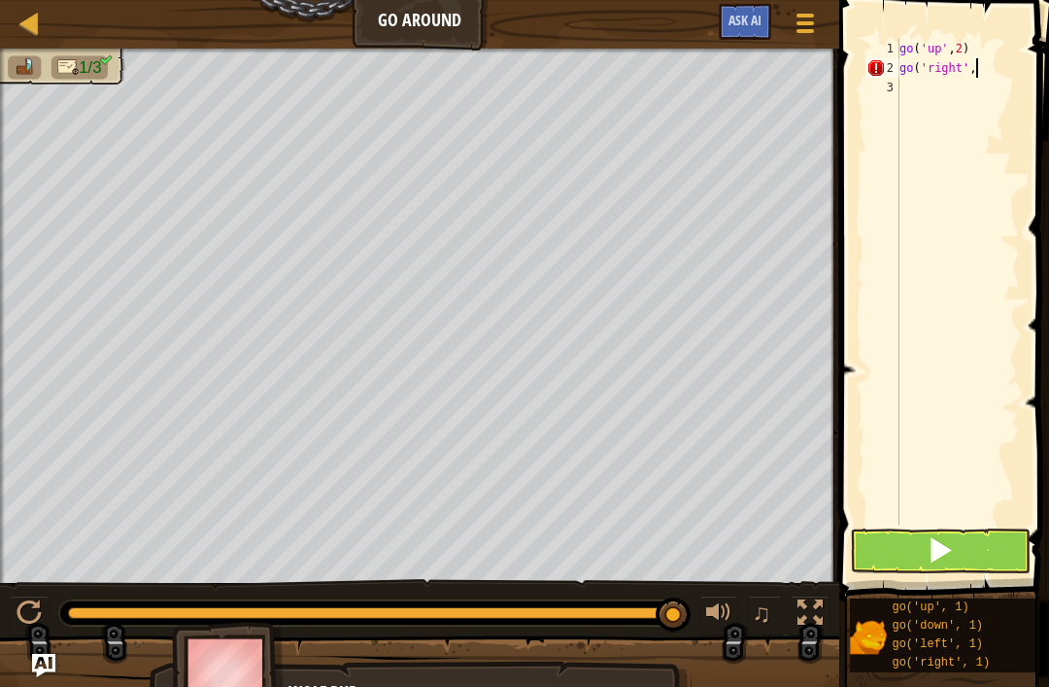
scroll to position [10, 6]
type textarea "go('right',3)"
click at [994, 559] on button at bounding box center [940, 550] width 181 height 45
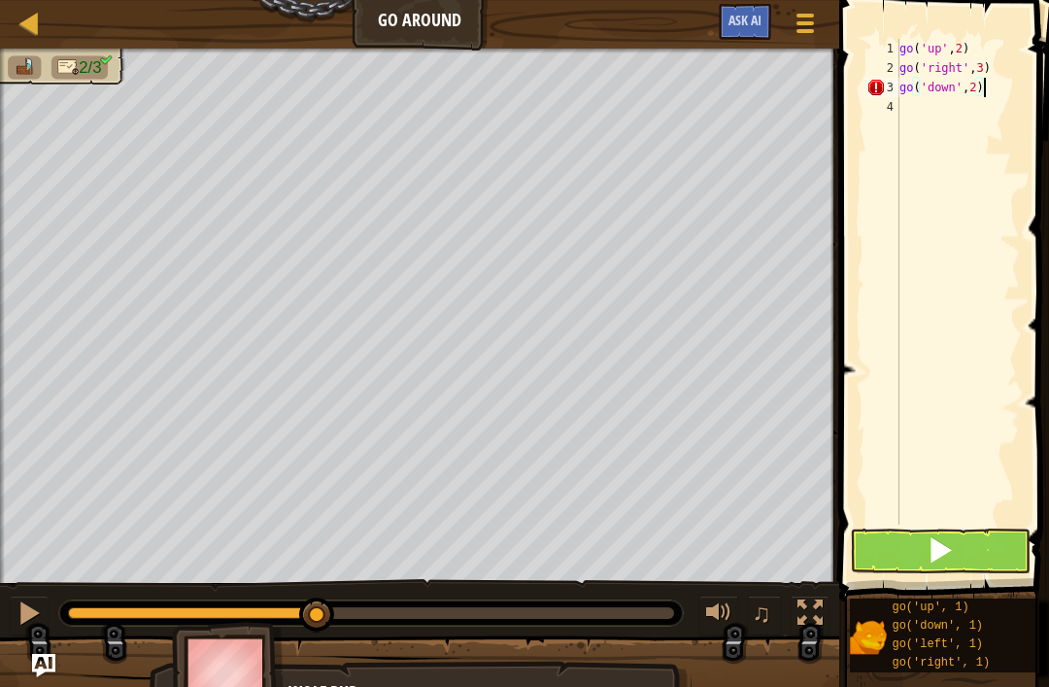
type textarea "go('down',2)"
click at [959, 553] on button at bounding box center [940, 550] width 181 height 45
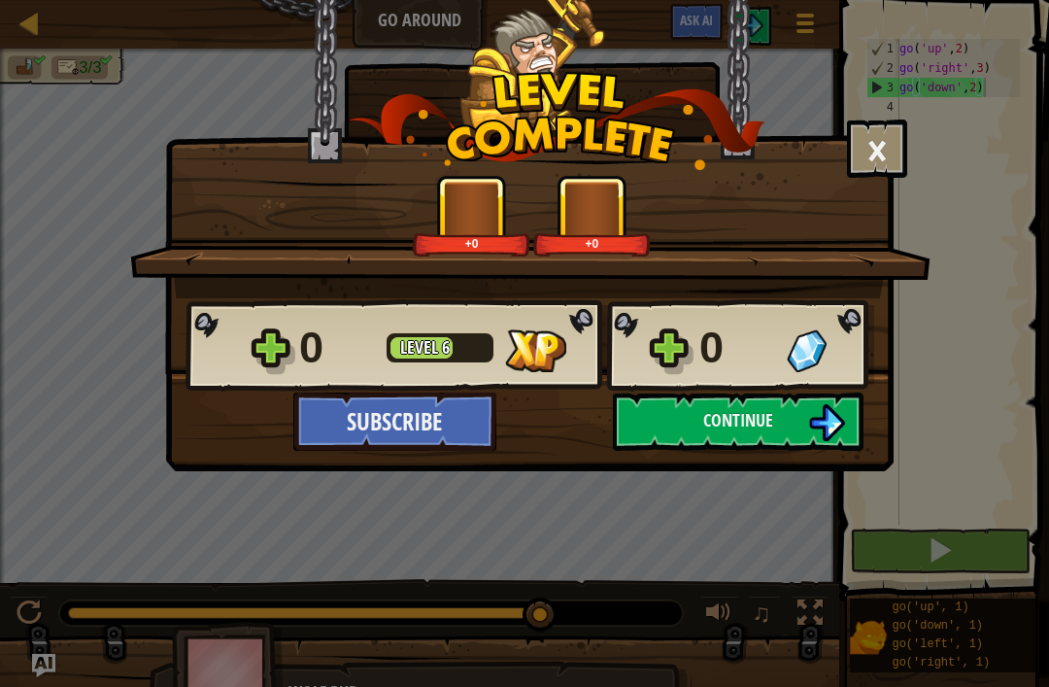
click at [836, 437] on img at bounding box center [826, 422] width 37 height 37
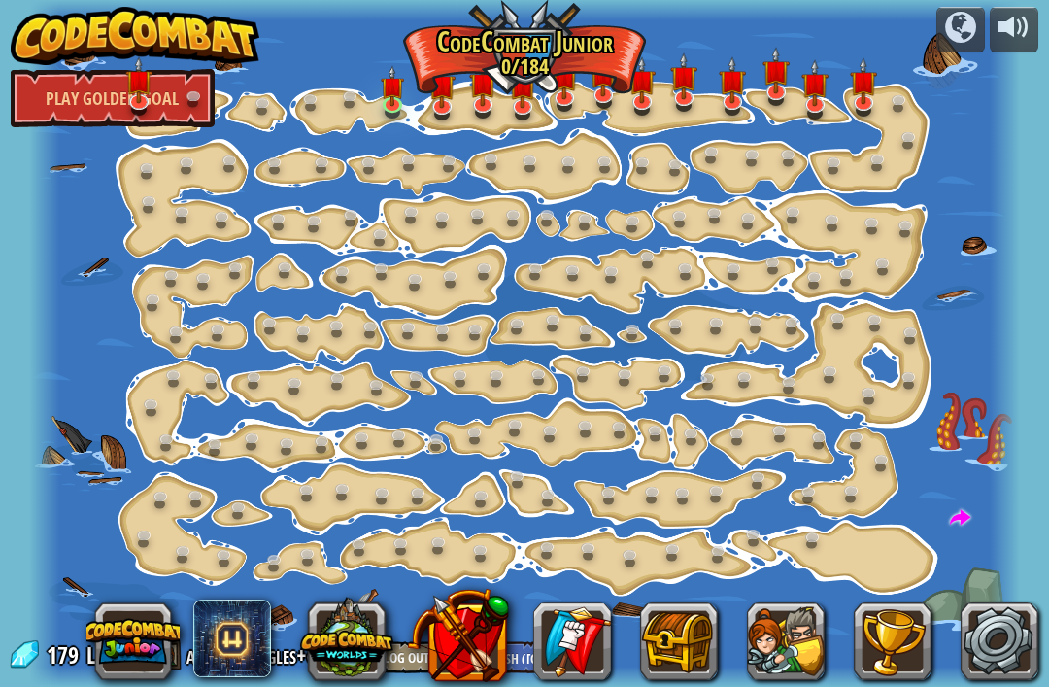
click at [831, 422] on div at bounding box center [524, 343] width 990 height 687
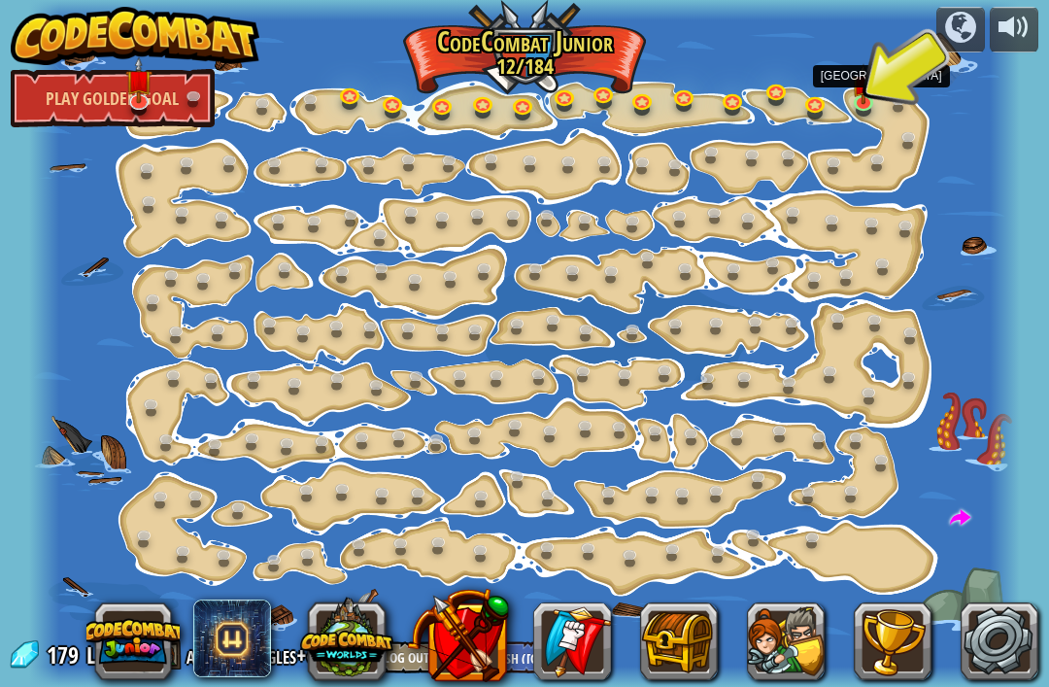
click at [858, 103] on link at bounding box center [866, 104] width 39 height 29
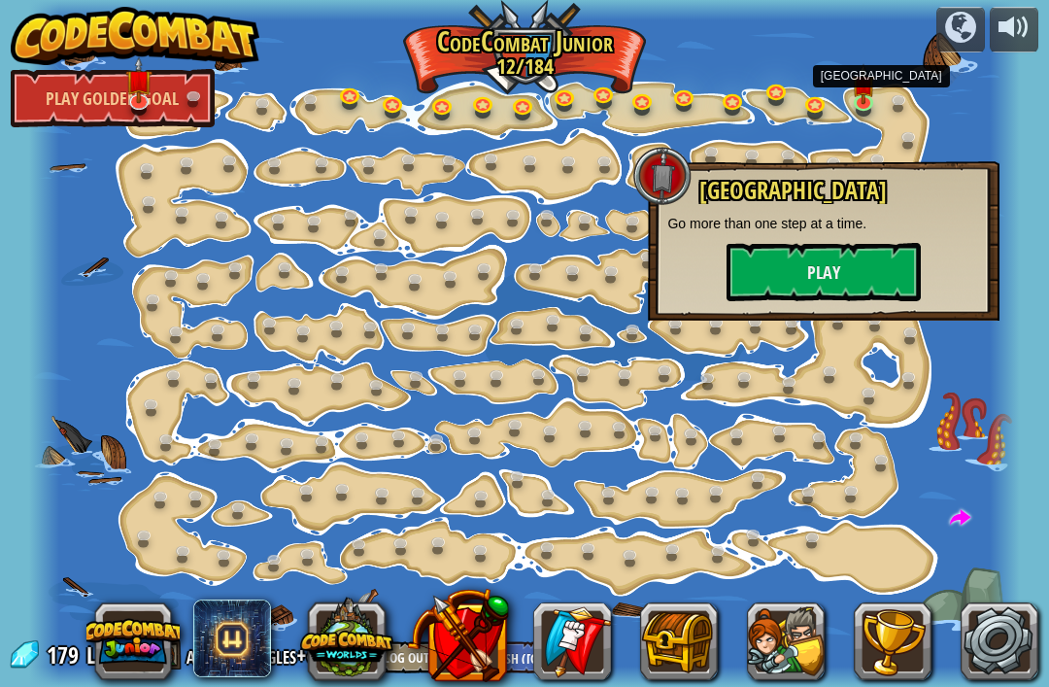
click at [859, 287] on button "Play" at bounding box center [823, 272] width 194 height 58
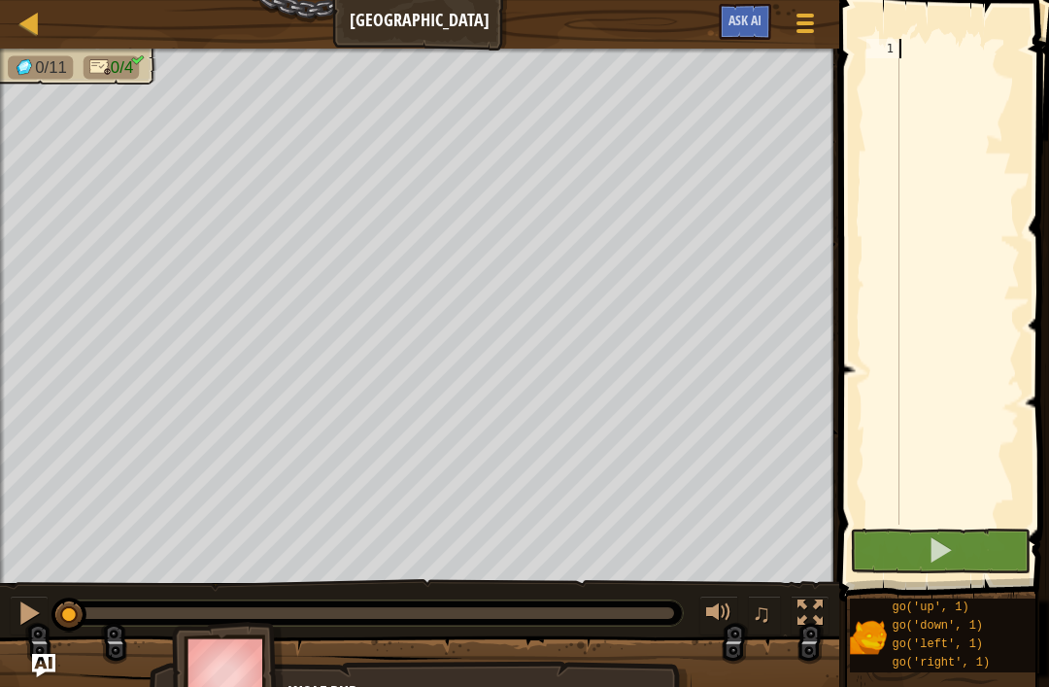
scroll to position [10, 0]
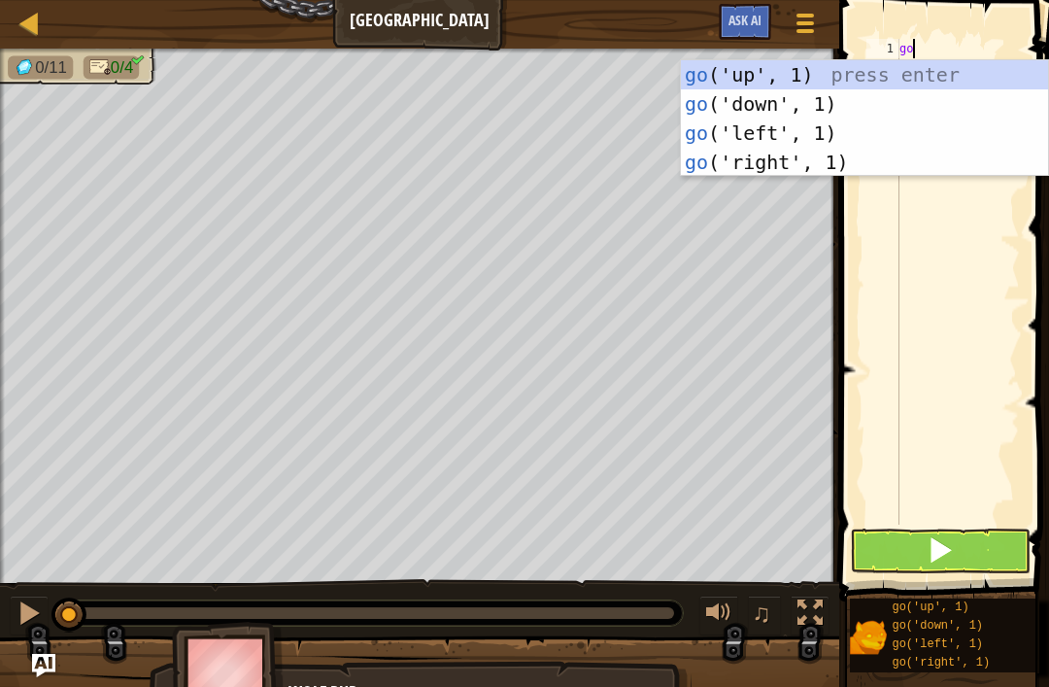
type textarea "g"
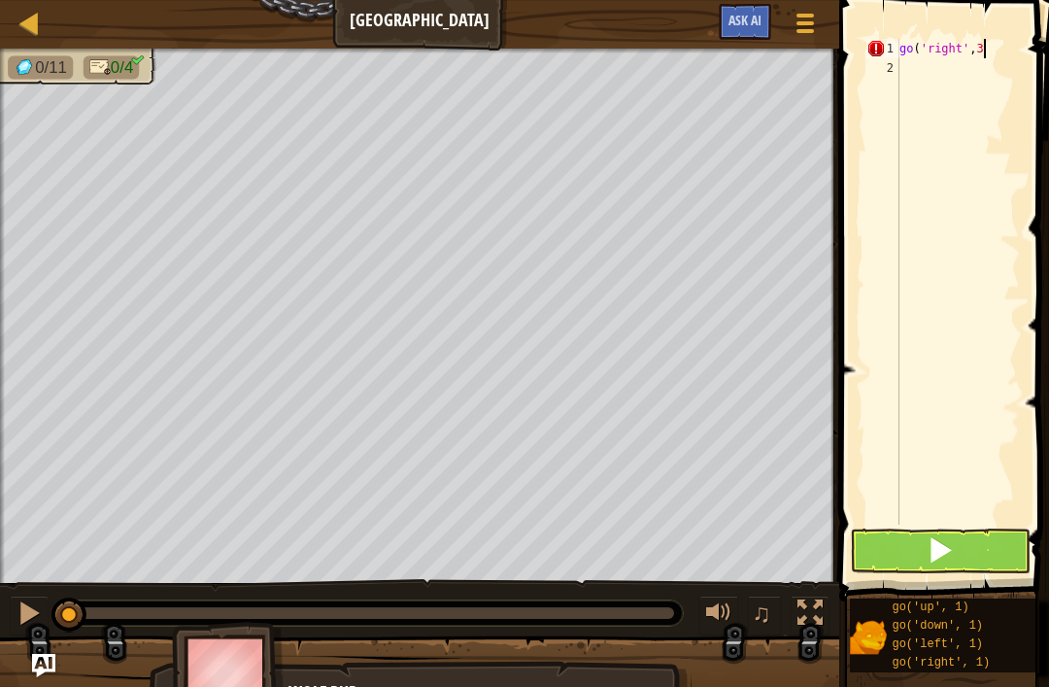
scroll to position [10, 6]
type textarea "go('right',3)"
click at [978, 548] on button at bounding box center [940, 550] width 181 height 45
type textarea "go('up',3)"
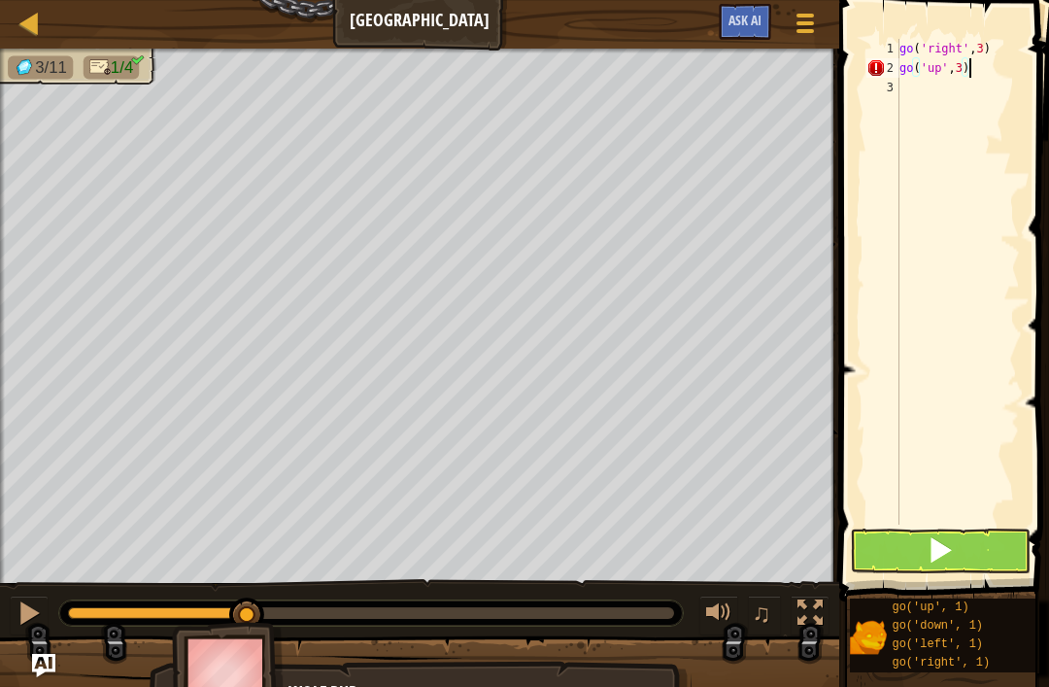
click at [961, 546] on button at bounding box center [940, 550] width 181 height 45
type textarea "go('left',3)"
click at [969, 549] on button at bounding box center [940, 550] width 181 height 45
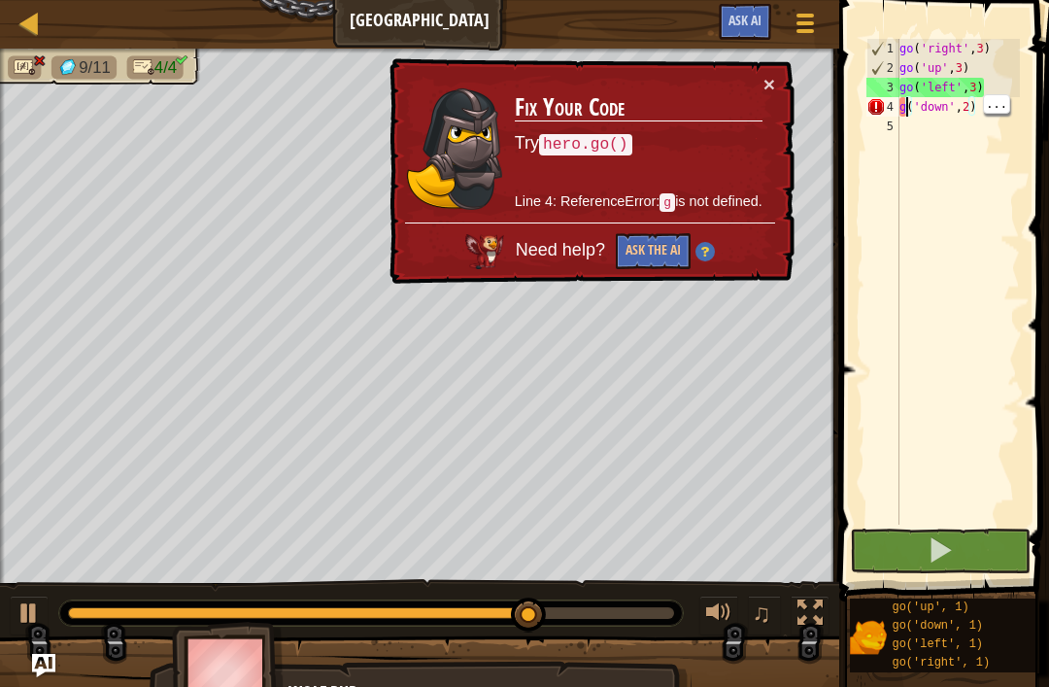
type textarea "go('down',2)"
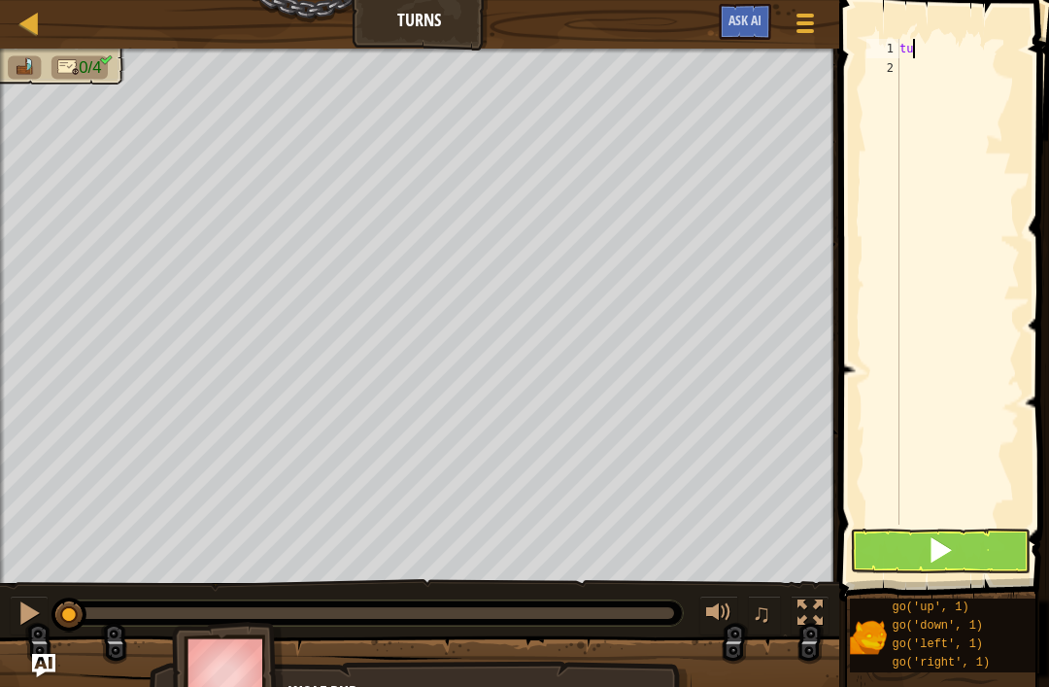
scroll to position [10, 0]
type textarea "t"
type textarea "go('left',2)"
click at [961, 553] on button at bounding box center [940, 550] width 181 height 45
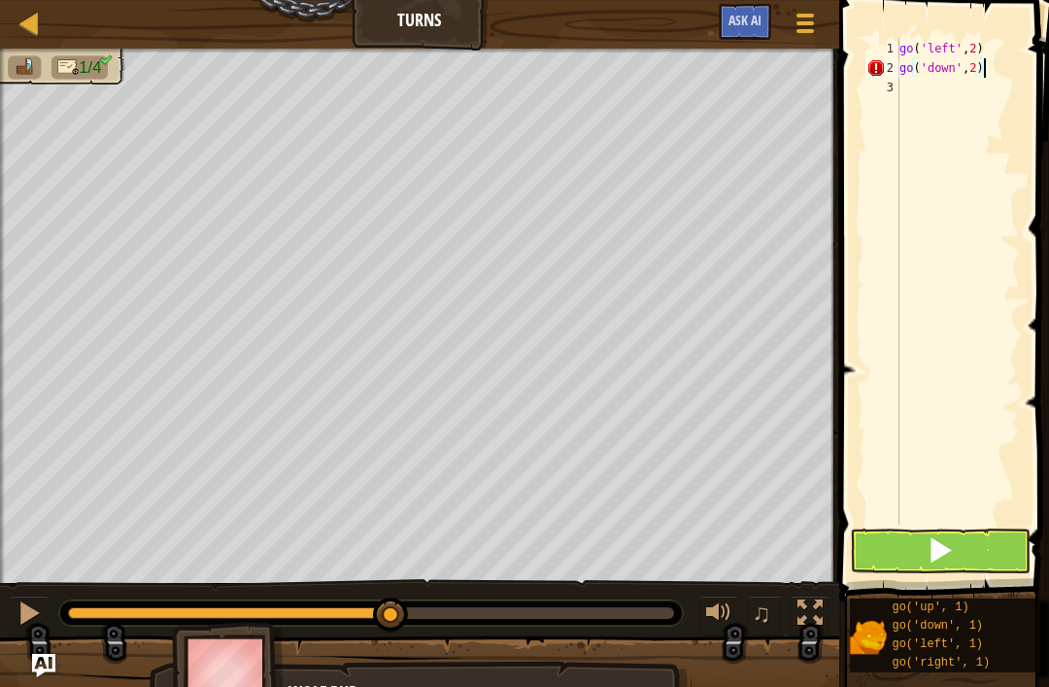
type textarea "go('down',2)"
click at [973, 552] on button at bounding box center [940, 550] width 181 height 45
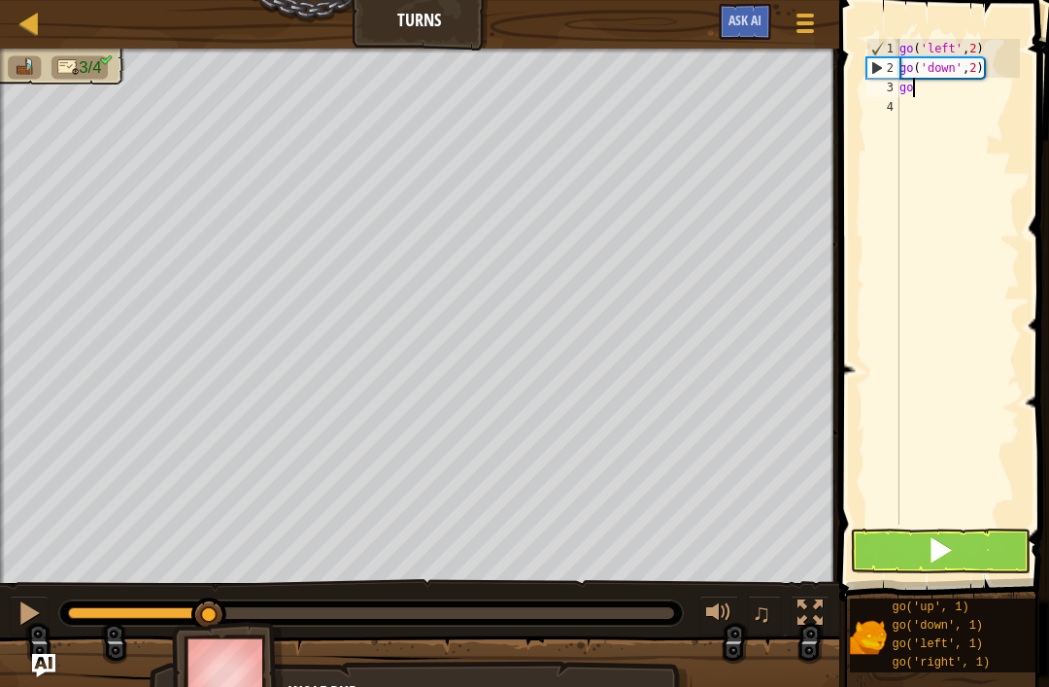
type textarea "g"
click at [958, 84] on div "go ( 'left' , 2 ) go ( 'down' , 2 ) GO ( 'RIGHT' , 4 )" at bounding box center [957, 301] width 124 height 524
click at [960, 82] on div "go ( 'left' , 2 ) go ( 'down' , 2 ) GO ( 'RIGHT' , 4 )" at bounding box center [957, 301] width 124 height 524
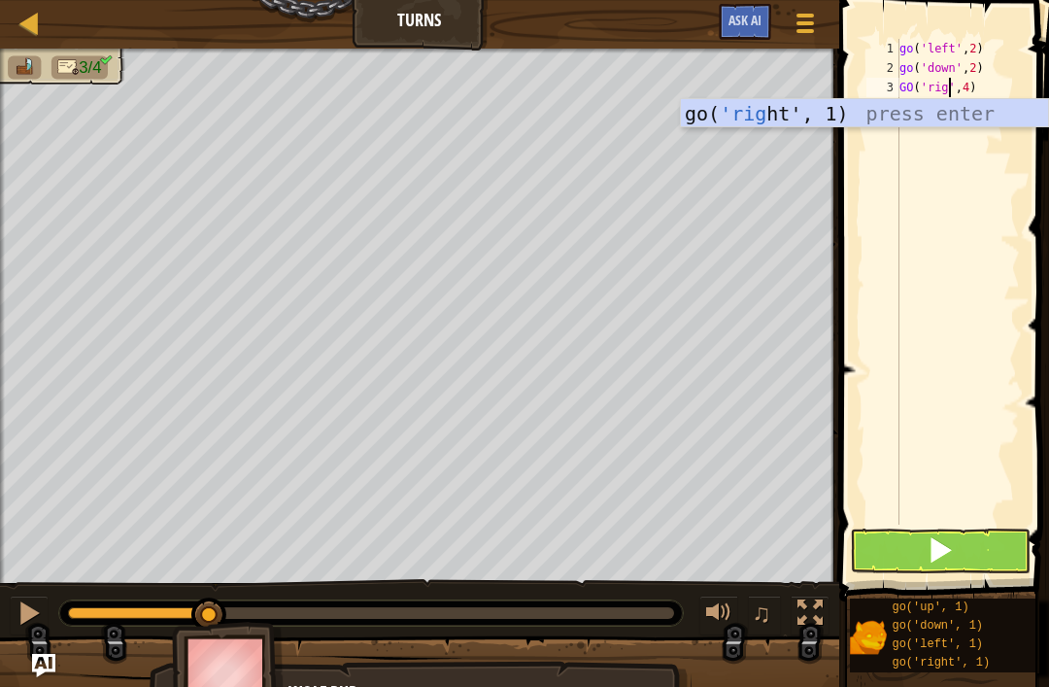
scroll to position [10, 5]
click at [988, 553] on button at bounding box center [940, 550] width 181 height 45
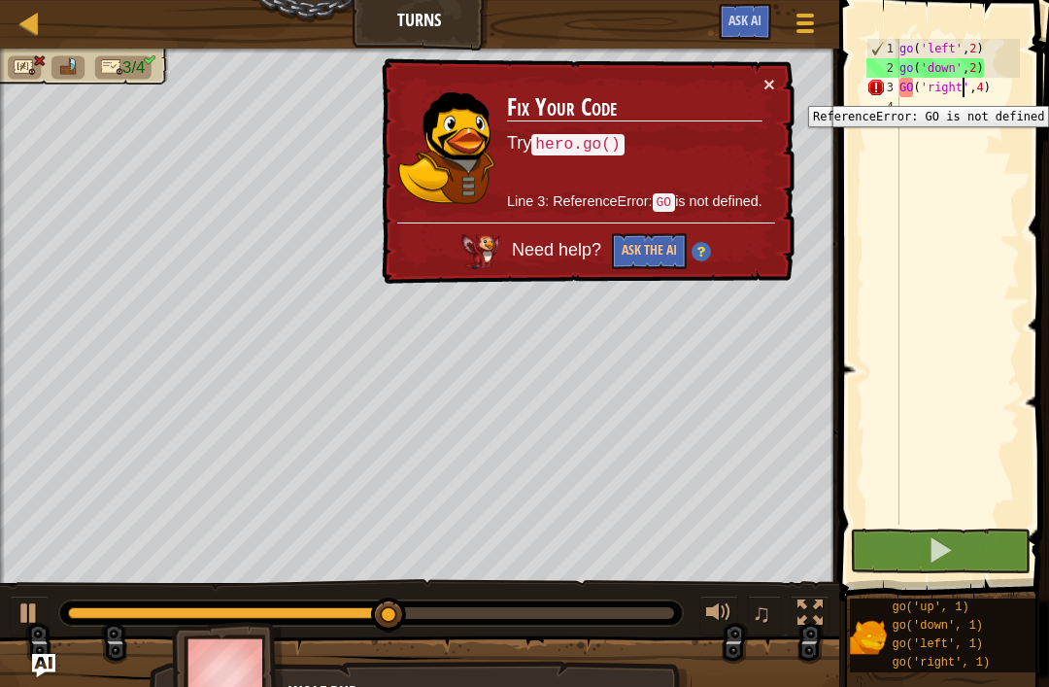
click at [892, 91] on div "3" at bounding box center [882, 87] width 33 height 19
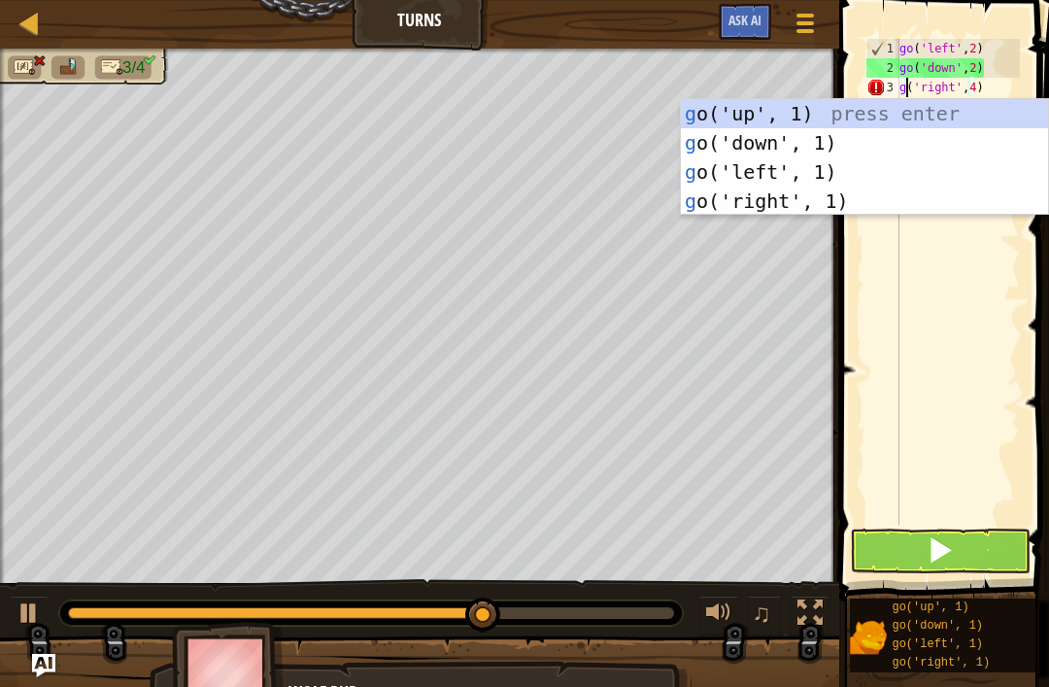
scroll to position [10, 1]
click at [987, 563] on button at bounding box center [940, 550] width 181 height 45
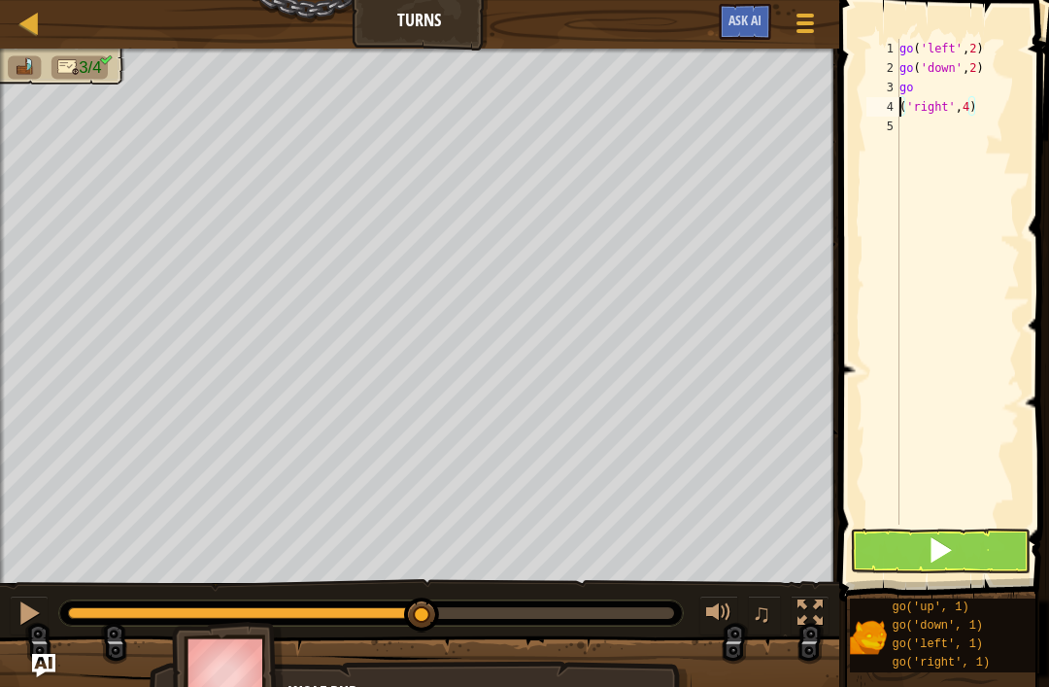
type textarea "go"
type textarea "go('"
click at [905, 106] on div "go ( 'left' , 2 ) go ( 'down' , 2 ) ( 'right' , 4 ) go ( '" at bounding box center [957, 301] width 124 height 524
click at [908, 107] on div "go ( 'left' , 2 ) go ( 'down' , 2 ) ( 'right' , 4 ) go ( '" at bounding box center [957, 301] width 124 height 524
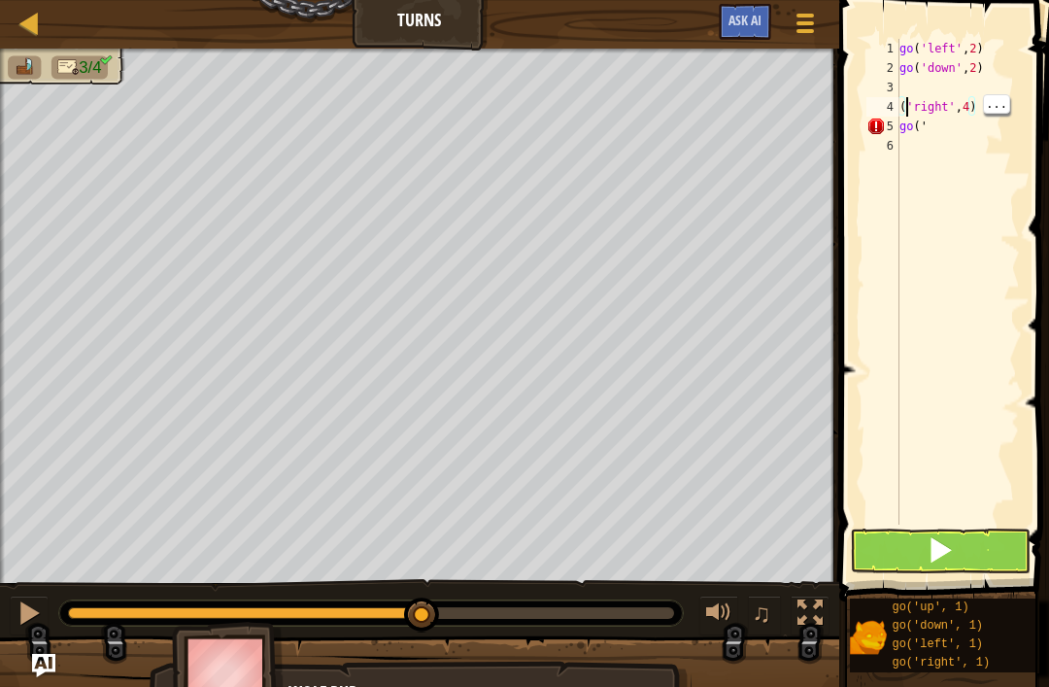
click at [903, 115] on div "go ( 'left' , 2 ) go ( 'down' , 2 ) ( 'right' , 4 ) go ( '" at bounding box center [957, 301] width 124 height 524
click at [901, 105] on div "go ( 'left' , 2 ) go ( 'down' , 2 ) ( 'right' , 4 ) go ( '" at bounding box center [957, 301] width 124 height 524
type textarea "go('right',4)"
click at [933, 134] on div "go ( 'left' , 2 ) go ( 'down' , 2 ) go ( 'right' , 4 ) go ( '" at bounding box center [957, 301] width 124 height 524
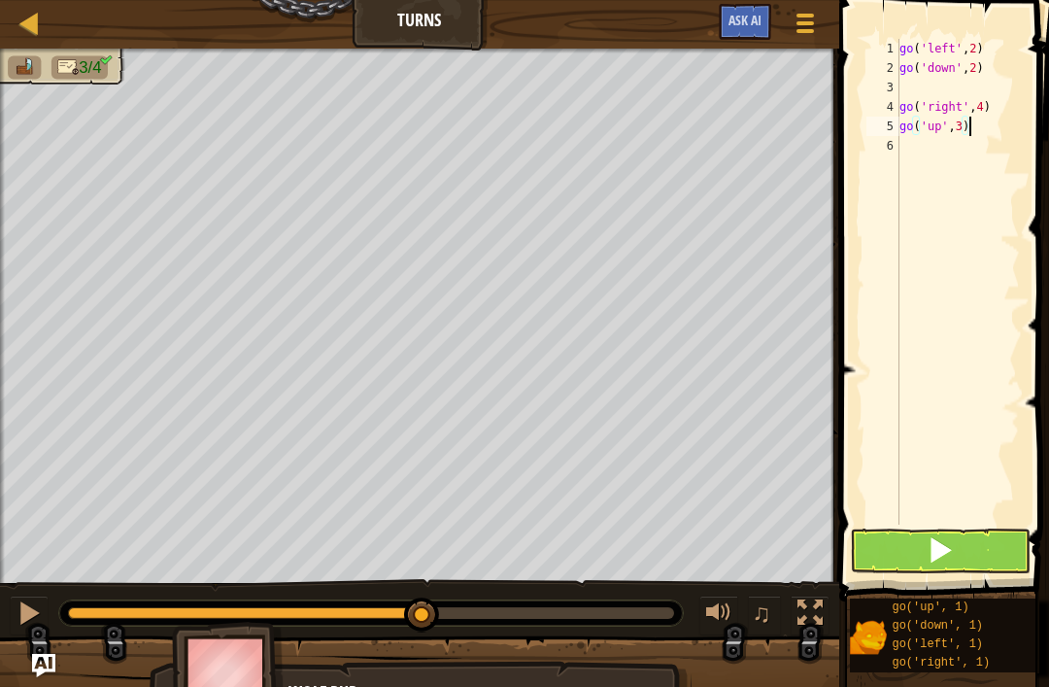
type textarea "go('up',3)"
click at [965, 566] on button at bounding box center [940, 550] width 181 height 45
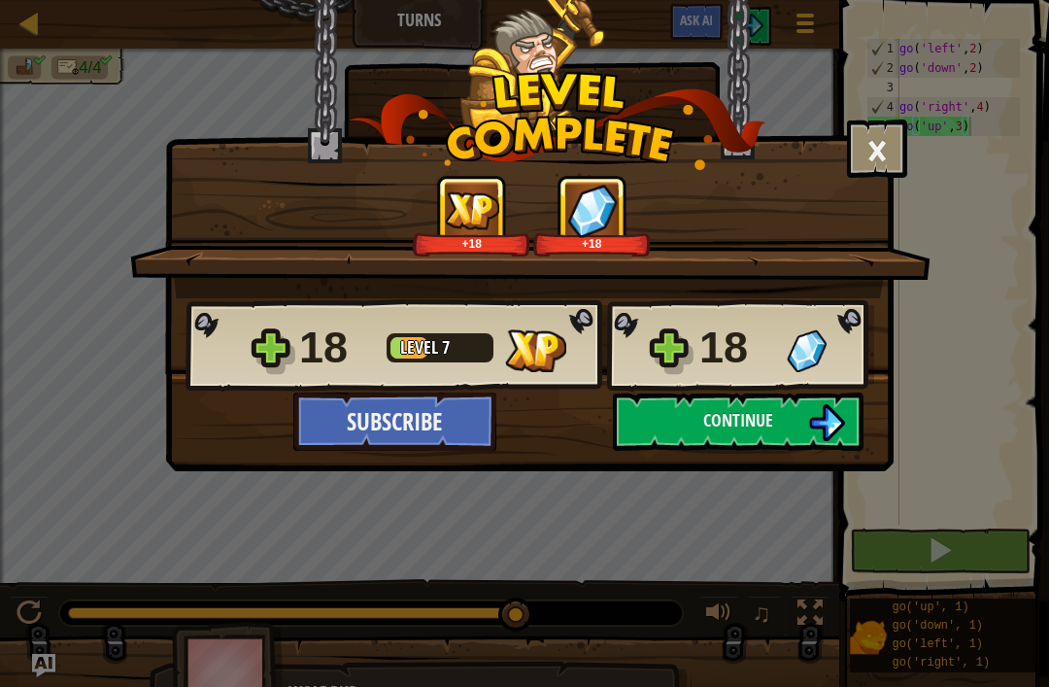
click at [811, 424] on img at bounding box center [826, 422] width 37 height 37
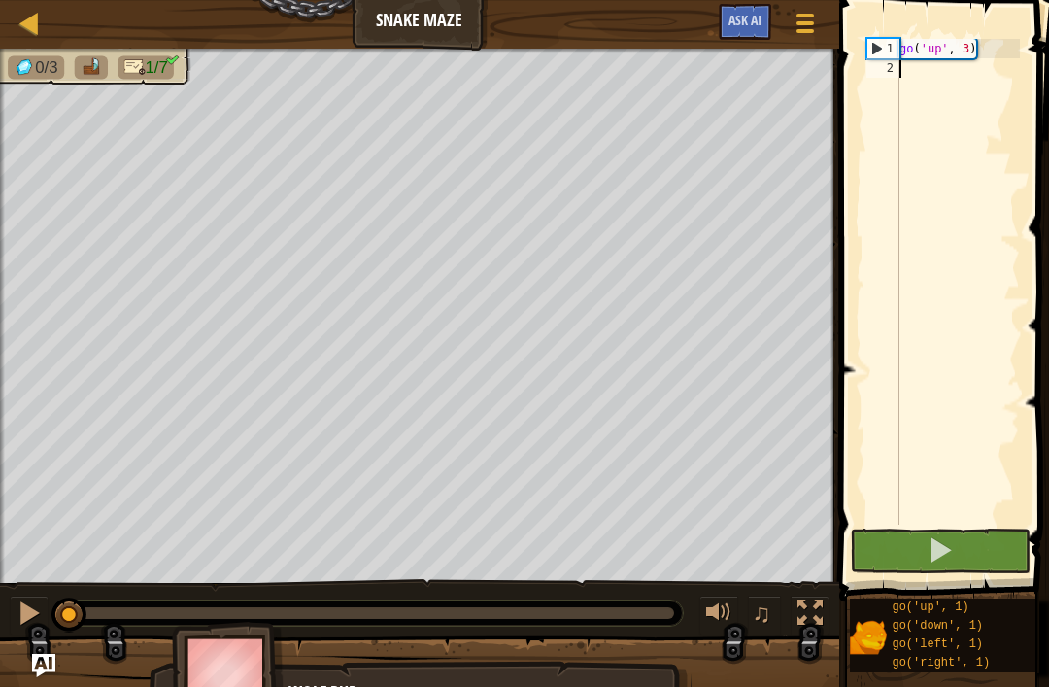
type textarea "\"
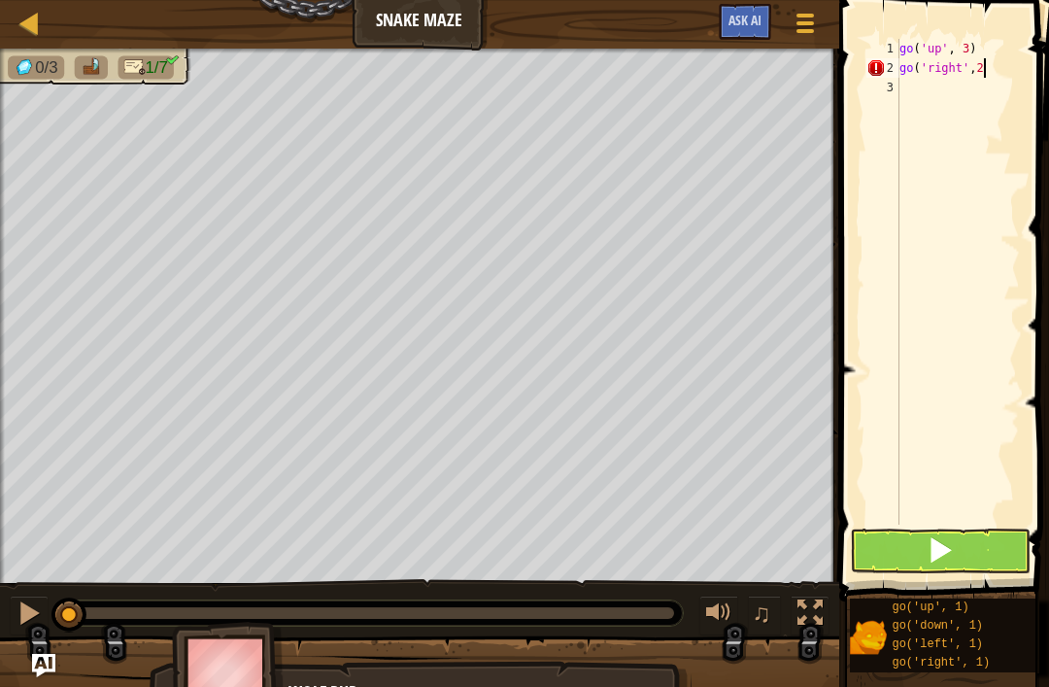
scroll to position [10, 6]
type textarea "go('right',2)"
click at [1015, 552] on button at bounding box center [940, 550] width 181 height 45
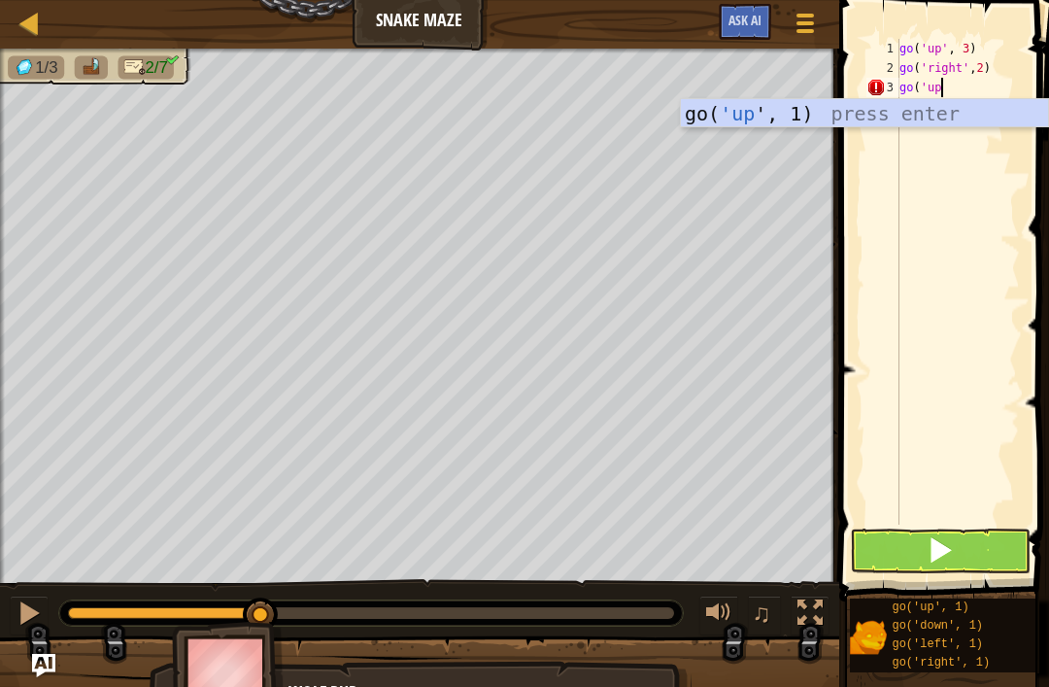
scroll to position [10, 3]
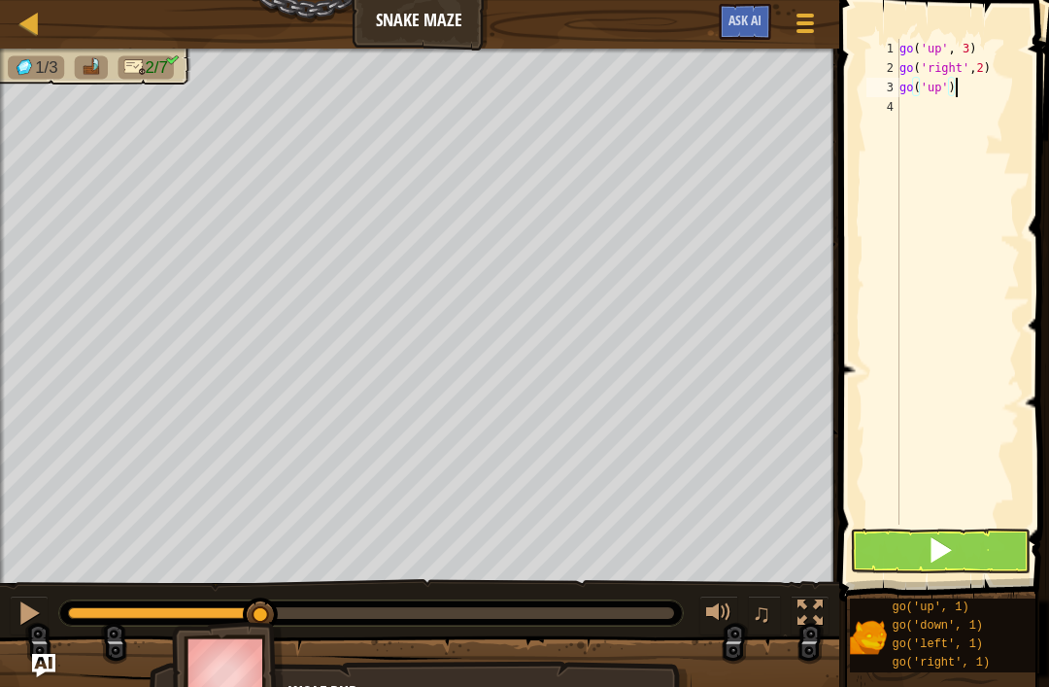
type textarea "go('up')"
click at [994, 553] on button at bounding box center [940, 550] width 181 height 45
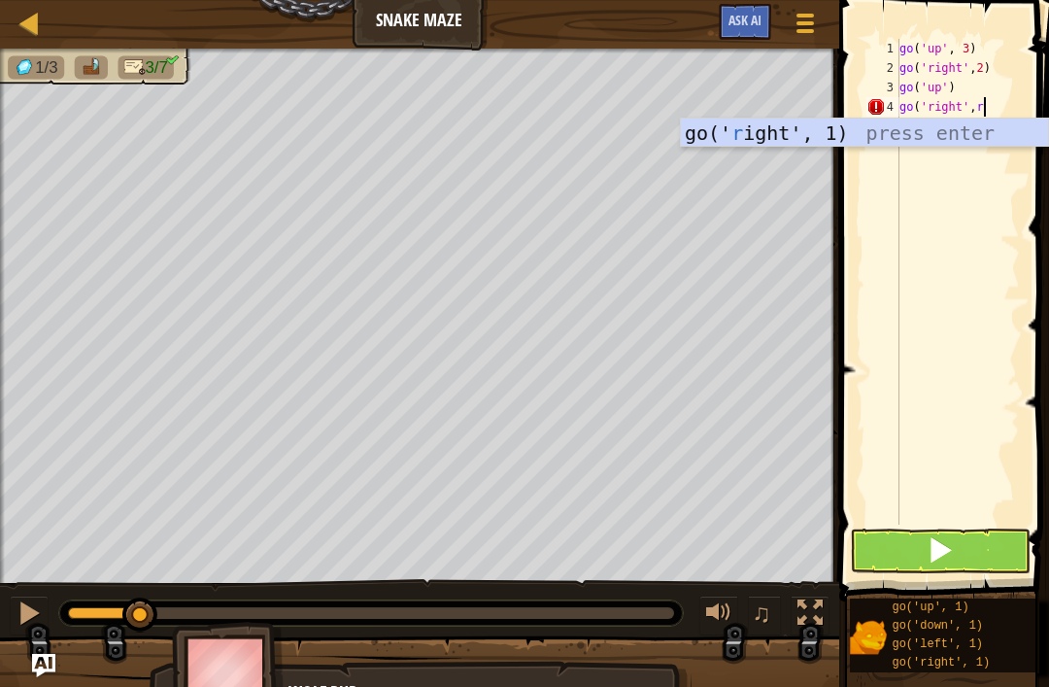
scroll to position [10, 6]
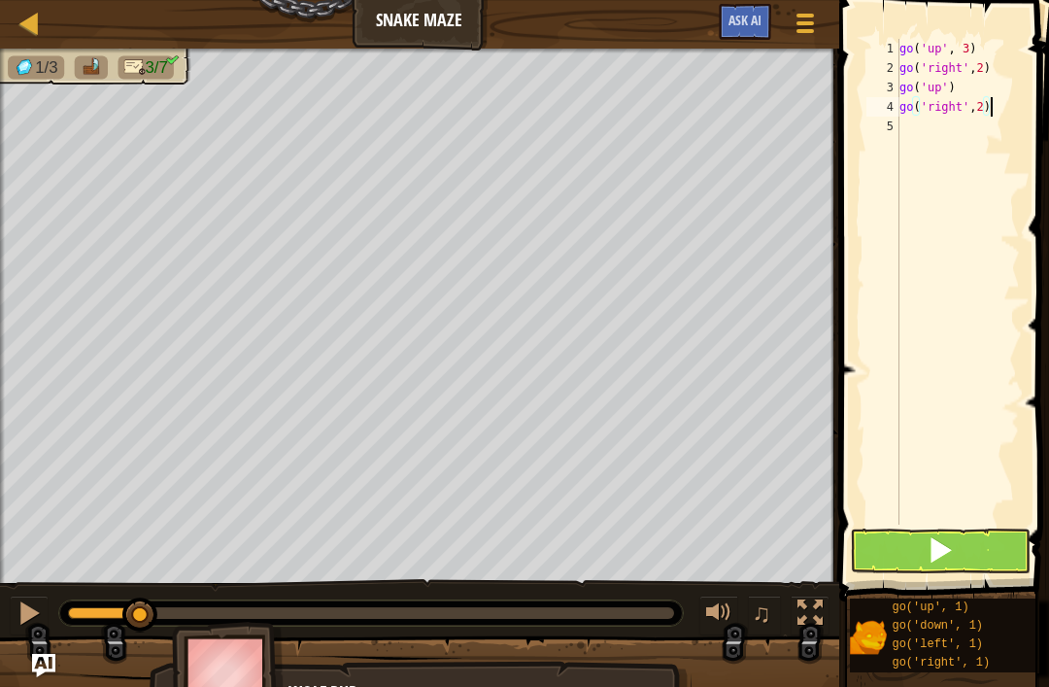
type textarea "go('right',2)"
click at [976, 542] on button at bounding box center [940, 550] width 181 height 45
type textarea "go('down',2)"
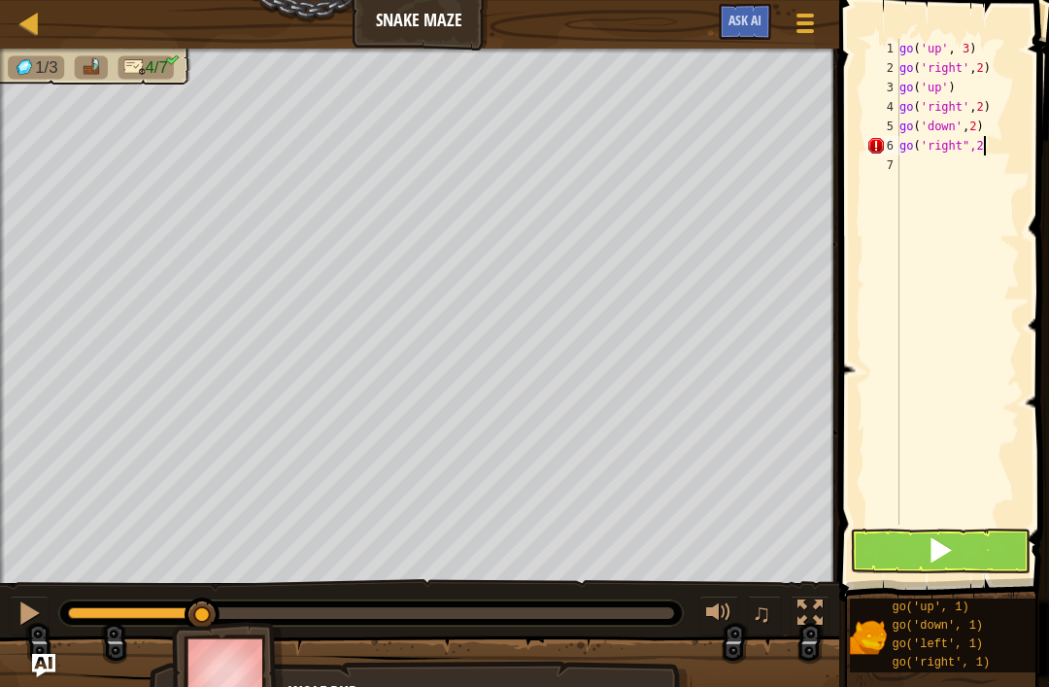
type textarea "go('right",2)"
type textarea "go('up',3)"
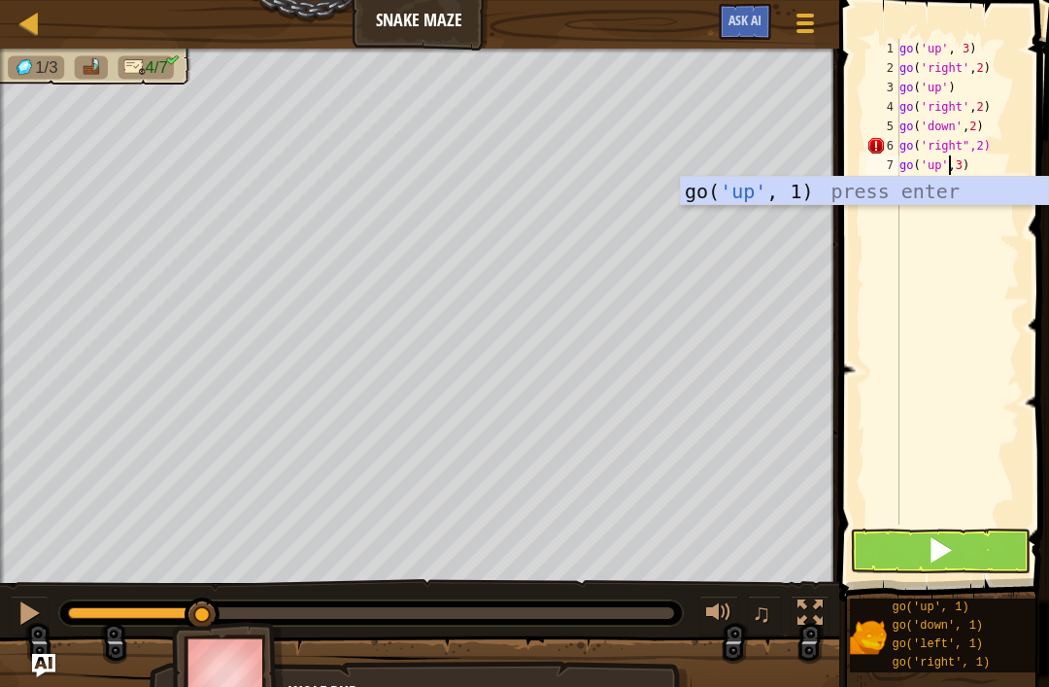
scroll to position [10, 0]
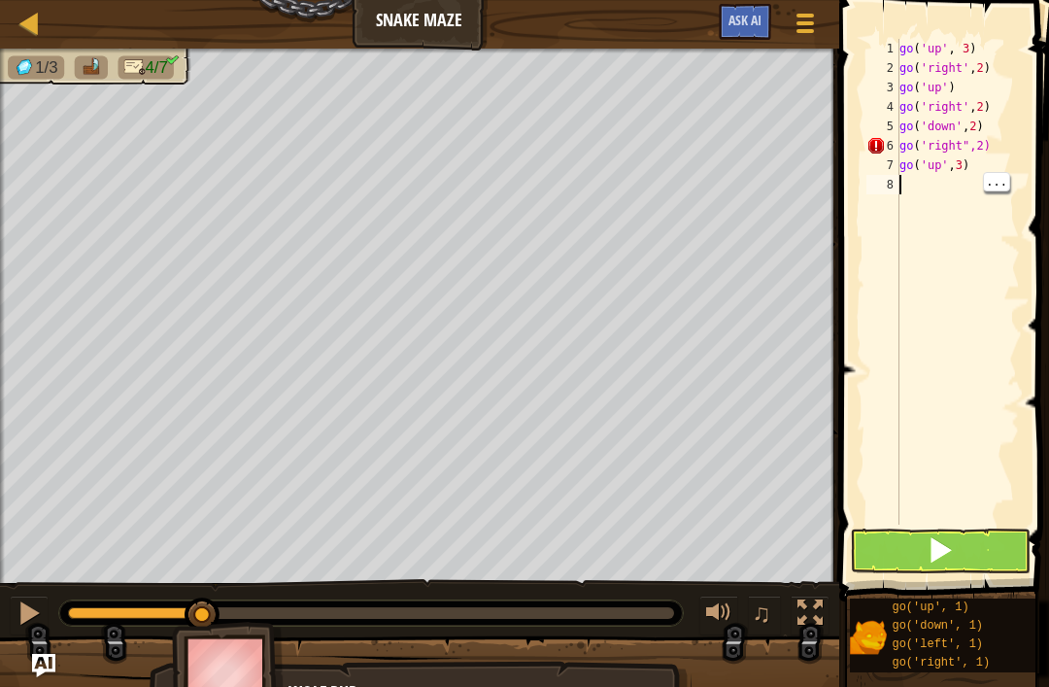
click at [962, 549] on button at bounding box center [940, 550] width 181 height 45
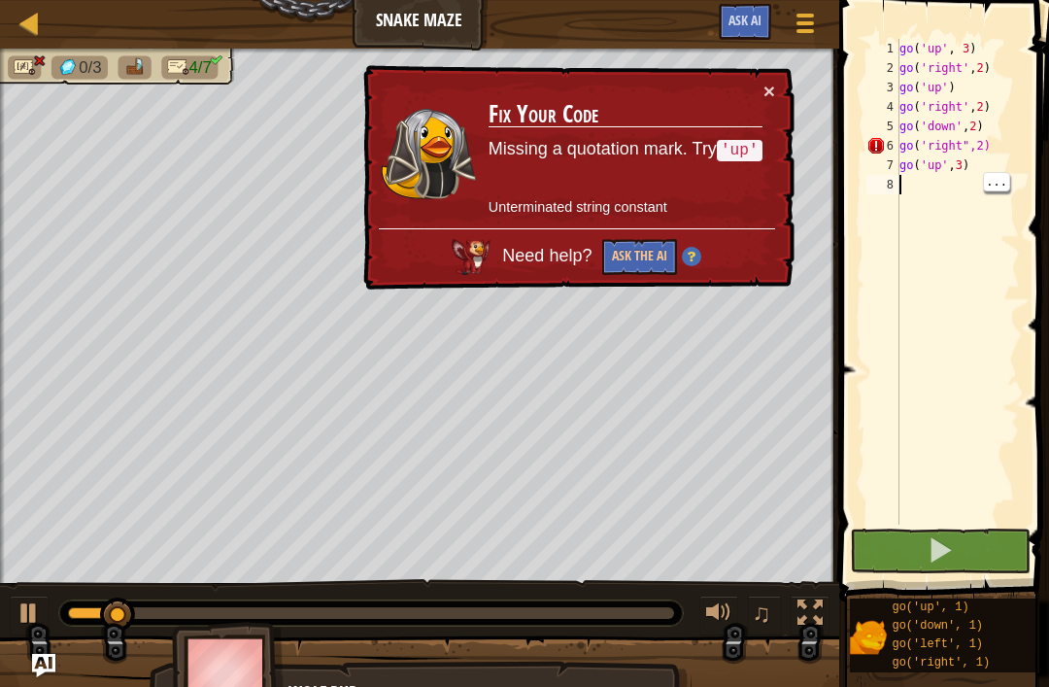
click at [964, 146] on div "go ( 'up' , 3 ) go ( 'right' , 2 ) go ( 'up' ) go ( 'right' , 2 ) go ( 'down' ,…" at bounding box center [957, 301] width 124 height 524
click at [963, 138] on div "go ( 'up' , 3 ) go ( 'right' , 2 ) go ( 'up' ) go ( 'right' , 2 ) go ( 'down' ,…" at bounding box center [957, 301] width 124 height 524
click at [968, 139] on div "go ( 'up' , 3 ) go ( 'right' , 2 ) go ( 'up' ) go ( 'right' , 2 ) go ( 'down' ,…" at bounding box center [957, 301] width 124 height 524
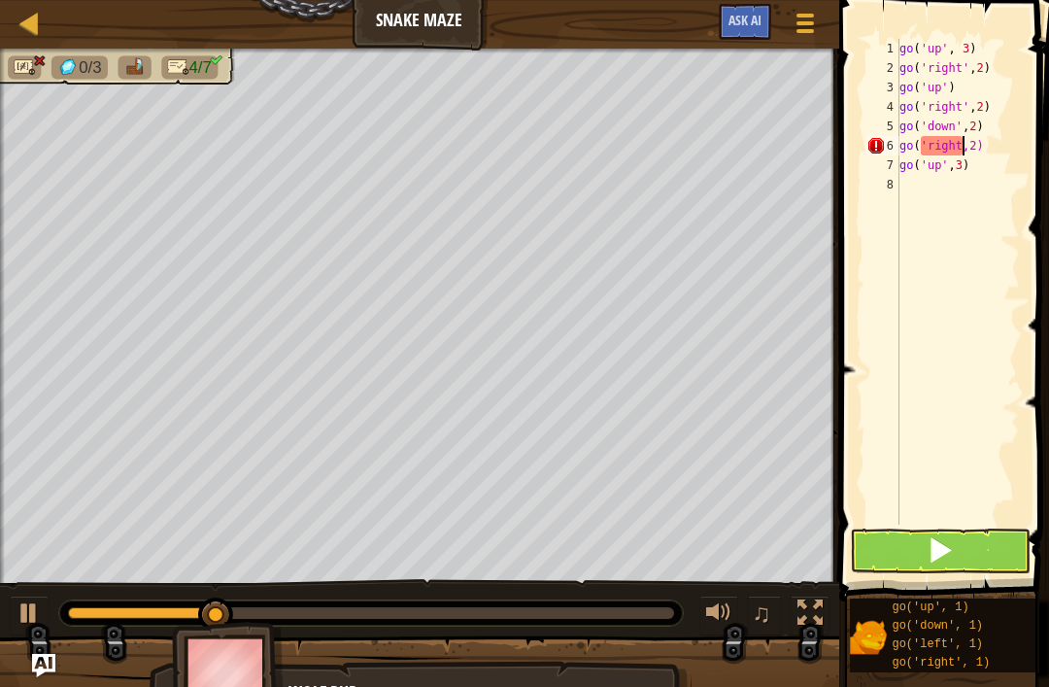
scroll to position [10, 6]
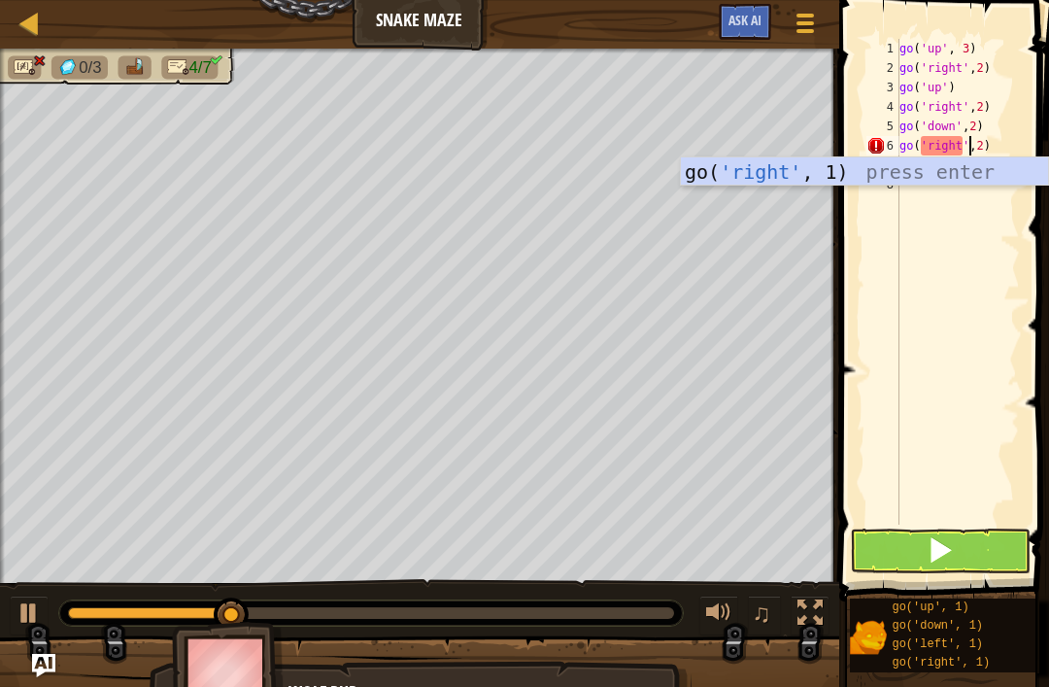
type textarea "go('right',2)"
click at [983, 540] on button at bounding box center [940, 550] width 181 height 45
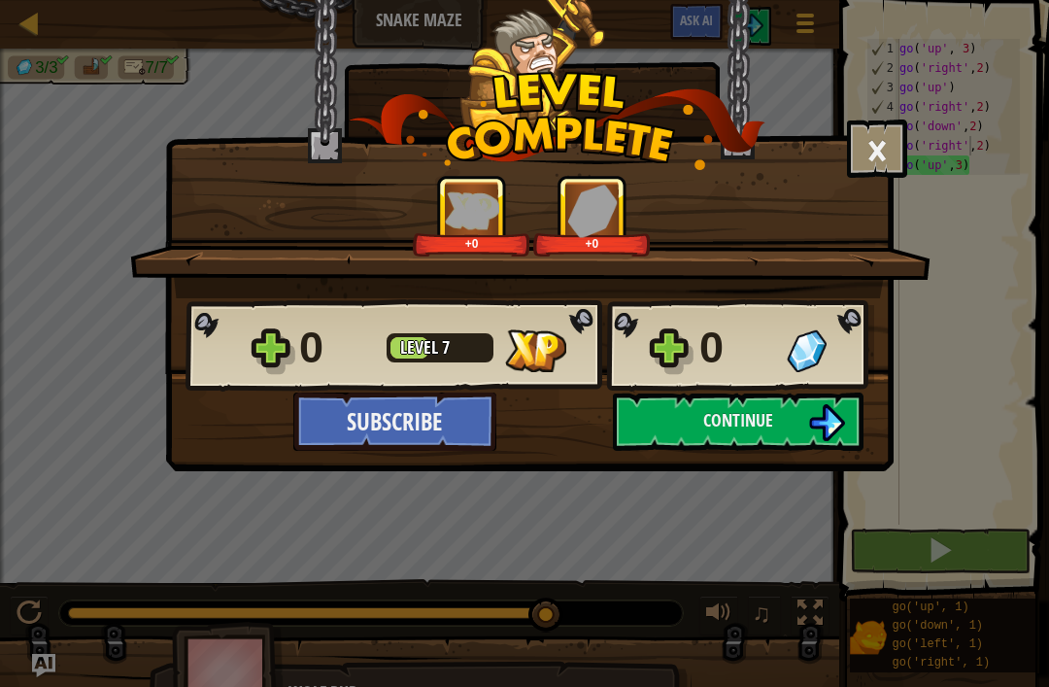
click at [773, 431] on span "Continue" at bounding box center [738, 420] width 70 height 24
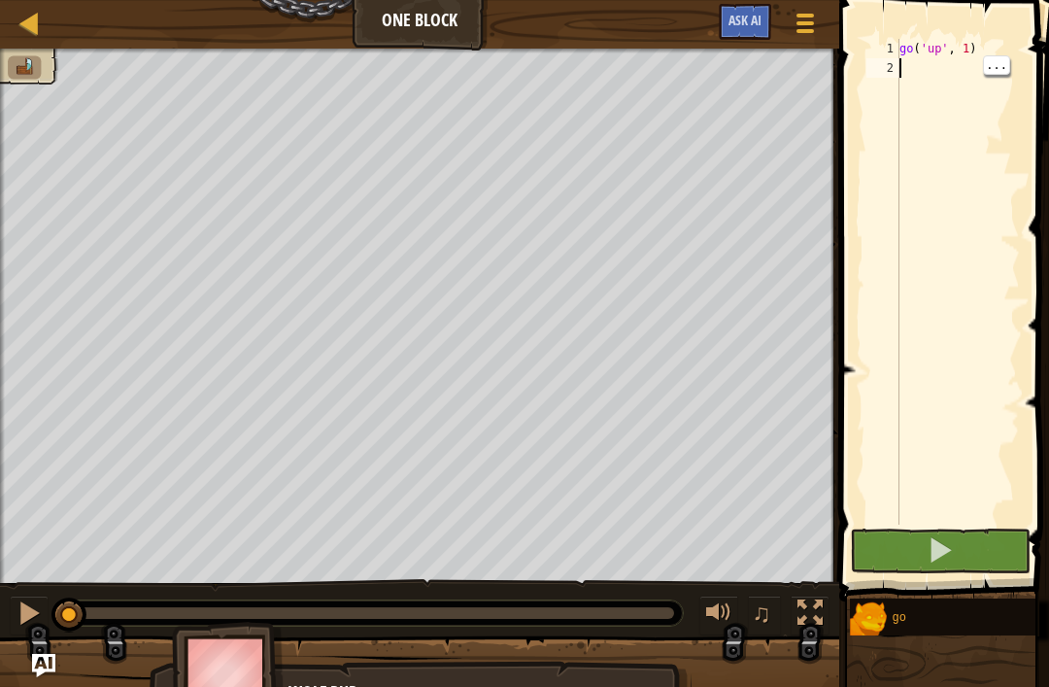
click at [953, 88] on div "go ( 'up' , 1 )" at bounding box center [957, 301] width 124 height 524
click at [981, 34] on span at bounding box center [945, 273] width 225 height 658
click at [980, 52] on div "go ( 'up' , 1 )" at bounding box center [957, 301] width 124 height 524
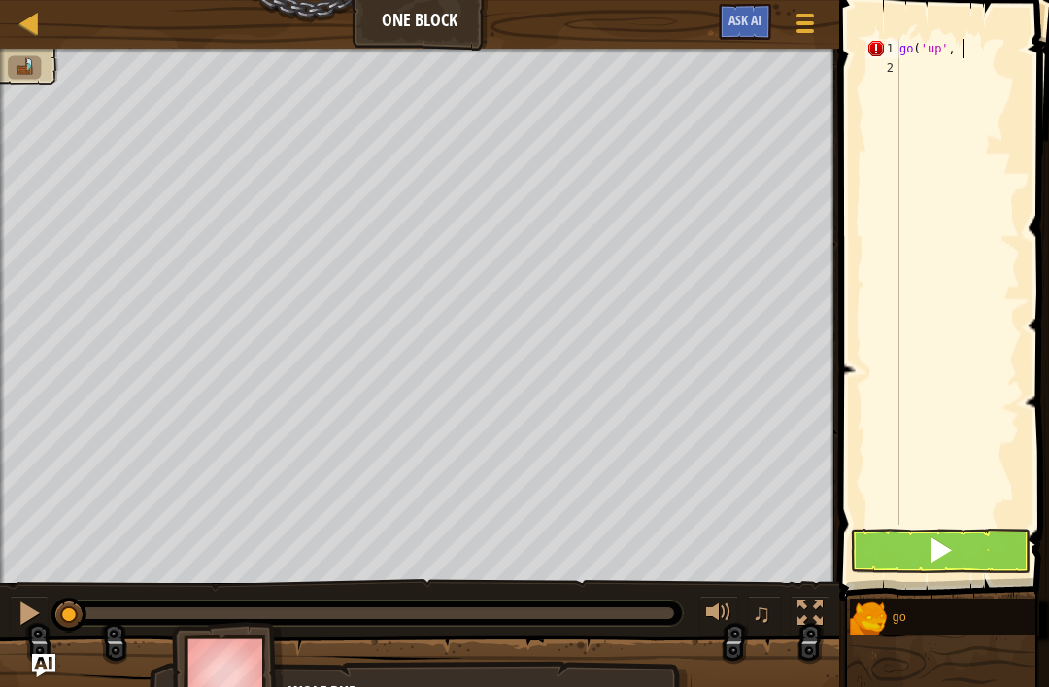
scroll to position [10, 5]
type textarea "go('up', 2)"
click at [968, 551] on button at bounding box center [940, 550] width 181 height 45
type textarea "go('up',3)"
click at [987, 542] on button at bounding box center [940, 550] width 181 height 45
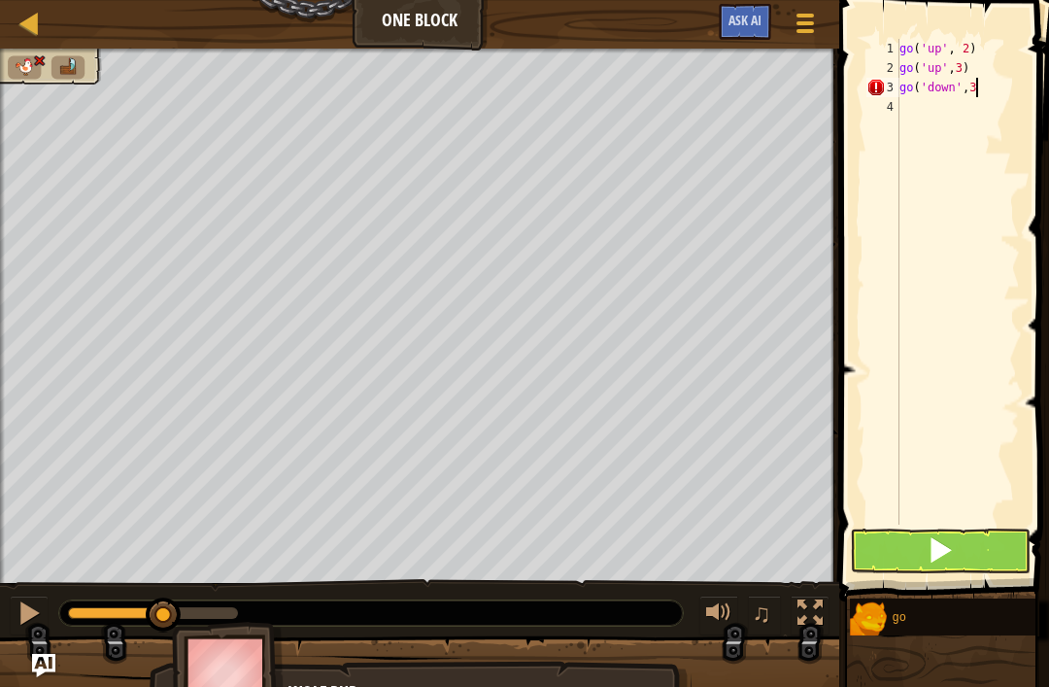
scroll to position [10, 6]
click at [971, 548] on button at bounding box center [940, 550] width 181 height 45
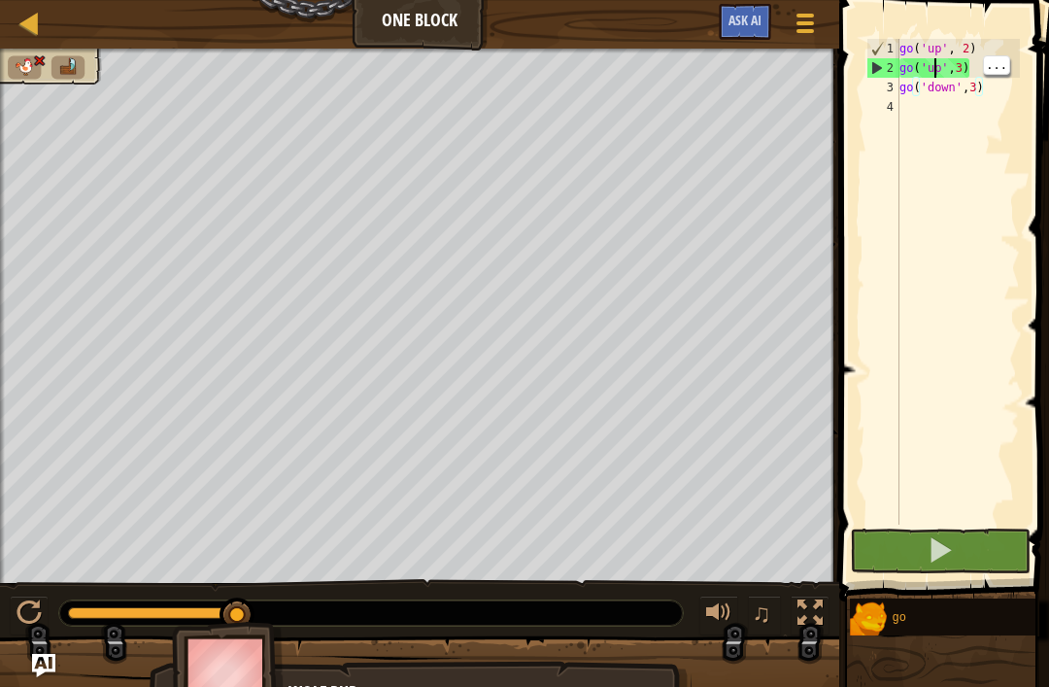
scroll to position [10, 5]
click at [940, 66] on div "go ( 'up' , 2 ) go ( 'up' , 3 ) go ( 'down' , 3 )" at bounding box center [957, 301] width 124 height 524
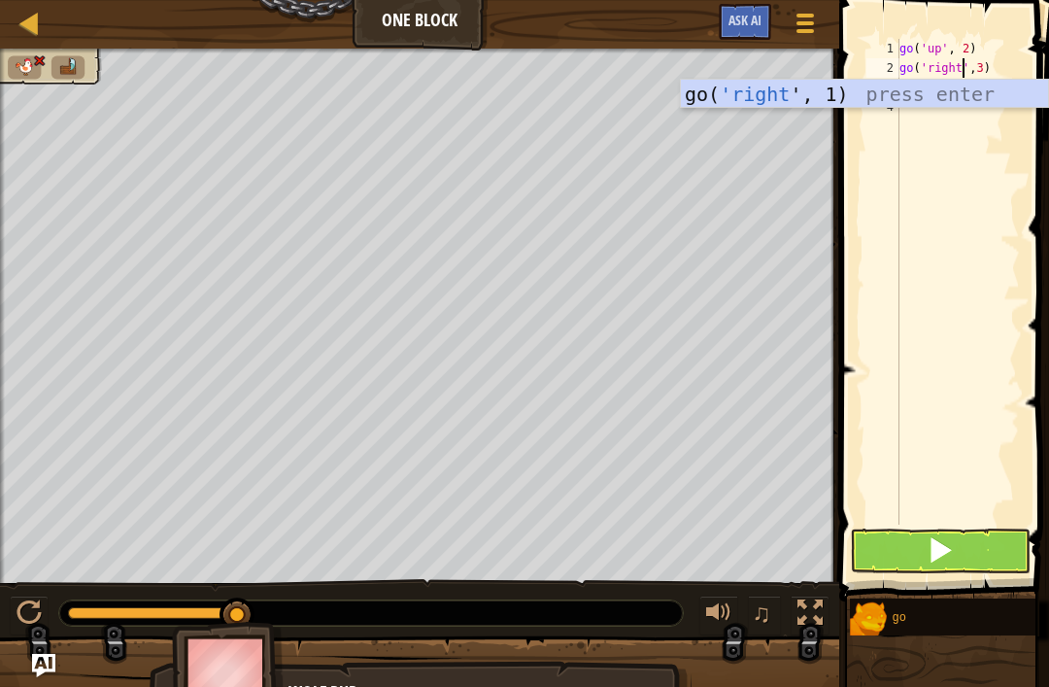
click at [985, 547] on button at bounding box center [940, 550] width 181 height 45
click at [1029, 535] on button at bounding box center [940, 550] width 181 height 45
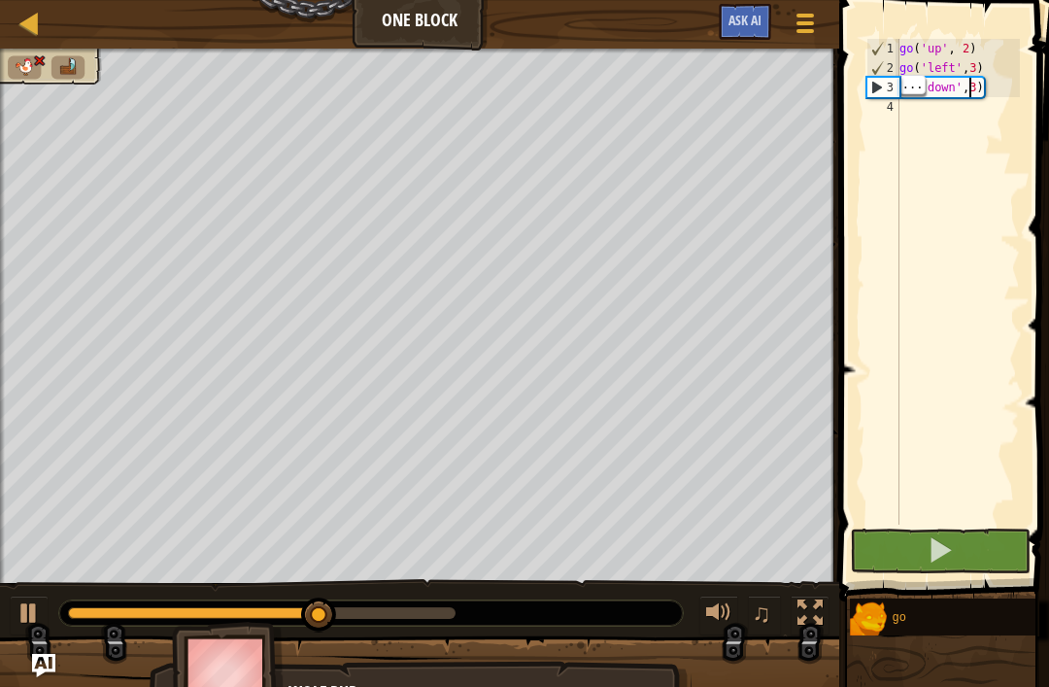
click at [972, 89] on div "go ( 'up' , 2 ) go ( 'left' , 3 ) go ( 'down' , 3 )" at bounding box center [957, 301] width 124 height 524
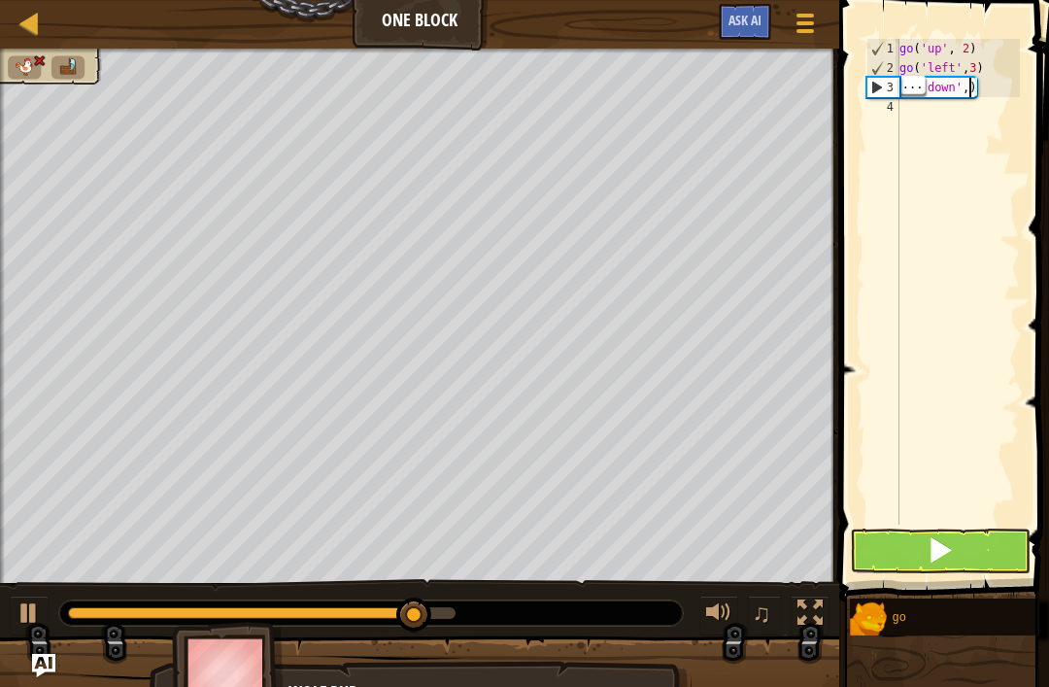
type textarea "go('down',2)"
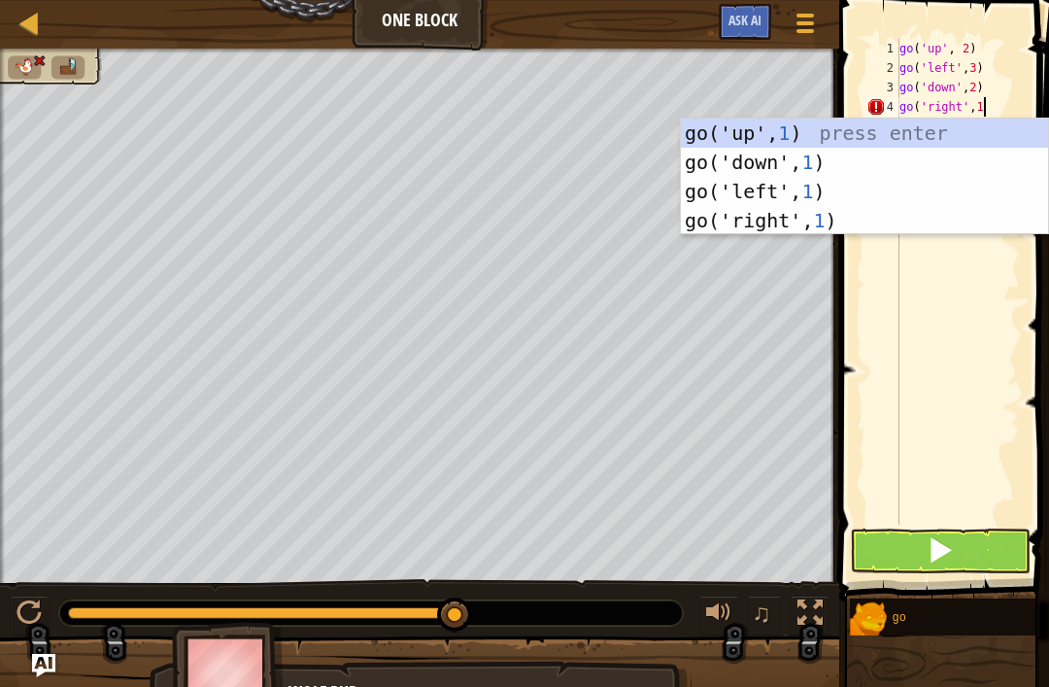
scroll to position [10, 6]
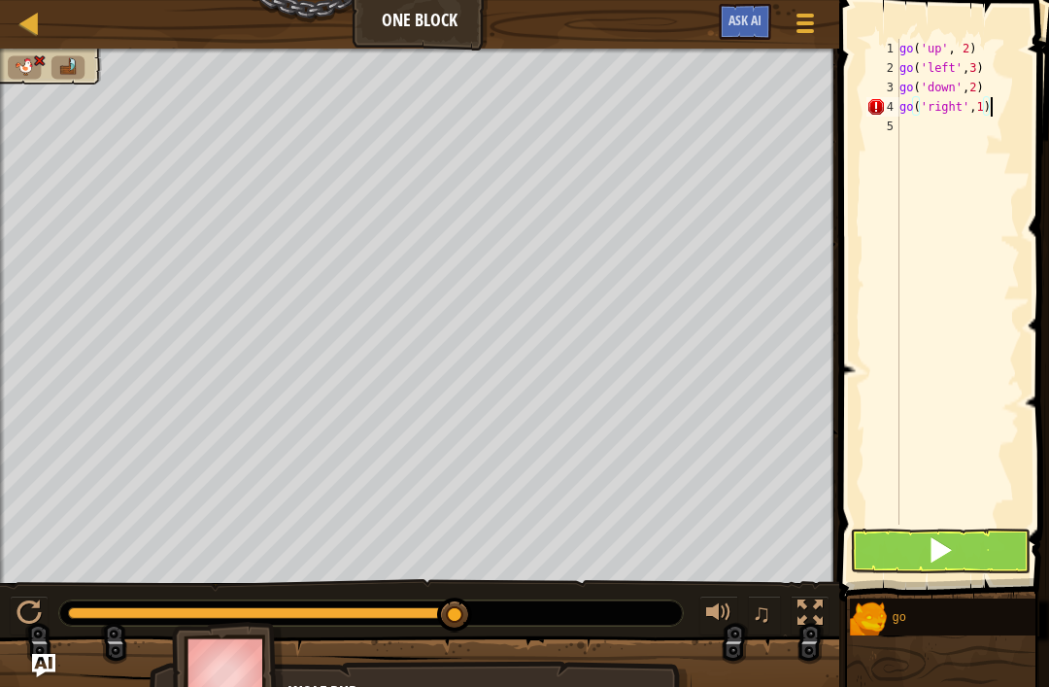
type textarea "go('right',1)"
click at [982, 570] on button at bounding box center [940, 550] width 181 height 45
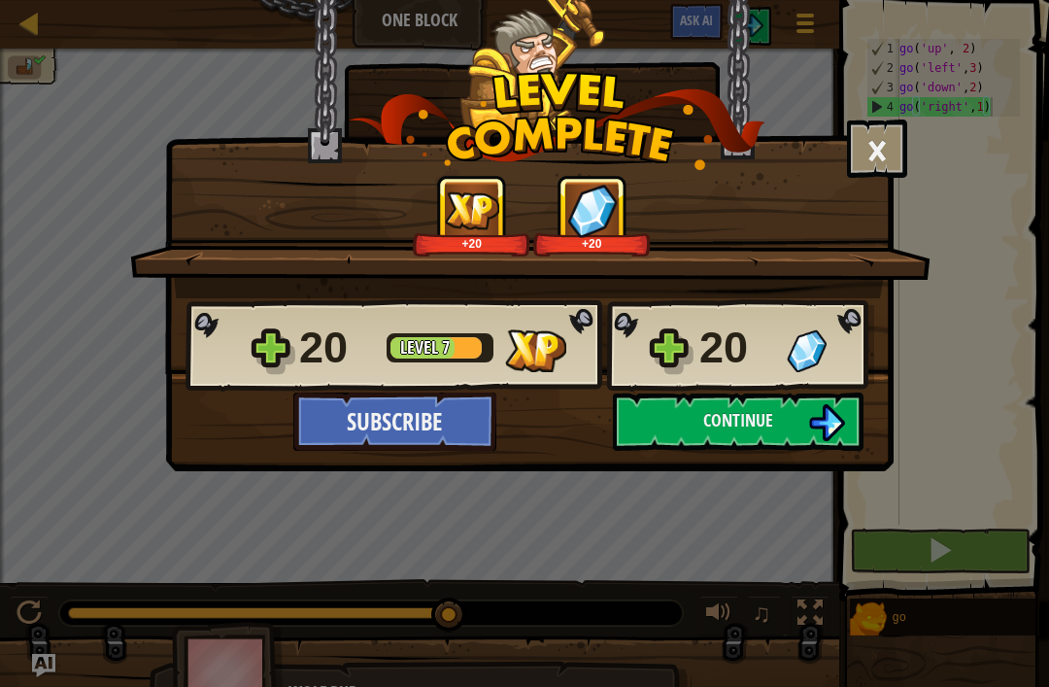
click at [704, 437] on button "Continue" at bounding box center [738, 421] width 251 height 58
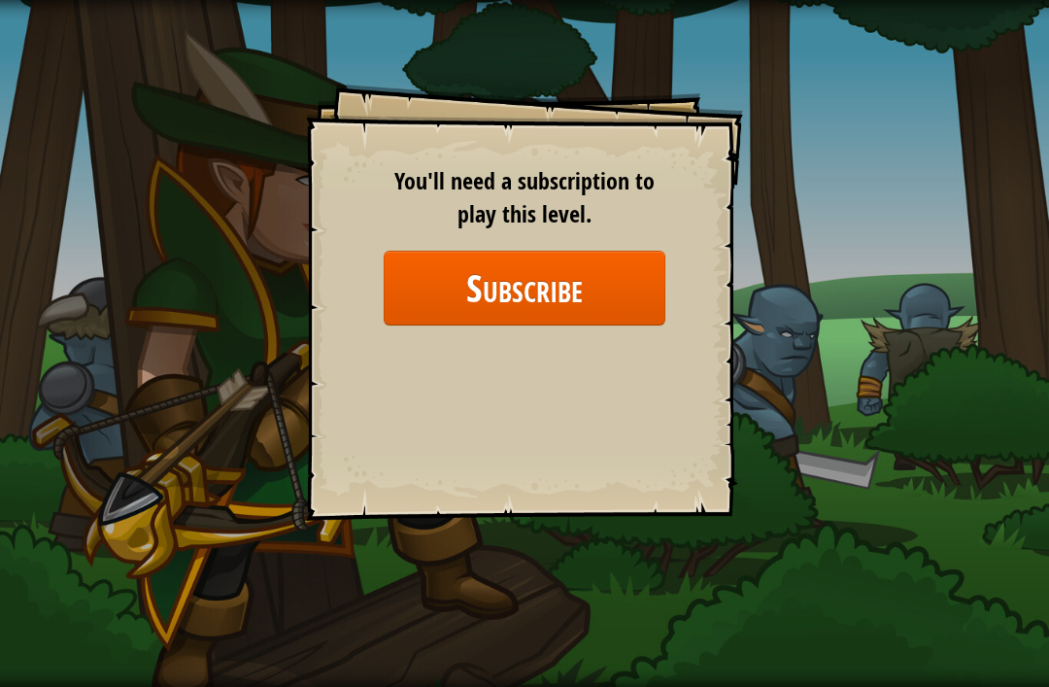
click at [411, 306] on button "Subscribe" at bounding box center [525, 288] width 282 height 75
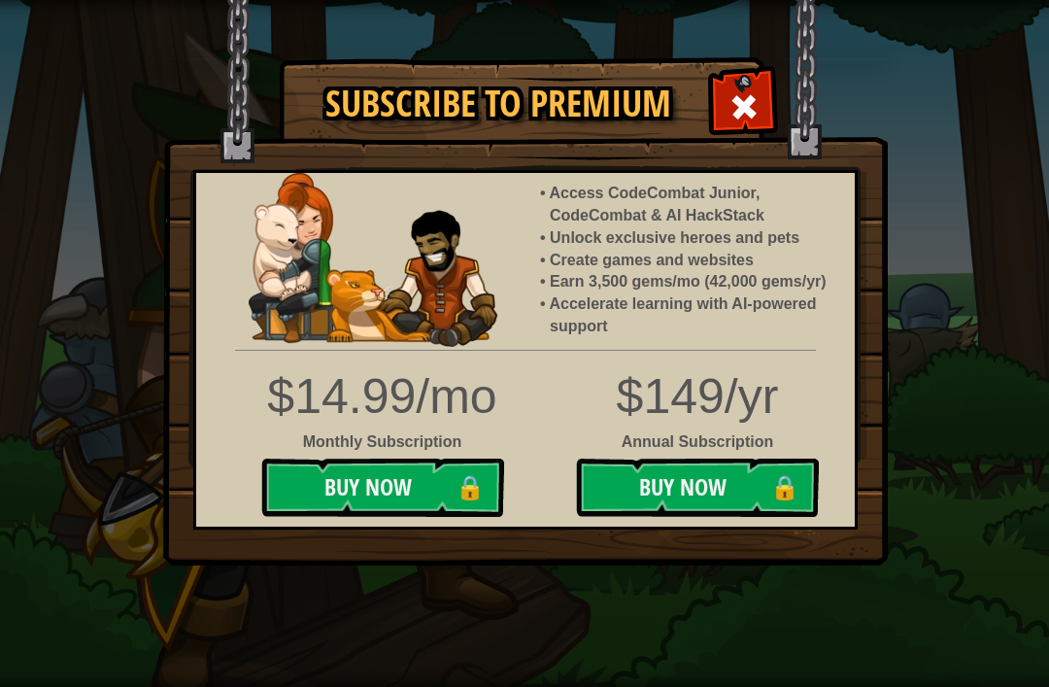
click at [732, 97] on span at bounding box center [743, 106] width 31 height 31
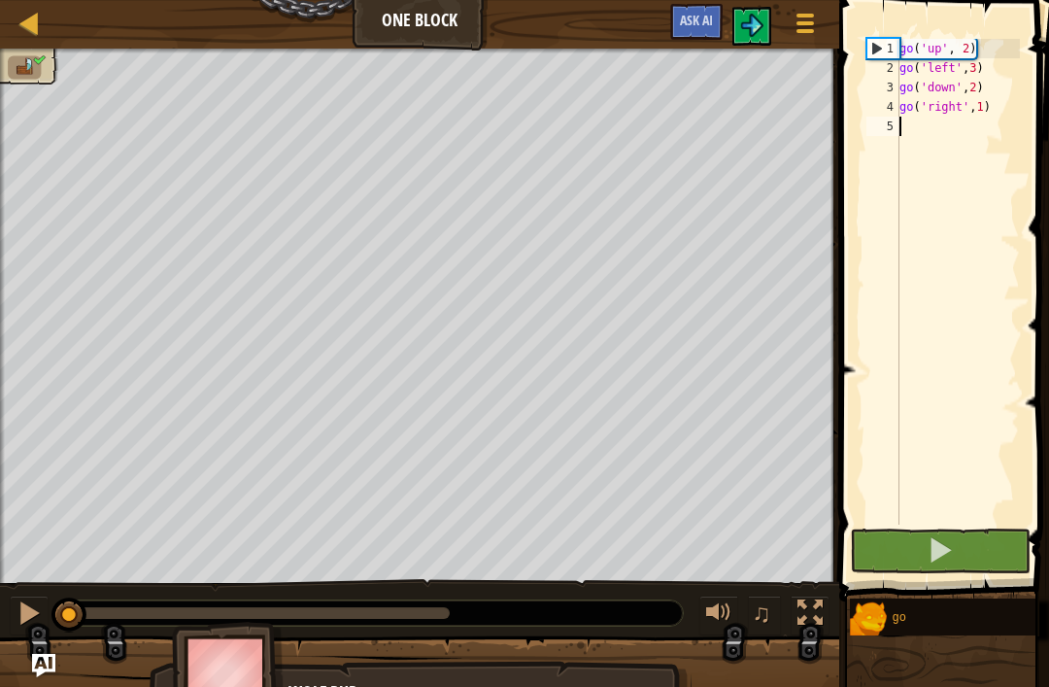
click at [31, 20] on div at bounding box center [29, 23] width 24 height 24
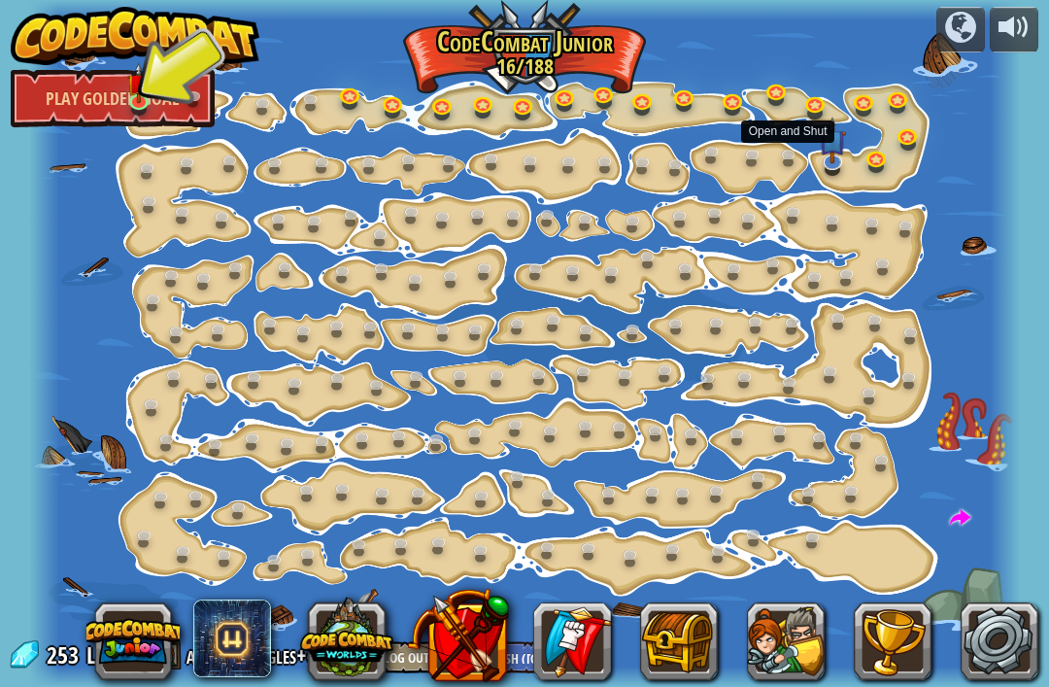
click at [784, 161] on link at bounding box center [792, 158] width 39 height 29
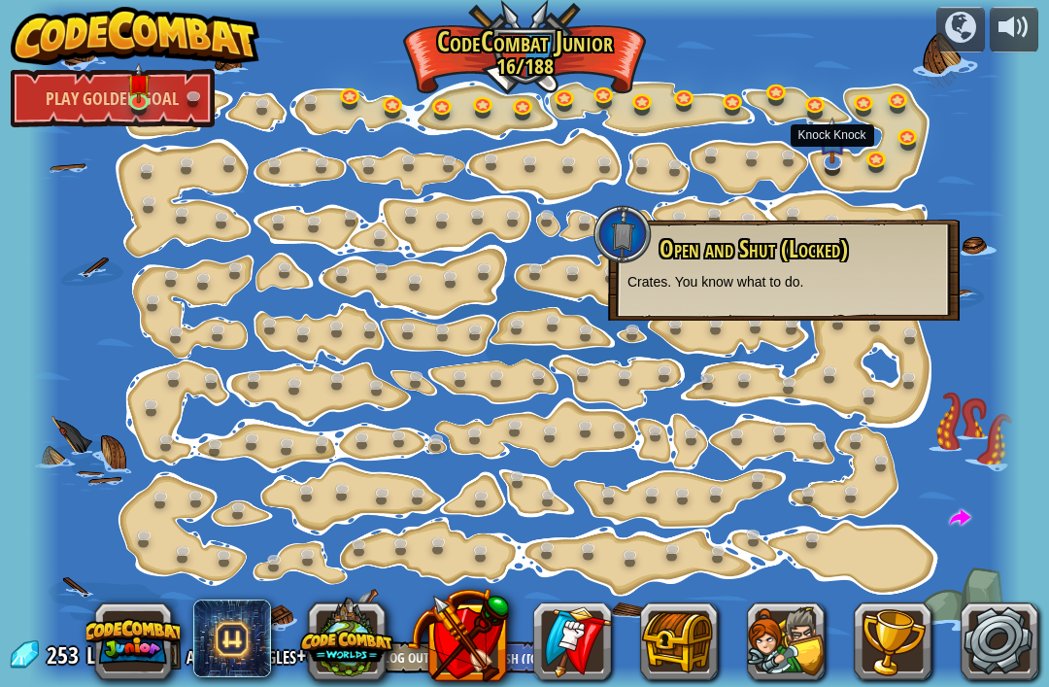
click at [824, 169] on link at bounding box center [834, 163] width 39 height 29
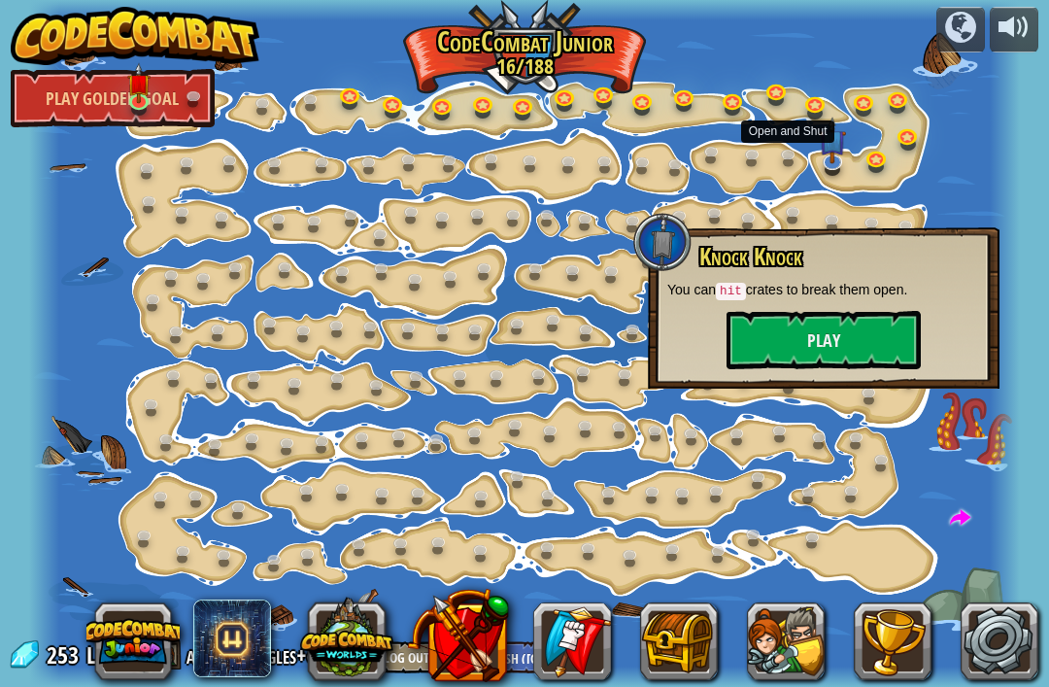
click at [783, 159] on link at bounding box center [792, 158] width 39 height 29
